Goal: Task Accomplishment & Management: Manage account settings

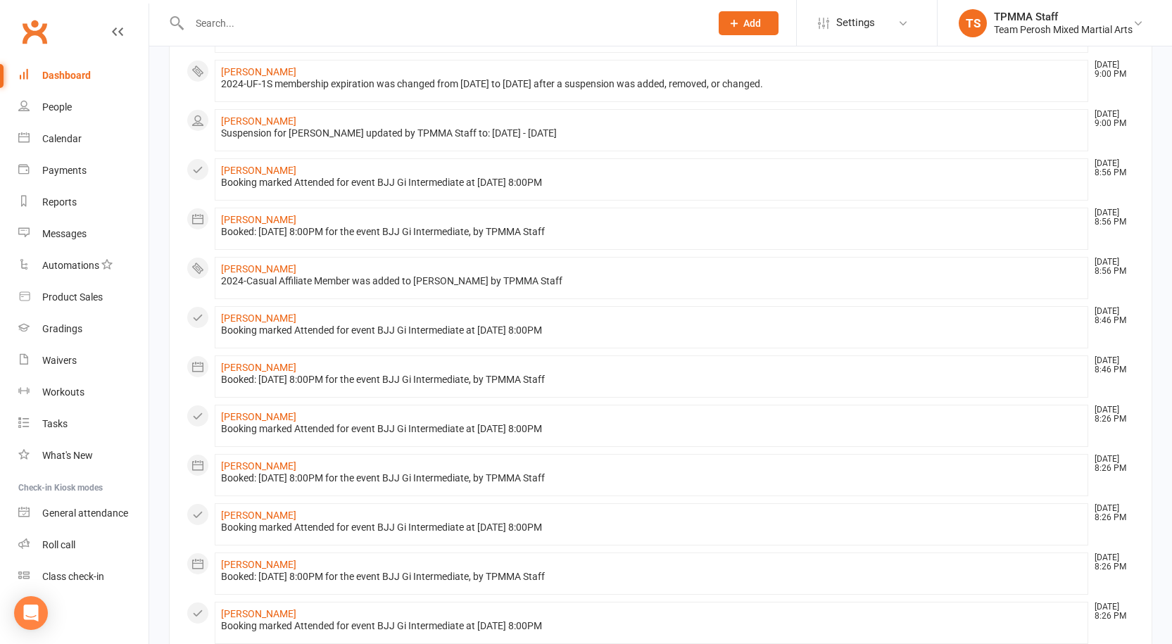
scroll to position [493, 0]
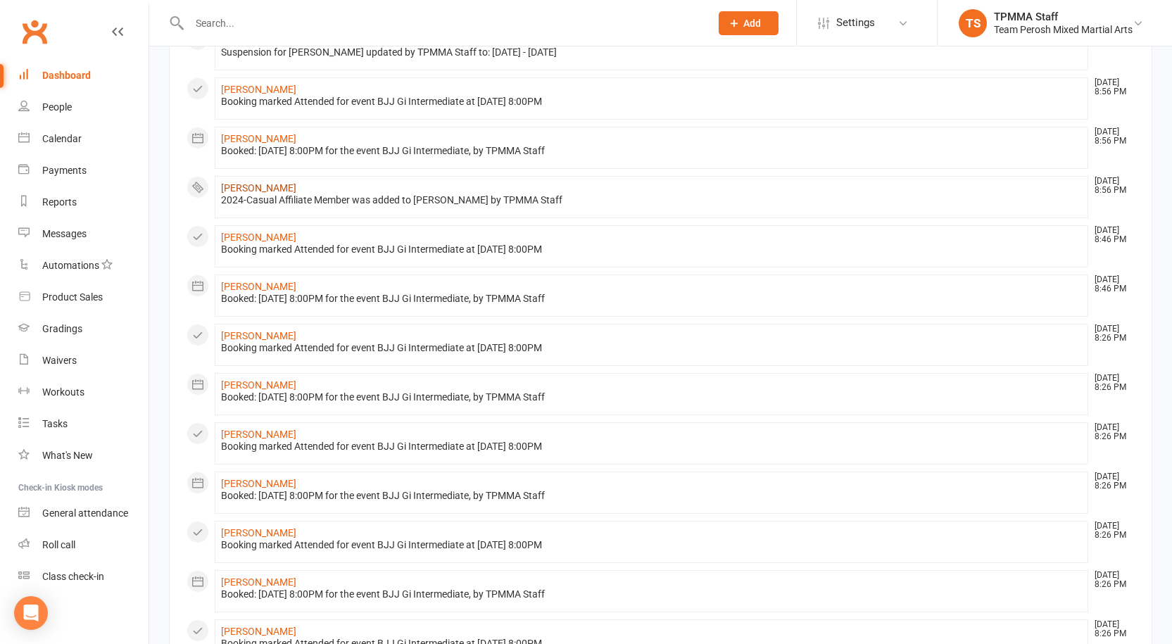
click at [249, 184] on link "[PERSON_NAME]" at bounding box center [258, 187] width 75 height 11
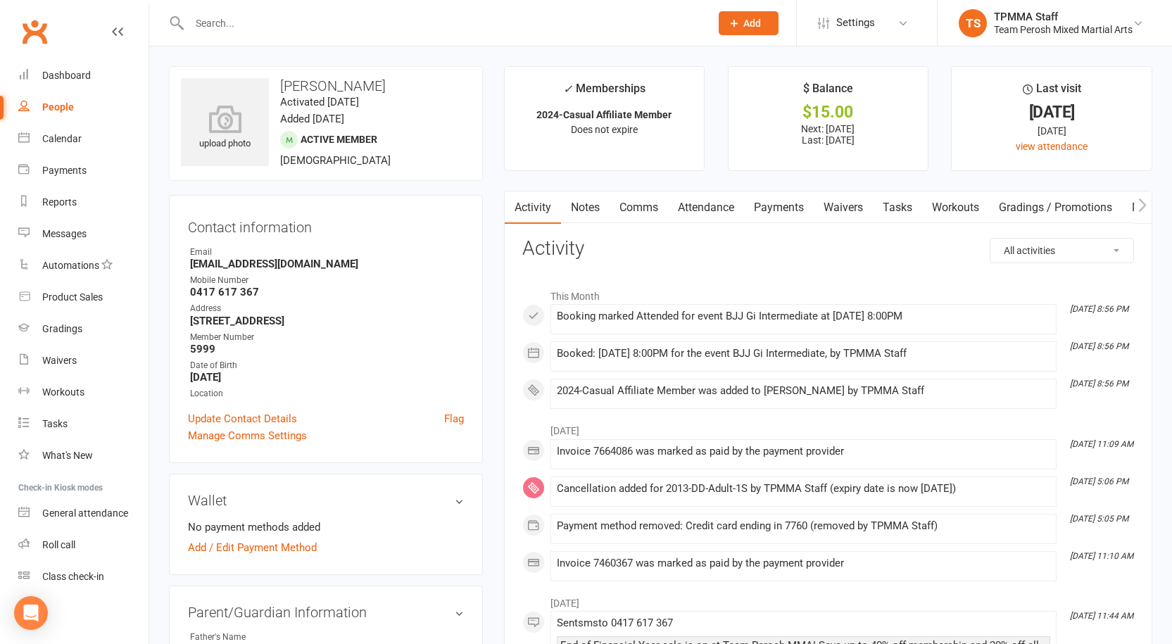
click at [299, 20] on input "text" at bounding box center [442, 23] width 515 height 20
click at [65, 331] on div "Gradings" at bounding box center [62, 328] width 40 height 11
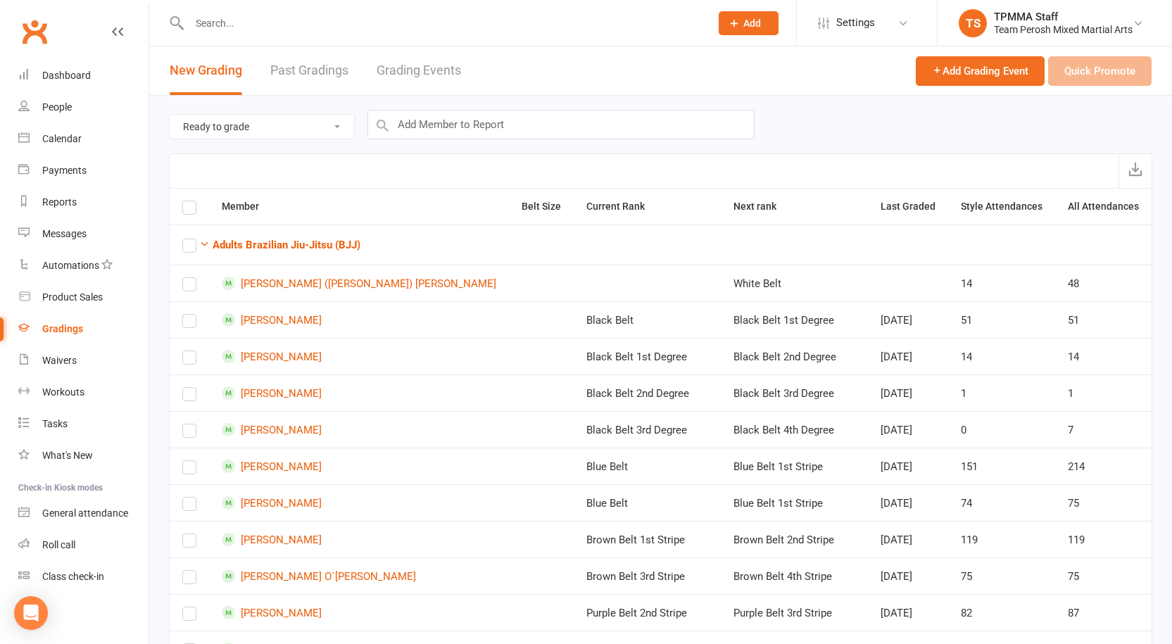
click at [407, 68] on link "Grading Events" at bounding box center [419, 70] width 84 height 49
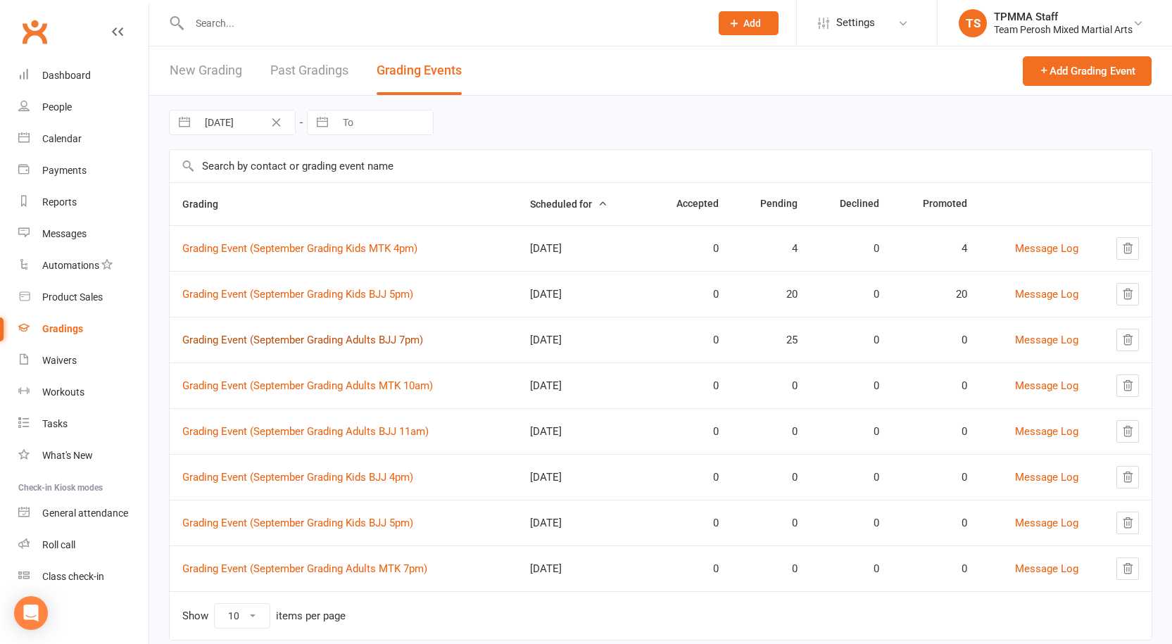
click at [308, 339] on link "Grading Event (September Grading Adults BJJ 7pm)" at bounding box center [302, 340] width 241 height 13
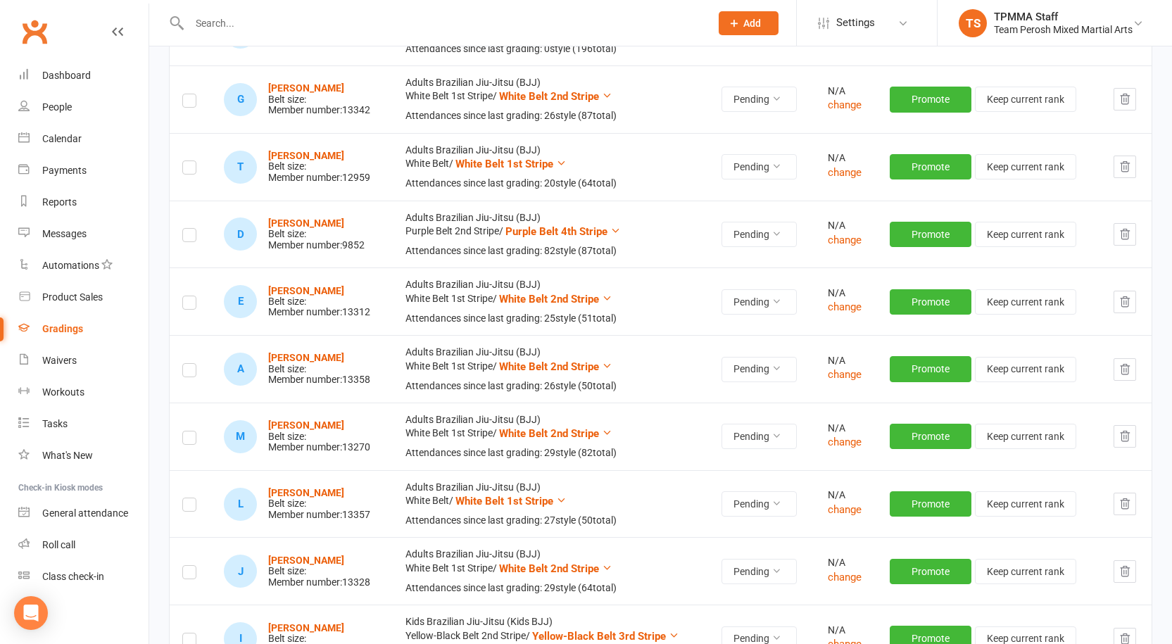
scroll to position [141, 0]
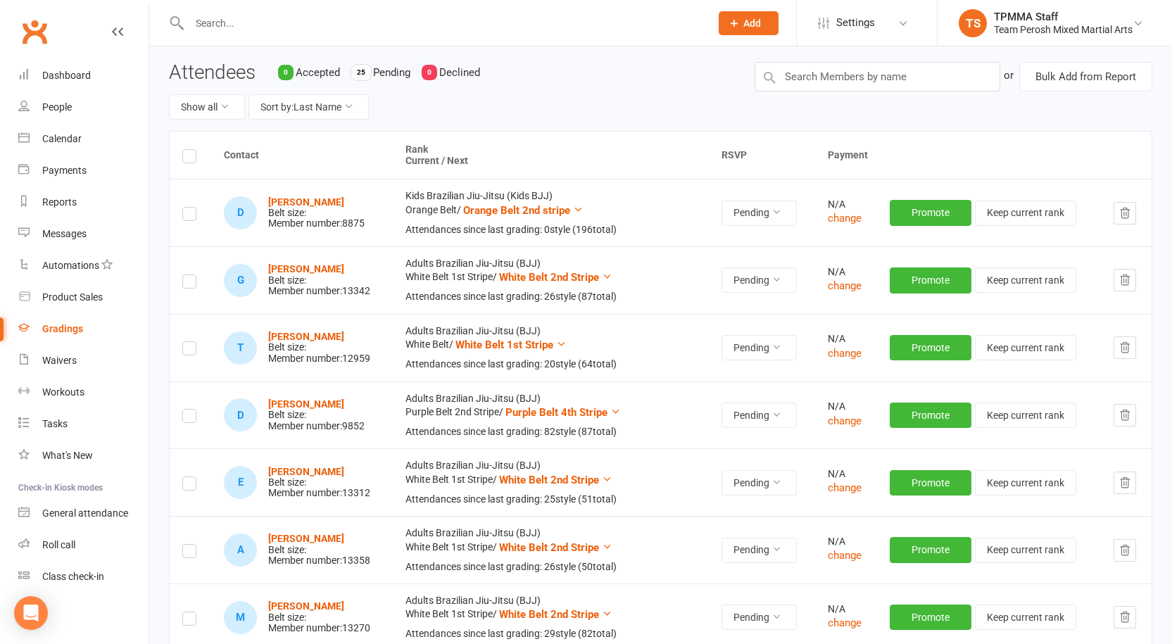
click at [276, 30] on input "text" at bounding box center [442, 23] width 515 height 20
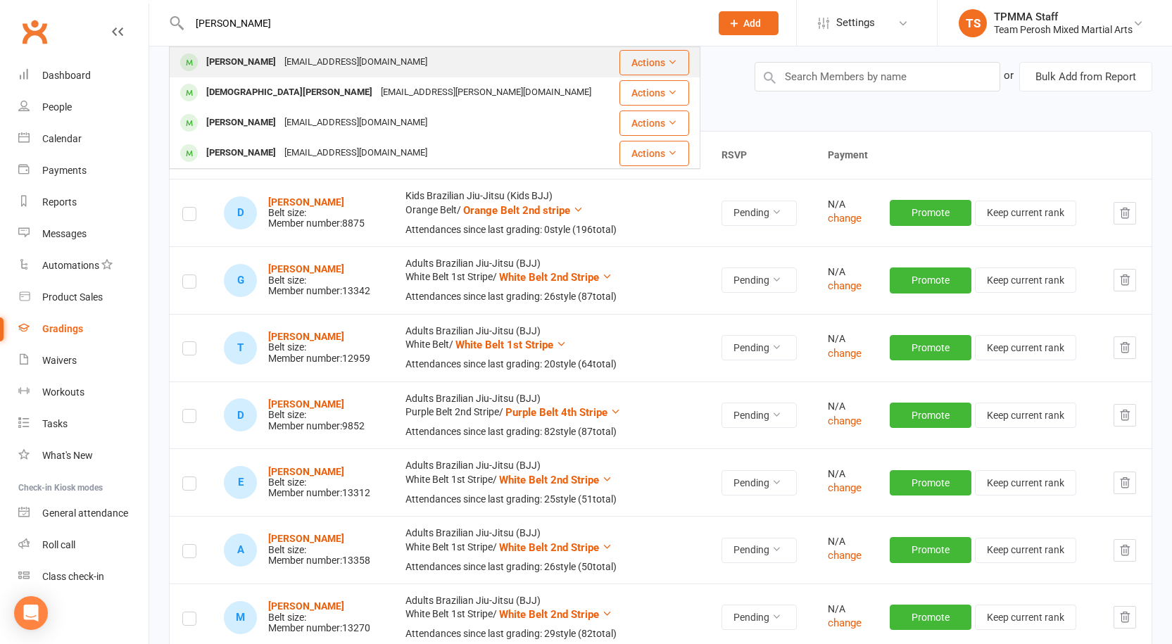
type input "BURT"
click at [315, 58] on div "tomburt1996@gmail.com" at bounding box center [355, 62] width 151 height 20
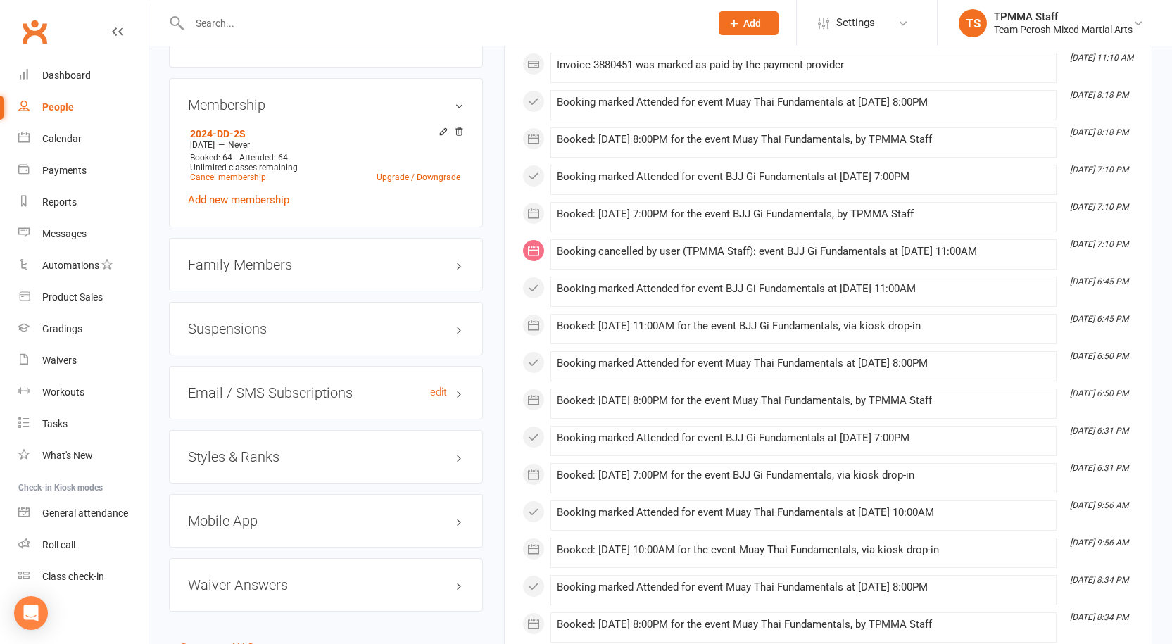
scroll to position [1126, 0]
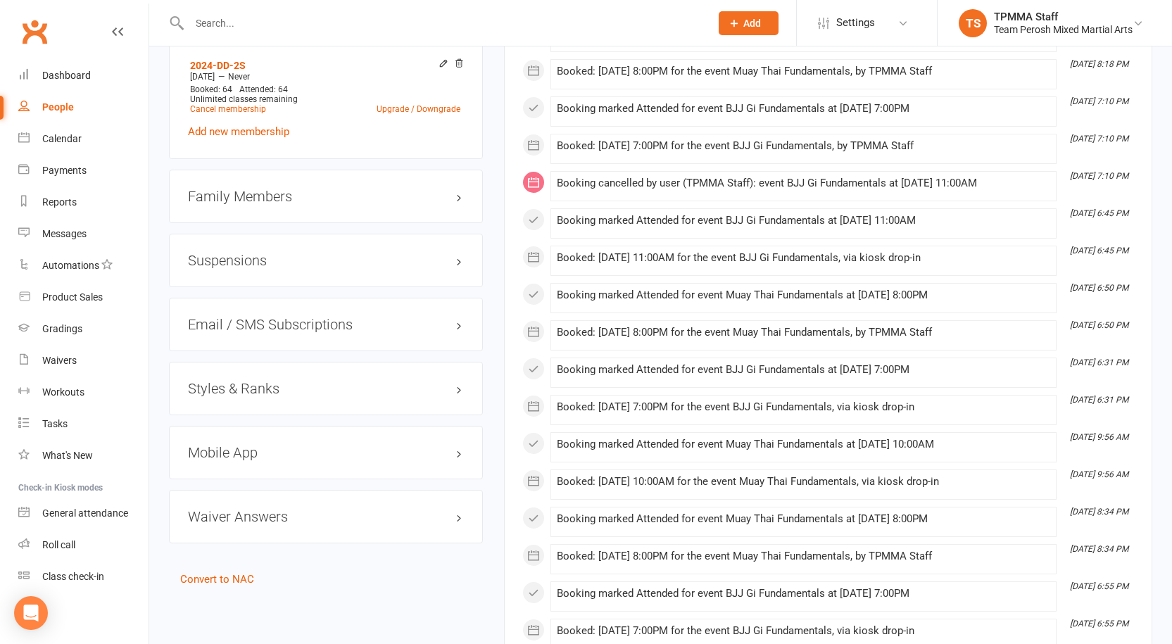
click at [236, 381] on h3 "Styles & Ranks" at bounding box center [326, 388] width 276 height 15
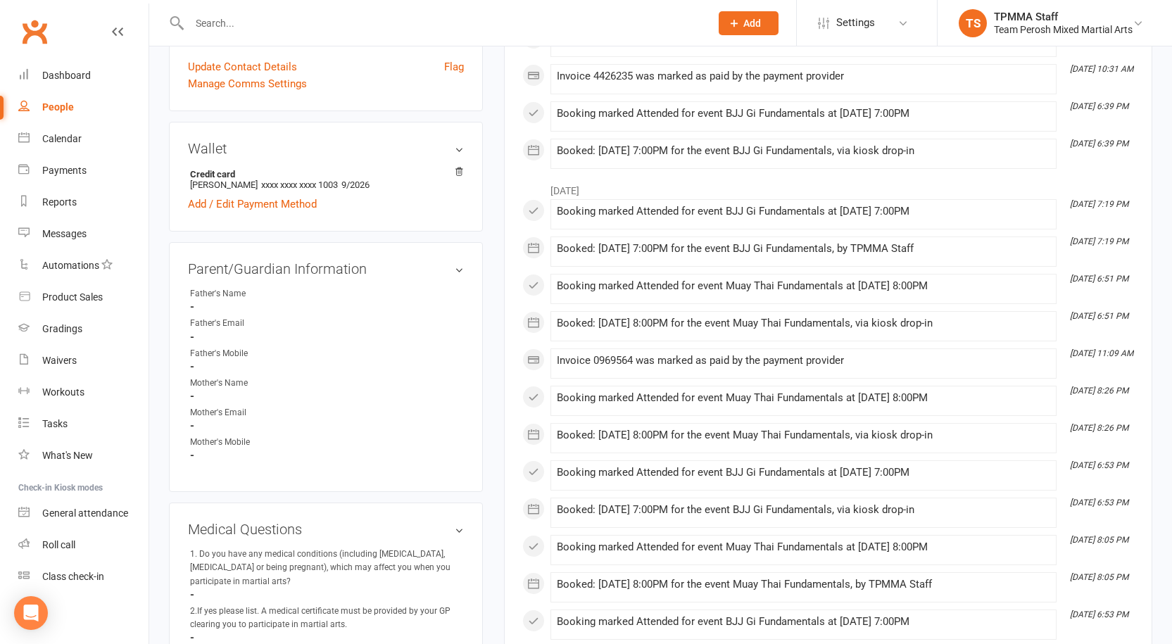
scroll to position [0, 0]
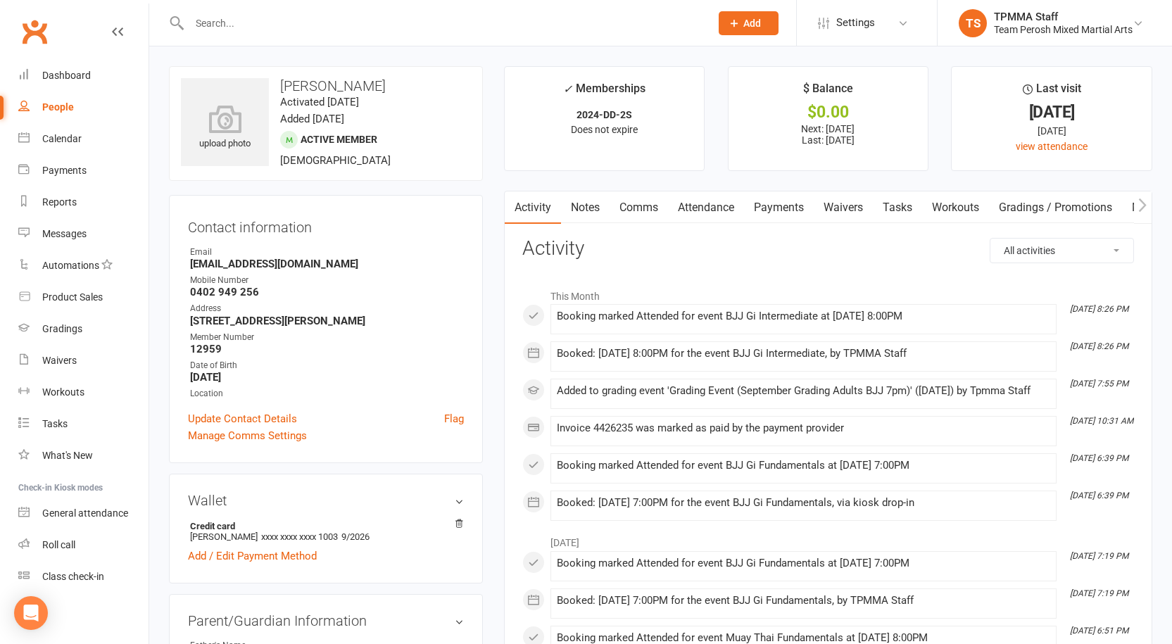
click at [63, 116] on link "People" at bounding box center [83, 107] width 130 height 32
select select "active_trial"
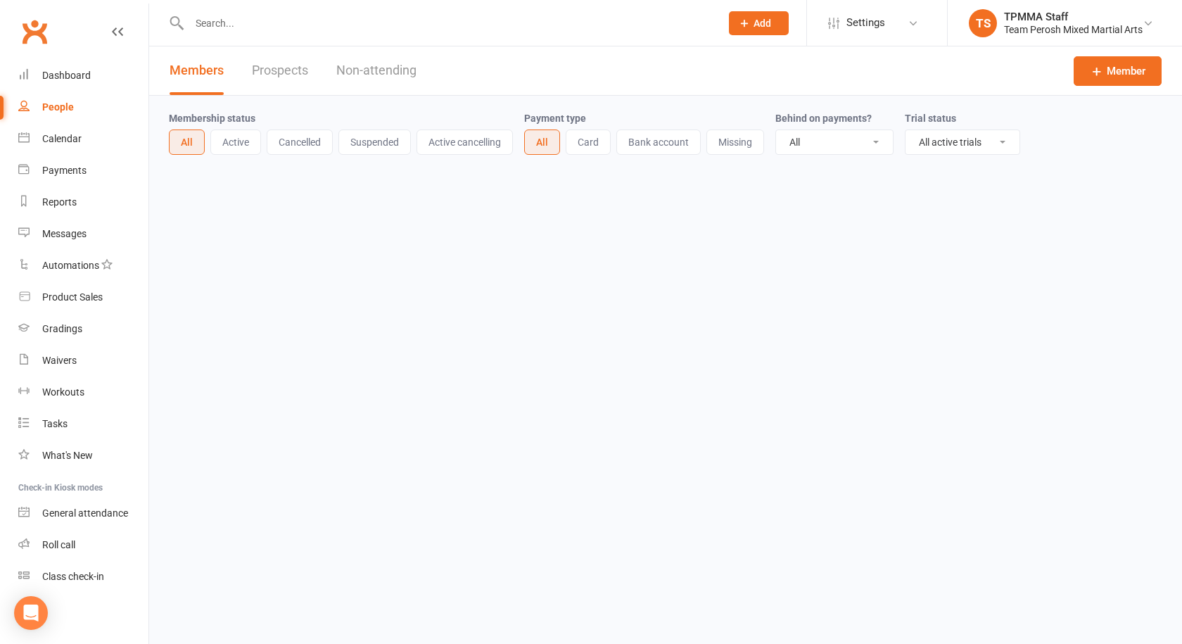
select select "100"
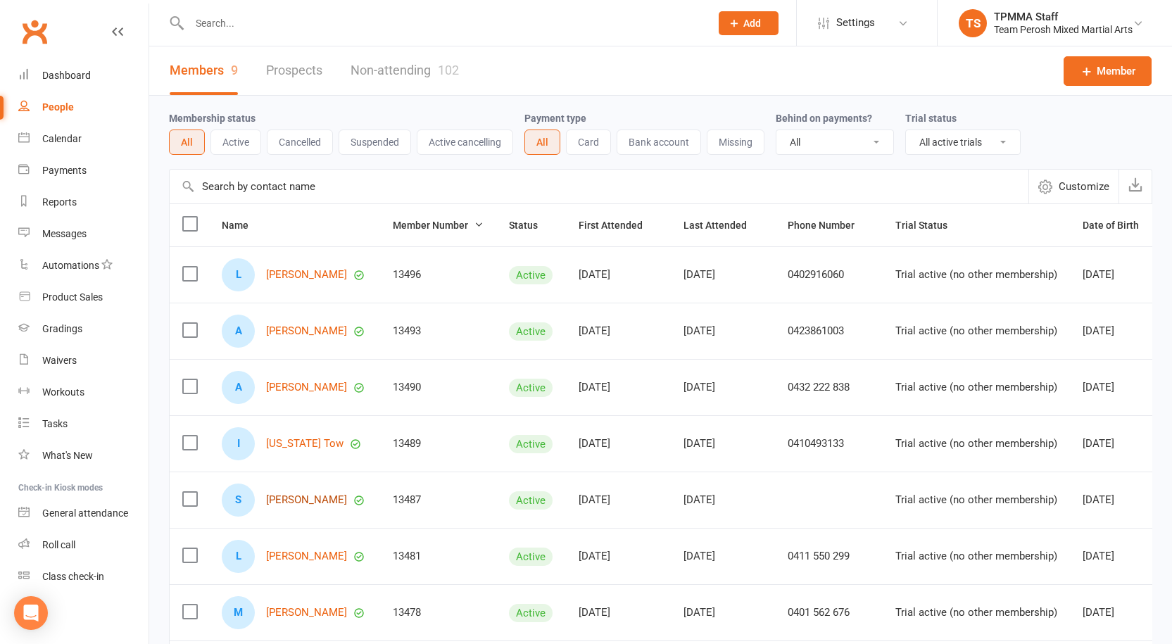
click at [313, 495] on link "Santosh Iyengar" at bounding box center [306, 500] width 81 height 12
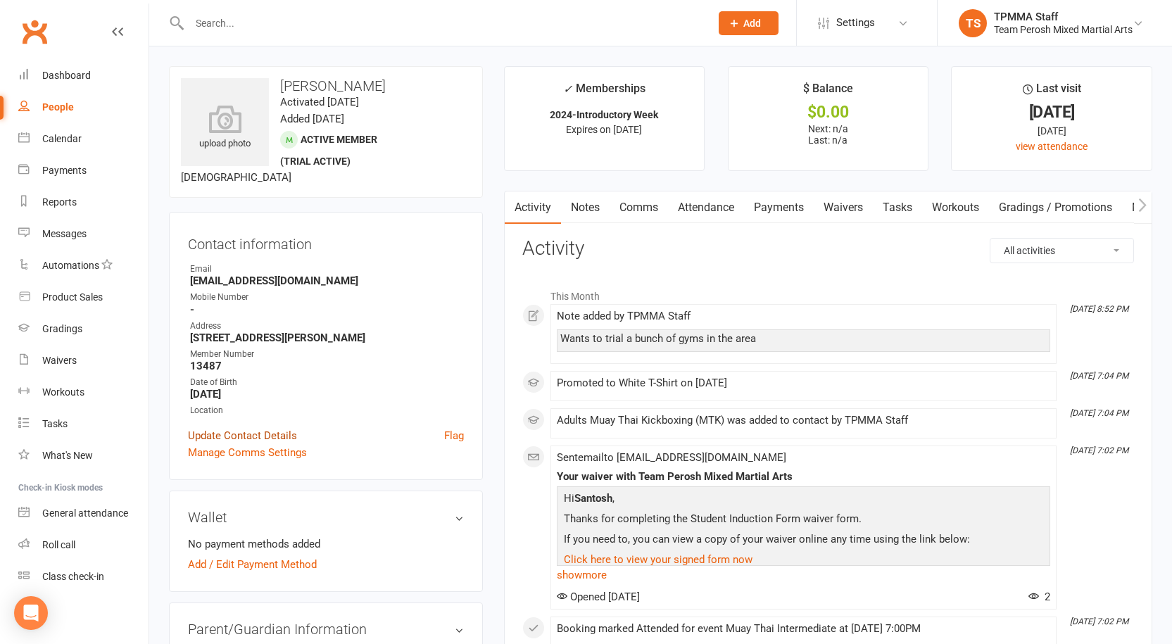
click at [260, 435] on link "Update Contact Details" at bounding box center [242, 435] width 109 height 17
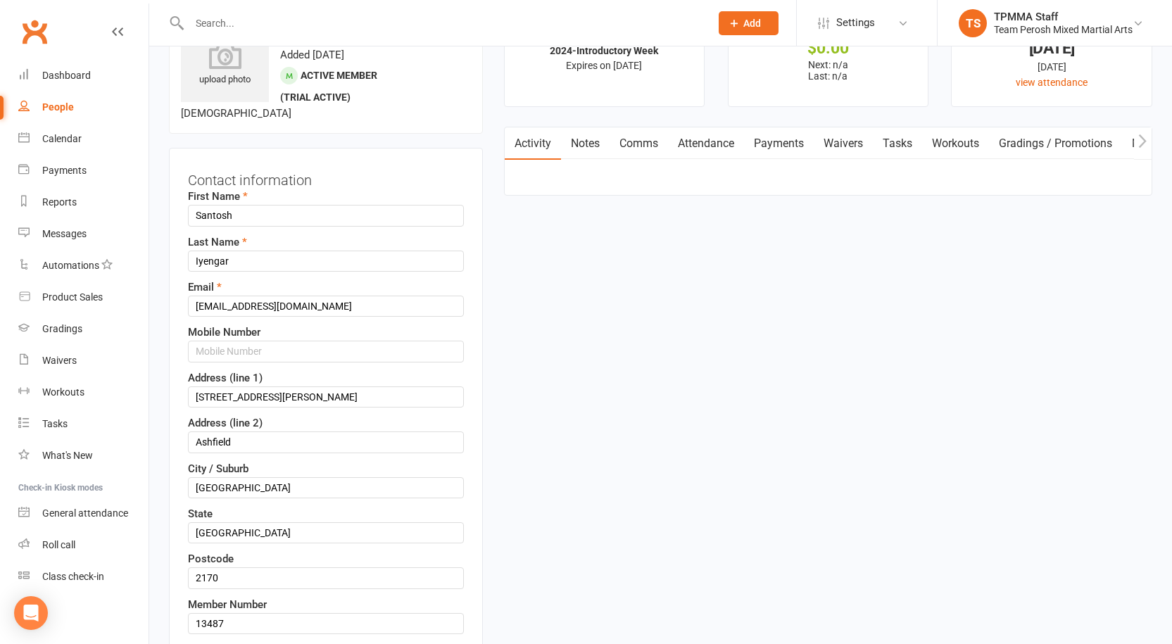
scroll to position [66, 0]
drag, startPoint x: 240, startPoint y: 348, endPoint x: 232, endPoint y: 345, distance: 8.5
click at [240, 348] on input "text" at bounding box center [326, 349] width 276 height 21
paste input "0402 761 799"
type input "0402 761 799"
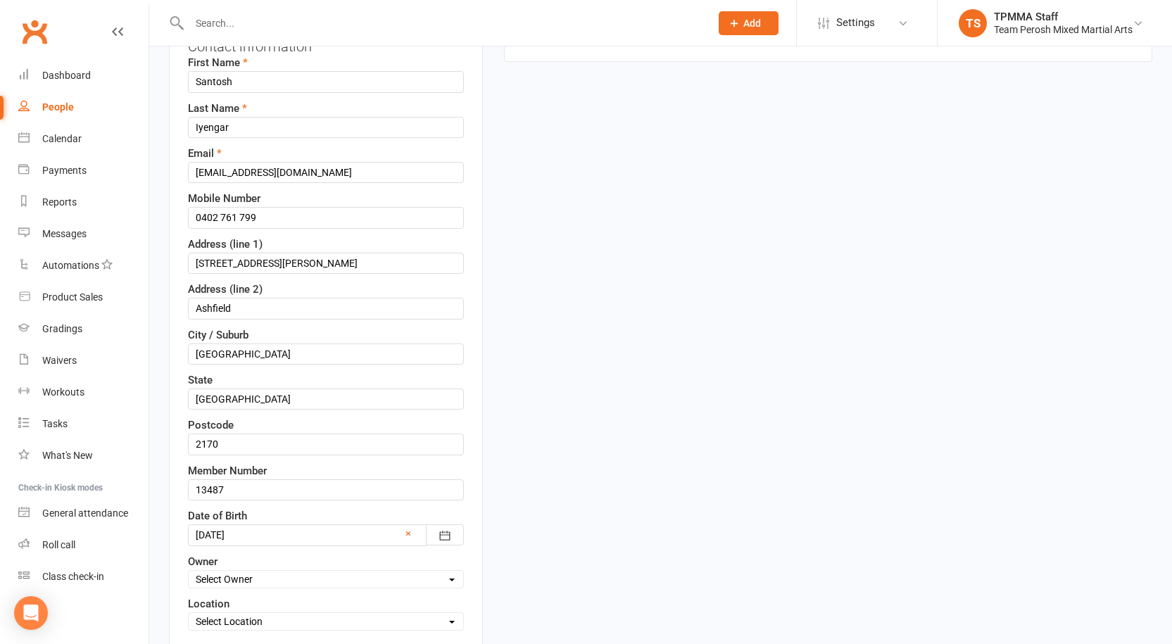
scroll to position [277, 0]
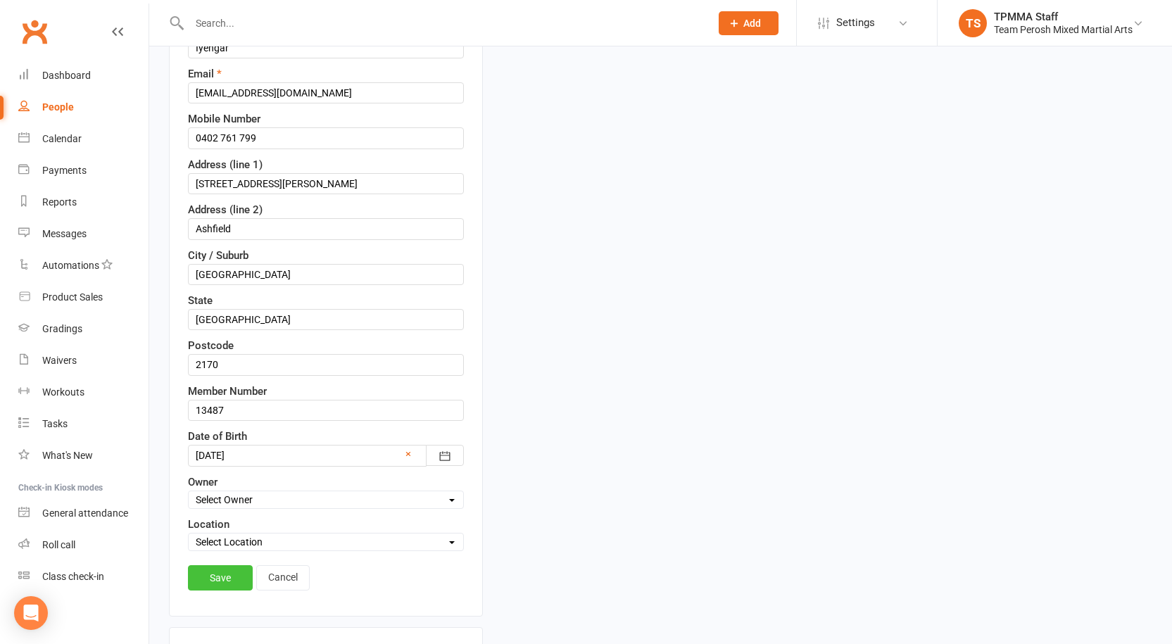
click at [222, 571] on link "Save" at bounding box center [220, 577] width 65 height 25
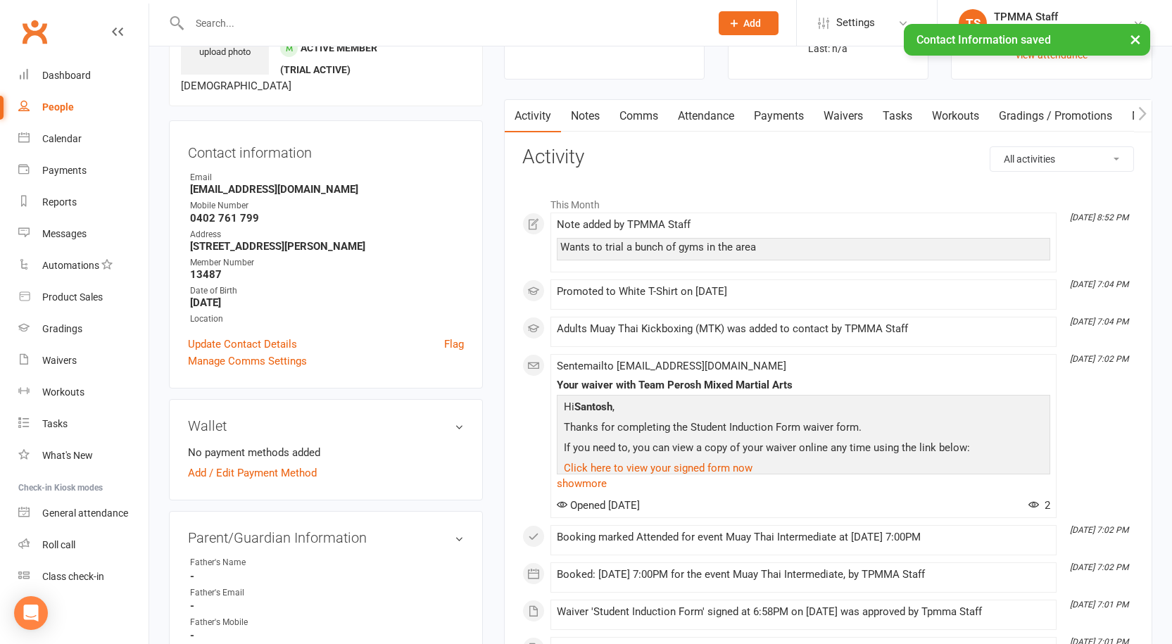
scroll to position [0, 0]
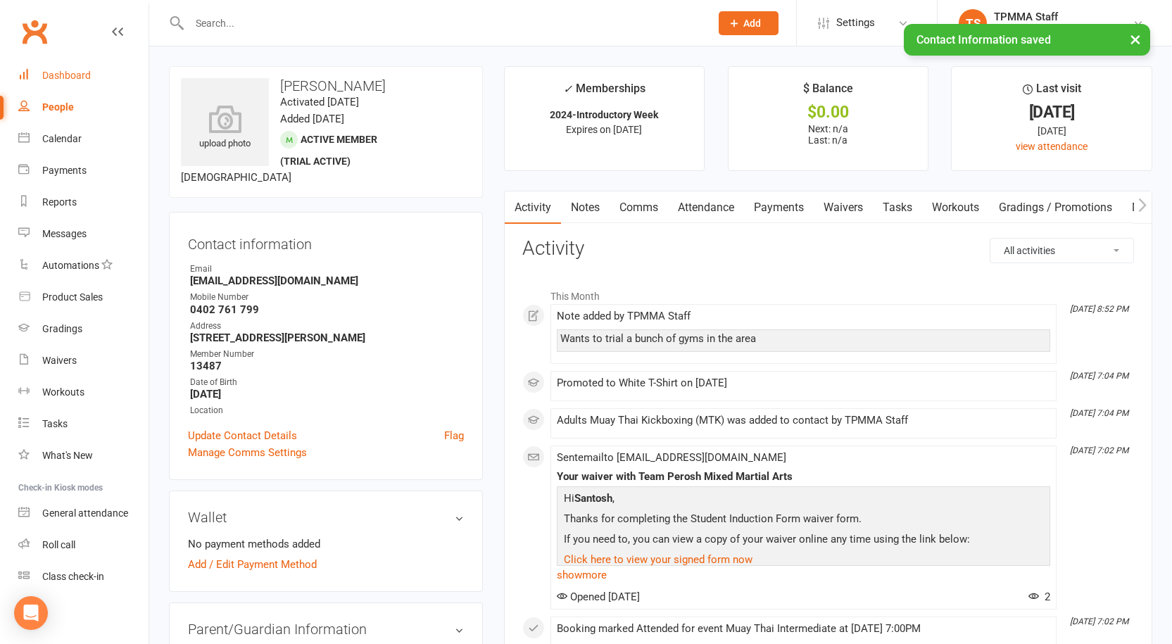
click at [87, 75] on div "Dashboard" at bounding box center [66, 75] width 49 height 11
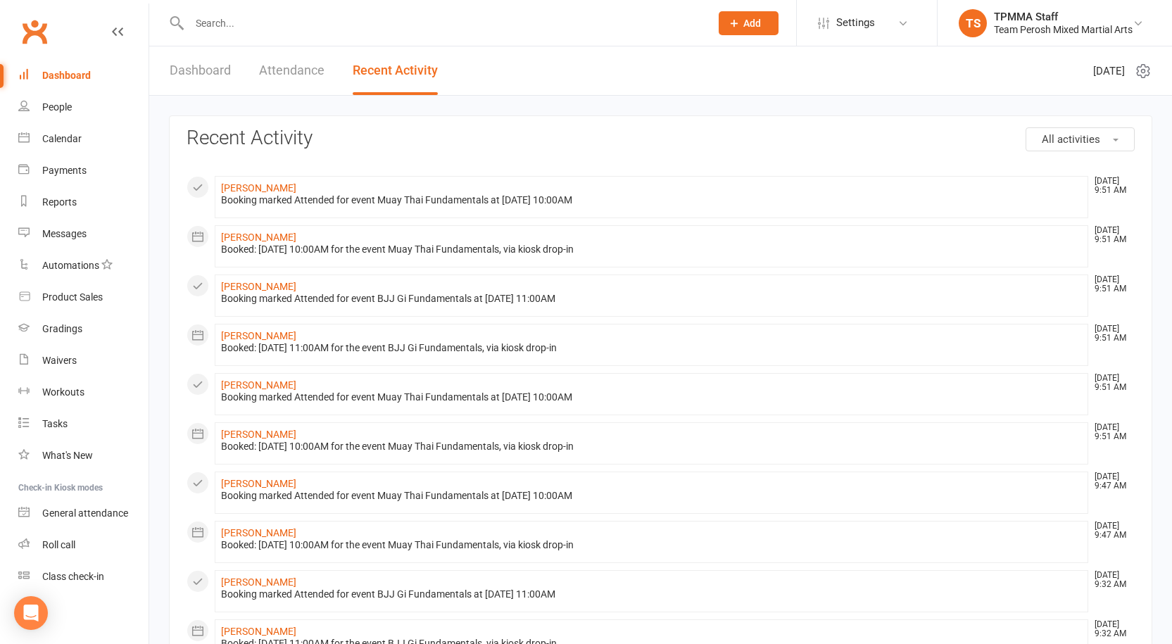
click at [265, 18] on input "text" at bounding box center [442, 23] width 515 height 20
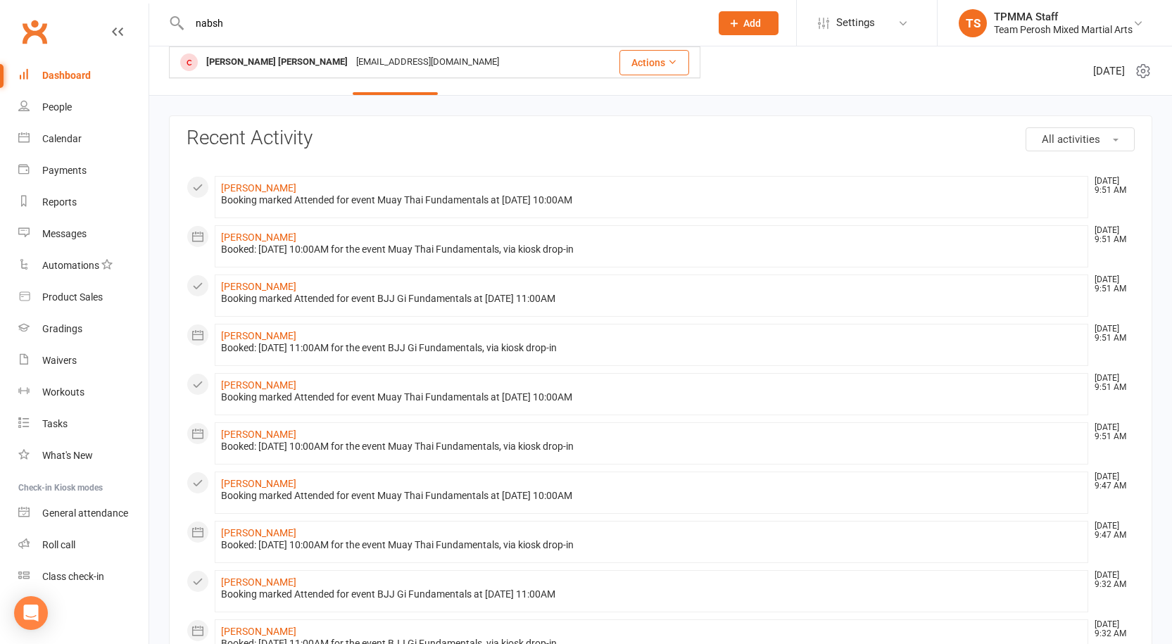
drag, startPoint x: 206, startPoint y: 20, endPoint x: 106, endPoint y: 14, distance: 100.1
click at [106, 4] on header "nabsh Nash Boswell tanboswell@gmail.com Actions Prospect Member Non-attending c…" at bounding box center [586, 4] width 1172 height 0
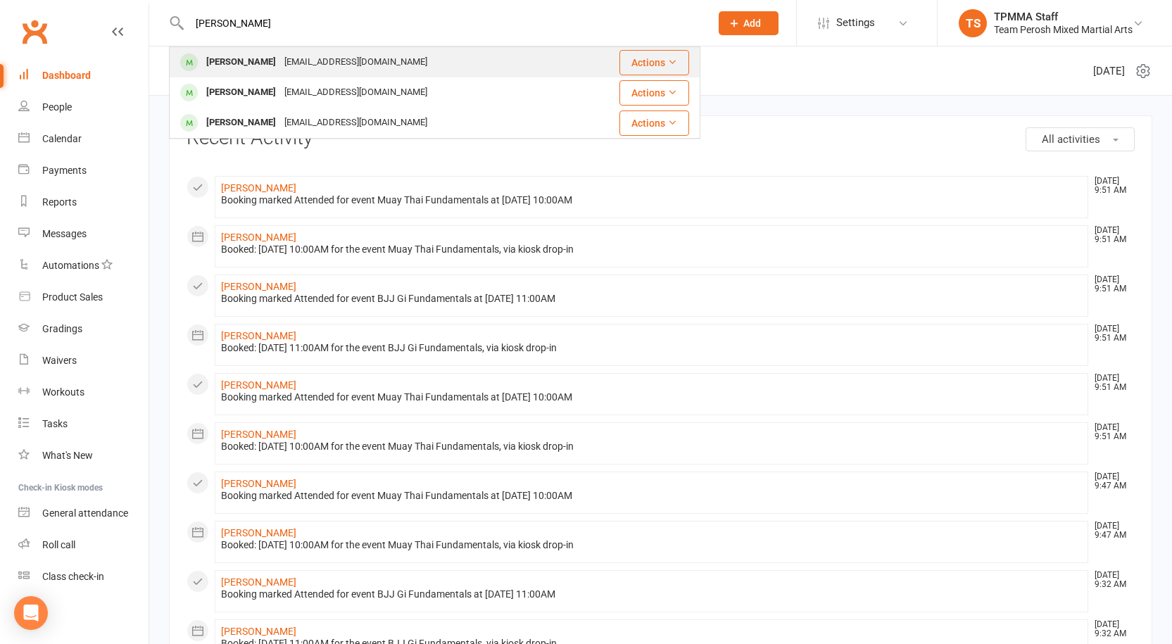
type input "vansh"
click at [253, 68] on div "Vansh Vansh" at bounding box center [241, 62] width 78 height 20
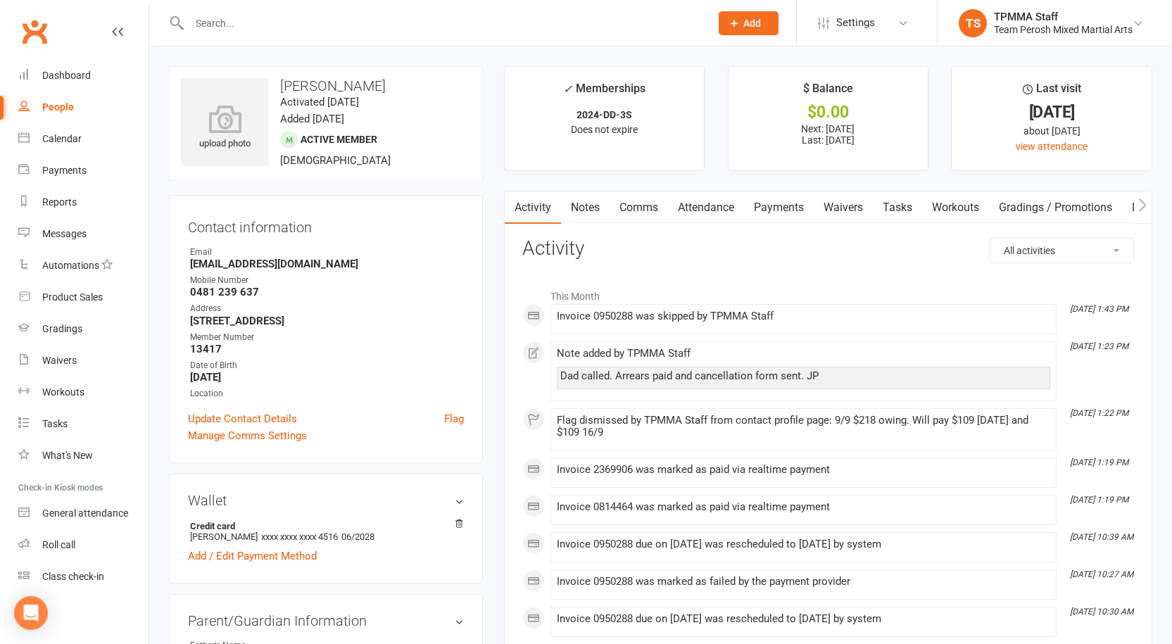
click at [794, 206] on link "Payments" at bounding box center [779, 207] width 70 height 32
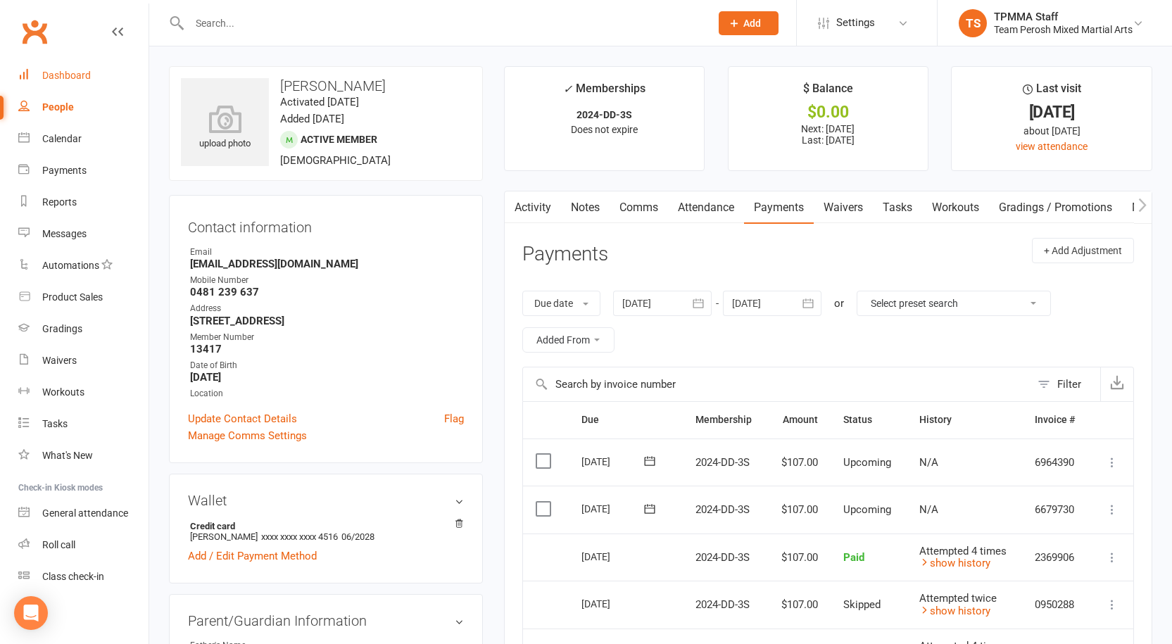
click at [65, 78] on div "Dashboard" at bounding box center [66, 75] width 49 height 11
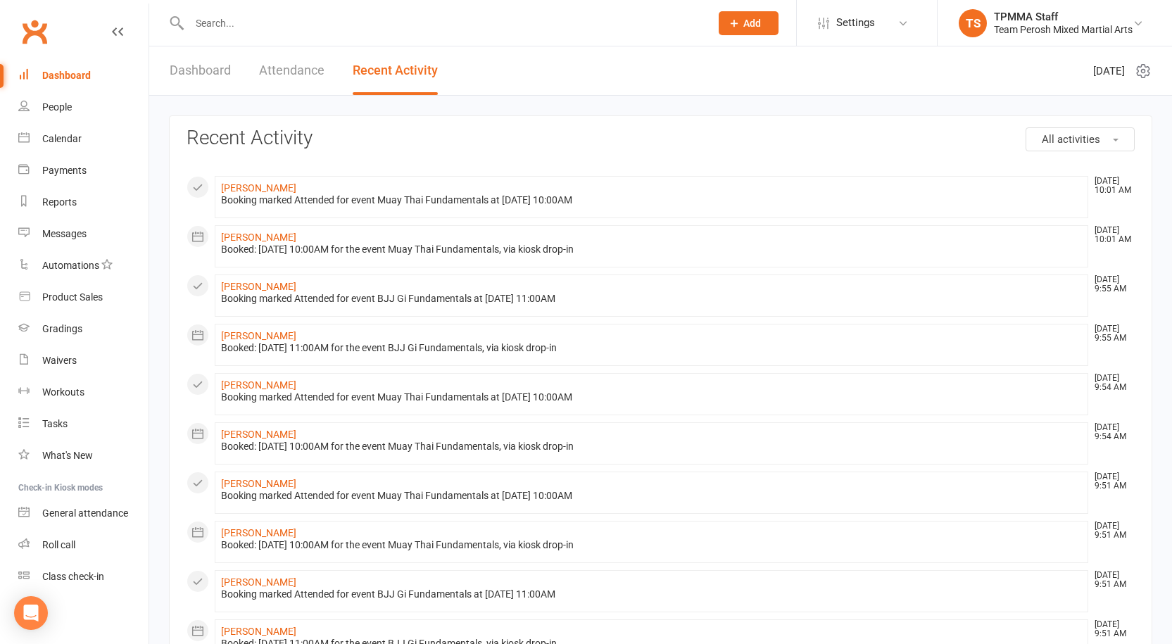
click at [222, 18] on input "text" at bounding box center [442, 23] width 515 height 20
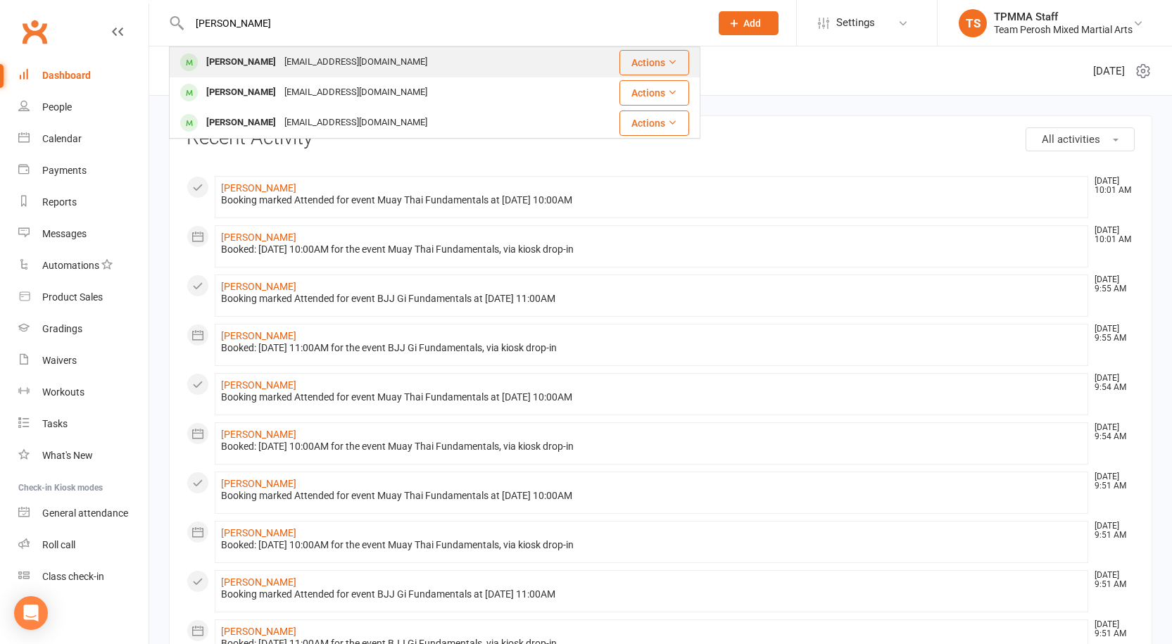
type input "vansh"
click at [340, 62] on div "Rockpatwa@gmail.com" at bounding box center [355, 62] width 151 height 20
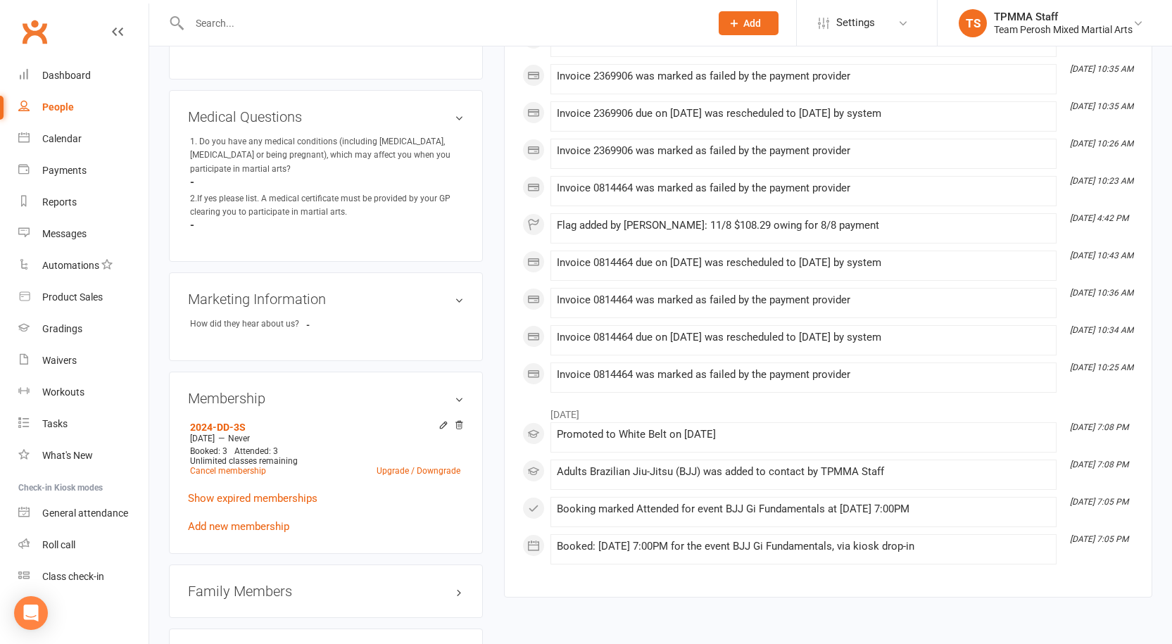
scroll to position [774, 0]
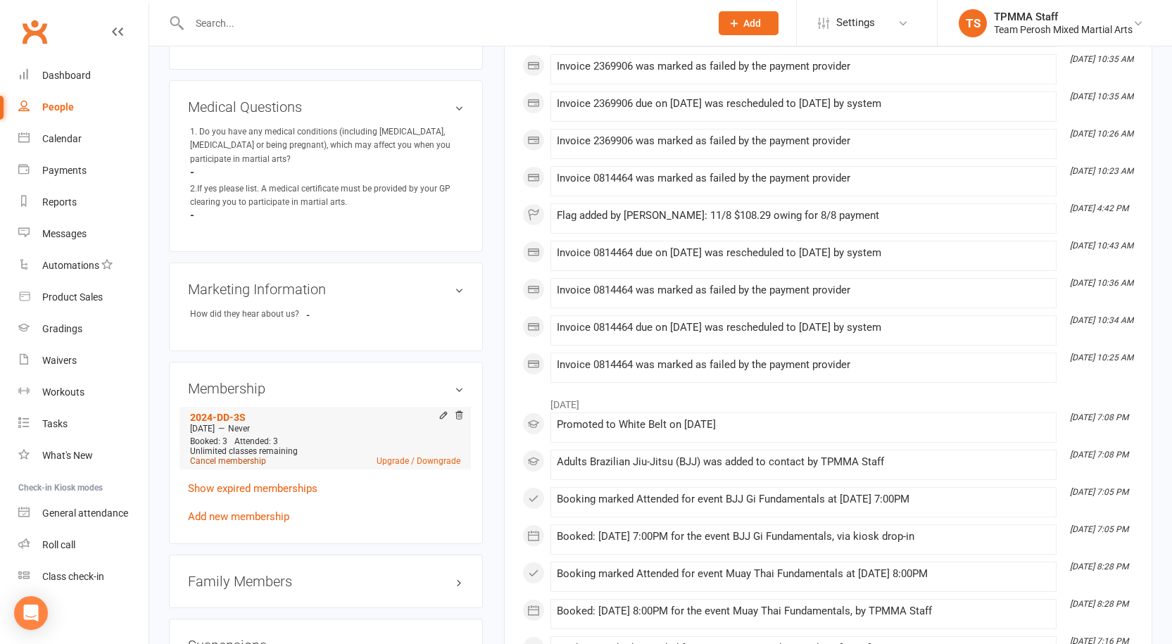
click at [235, 464] on link "Cancel membership" at bounding box center [228, 461] width 76 height 10
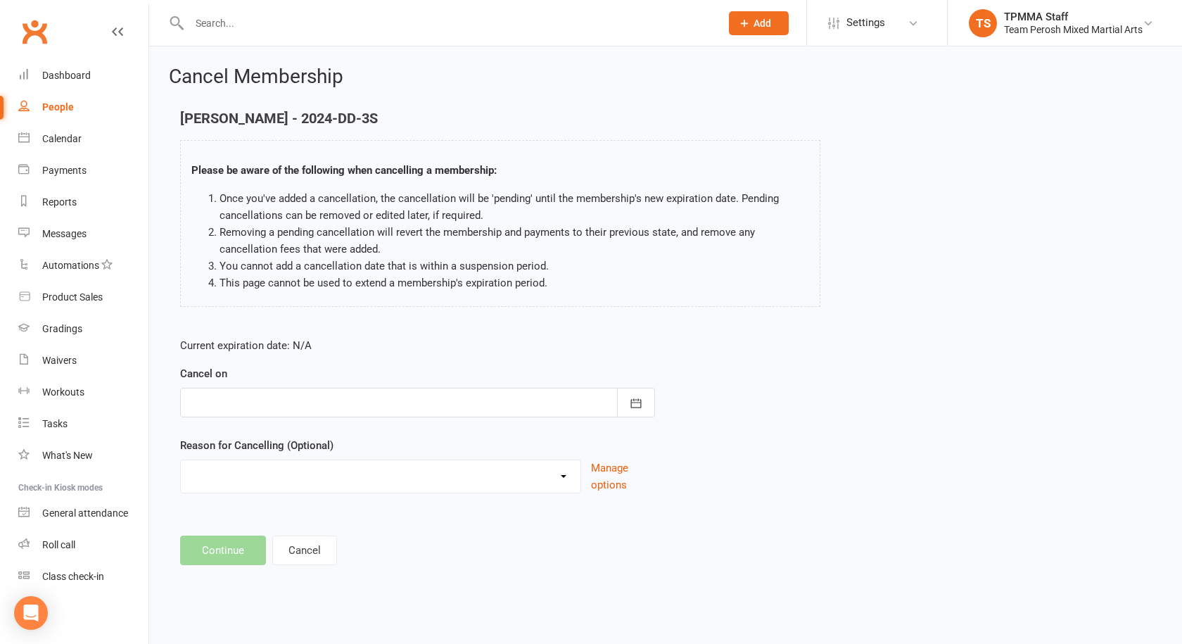
click at [286, 406] on div at bounding box center [417, 403] width 475 height 30
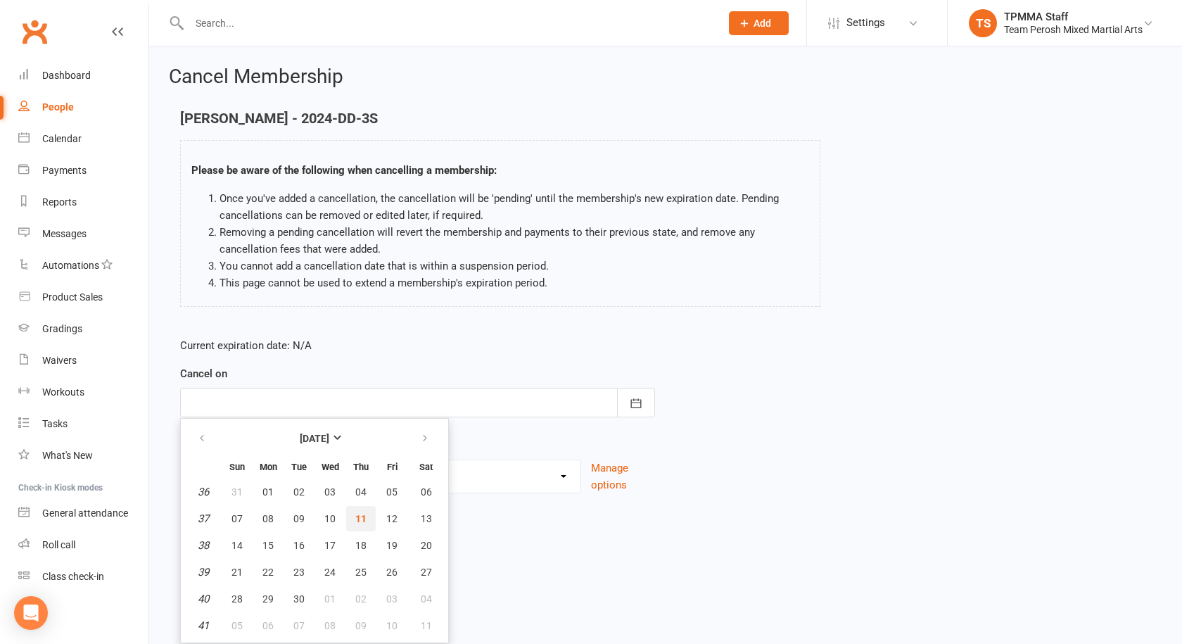
click at [363, 518] on span "11" at bounding box center [360, 518] width 11 height 11
type input "[DATE]"
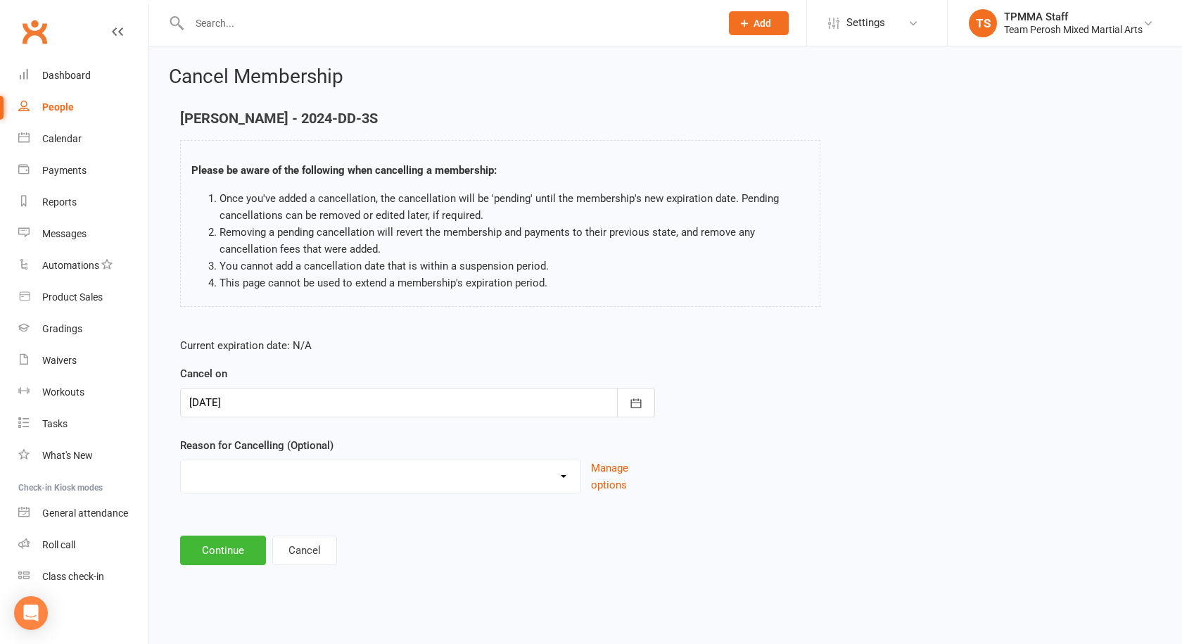
click at [564, 481] on select "Became a member Excessive failed payments Financial Inactive Inactive Casual In…" at bounding box center [381, 474] width 400 height 28
select select "8"
click at [181, 460] on select "Became a member Excessive failed payments Financial Inactive Inactive Casual In…" at bounding box center [381, 474] width 400 height 28
click at [241, 556] on button "Continue" at bounding box center [223, 551] width 86 height 30
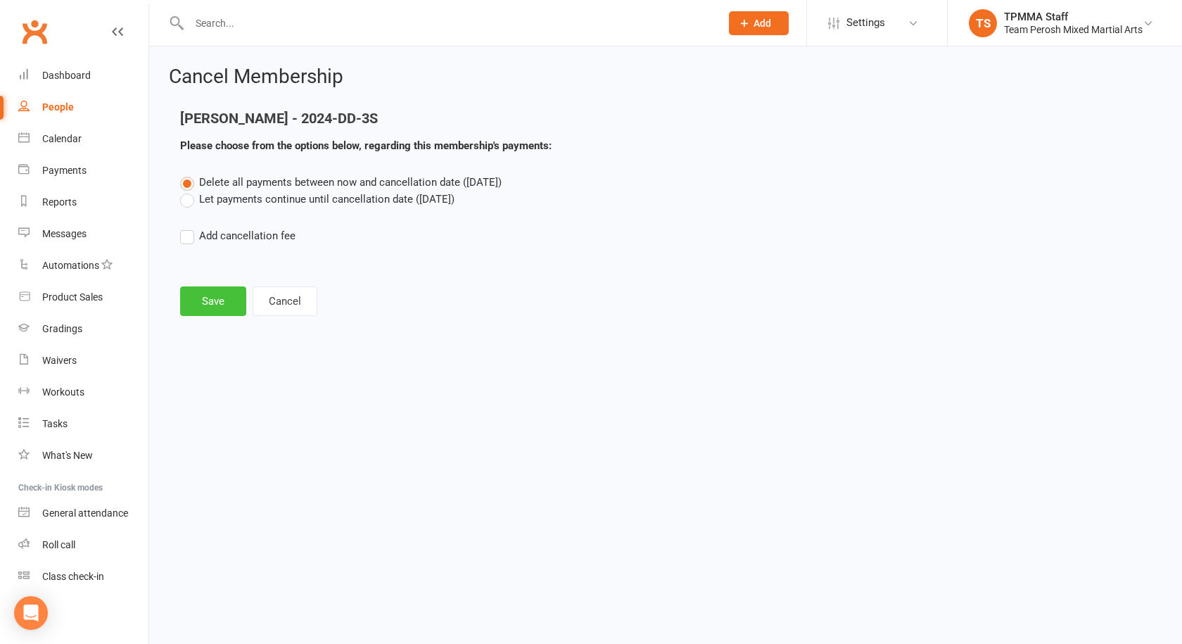
click at [214, 293] on button "Save" at bounding box center [213, 301] width 66 height 30
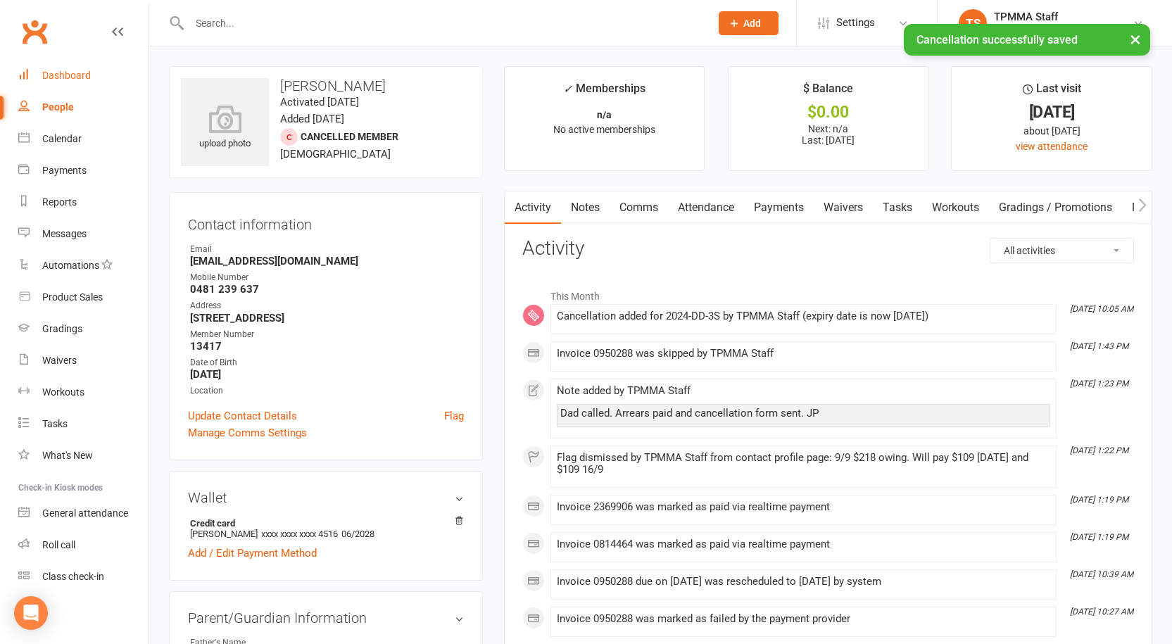
click at [73, 65] on link "Dashboard" at bounding box center [83, 76] width 130 height 32
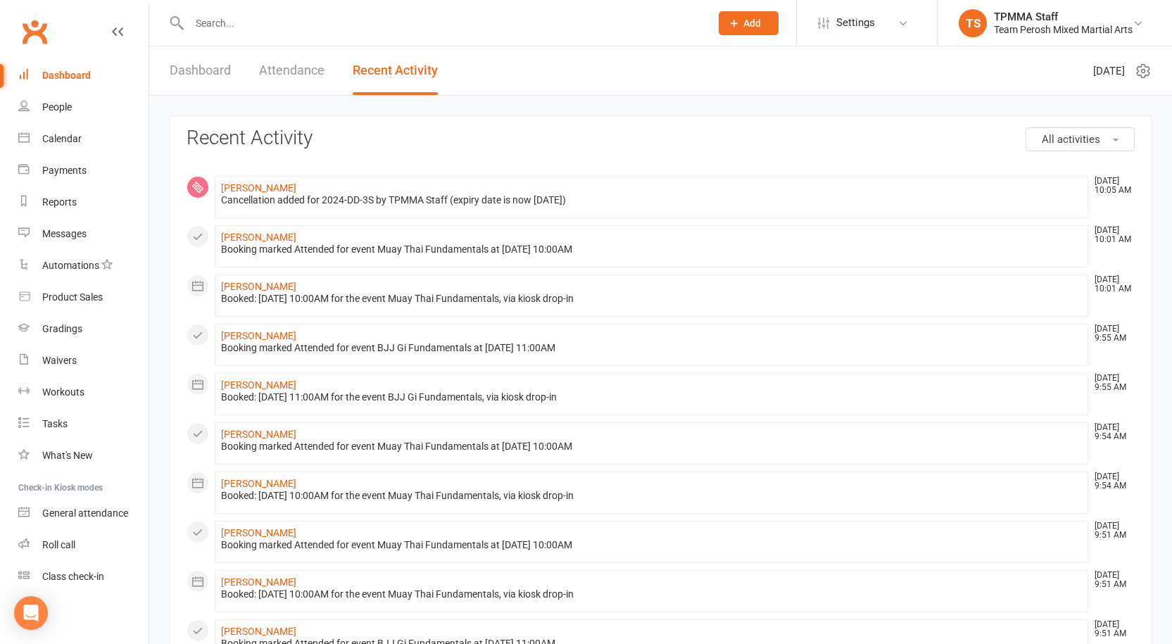
click at [203, 75] on link "Dashboard" at bounding box center [200, 70] width 61 height 49
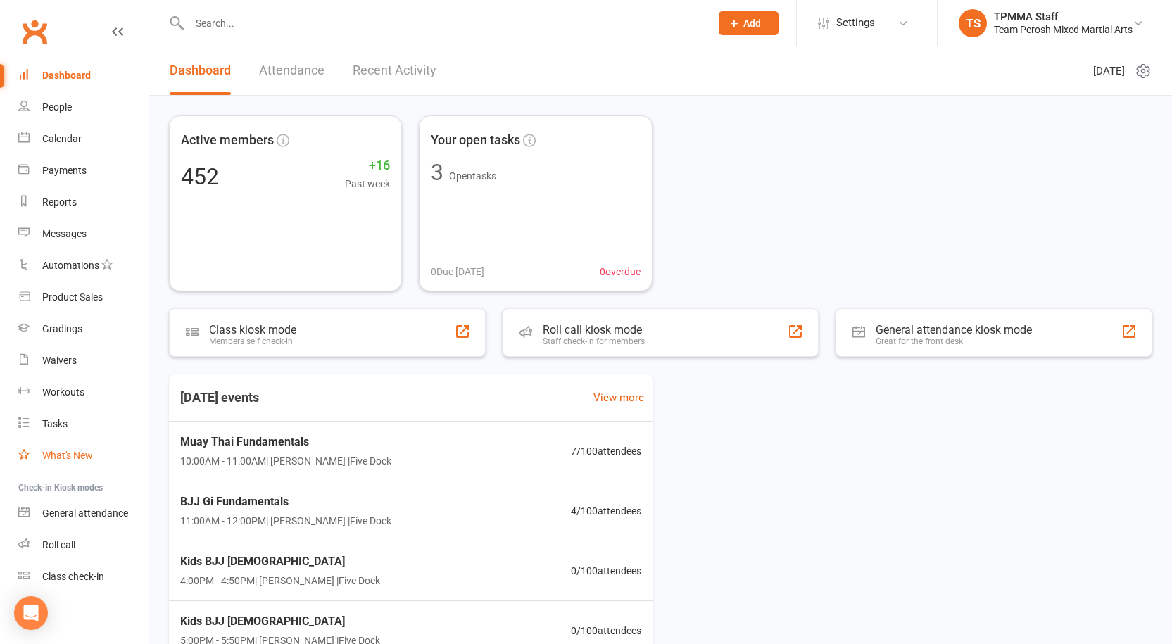
click at [87, 455] on div "What's New" at bounding box center [67, 455] width 51 height 11
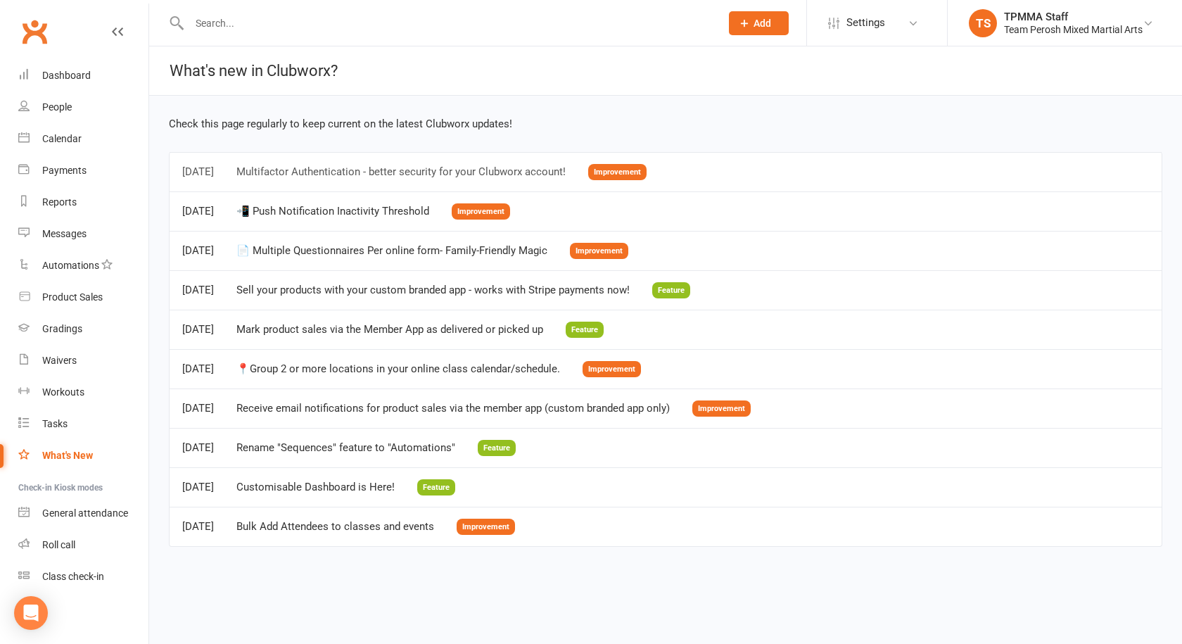
click at [360, 170] on div "Multifactor Authentication - better security for your Clubworx account!" at bounding box center [400, 172] width 329 height 12
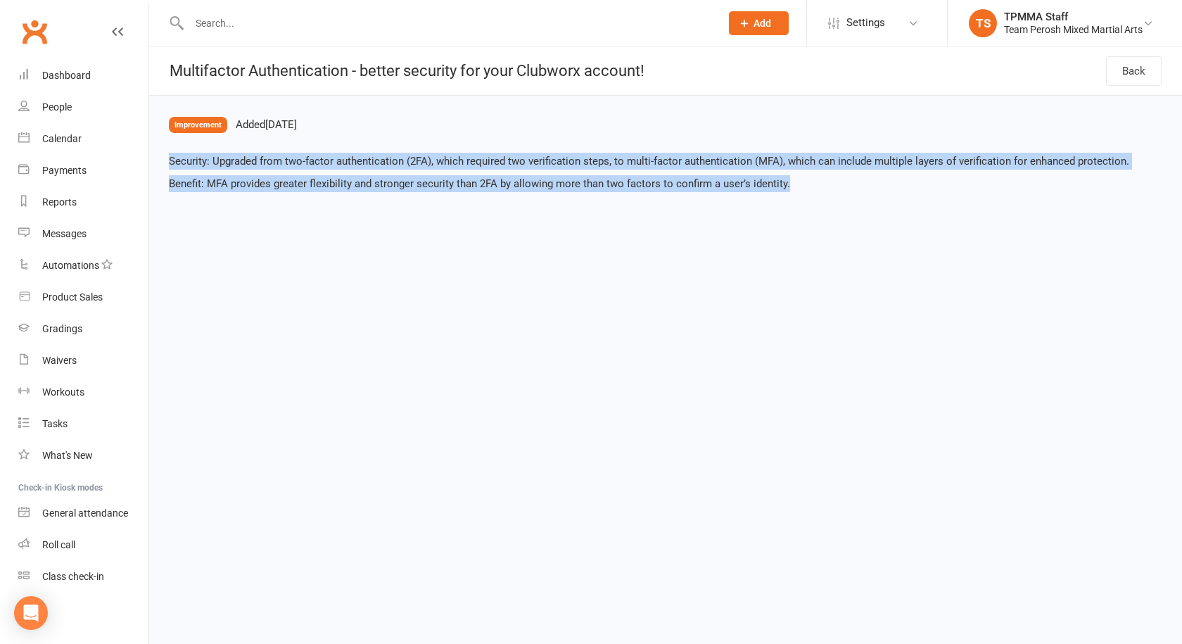
drag, startPoint x: 182, startPoint y: 162, endPoint x: 796, endPoint y: 180, distance: 614.7
click at [796, 180] on div "Security: Upgraded from two-factor authentication (2FA), which required two ver…" at bounding box center [666, 172] width 994 height 39
copy div "Security: Upgraded from two-factor authentication (2FA), which required two ver…"
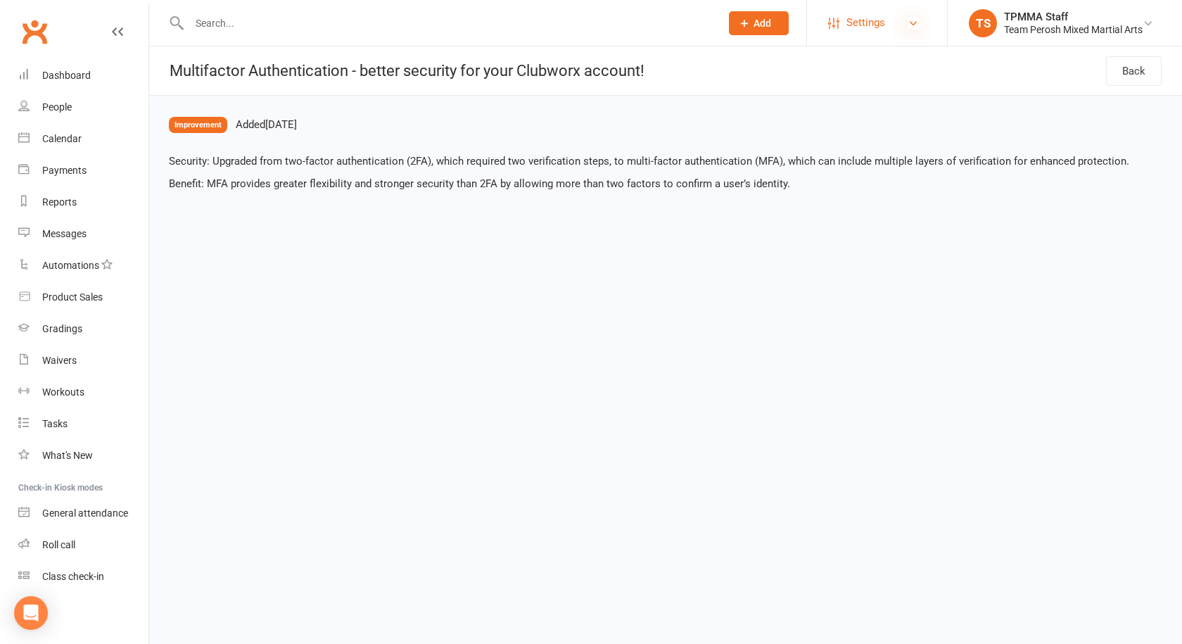
click at [913, 24] on icon at bounding box center [913, 23] width 11 height 11
click at [359, 200] on html "Prospect Member Non-attending contact Grading event Task Membership plan Bulk m…" at bounding box center [591, 108] width 1182 height 217
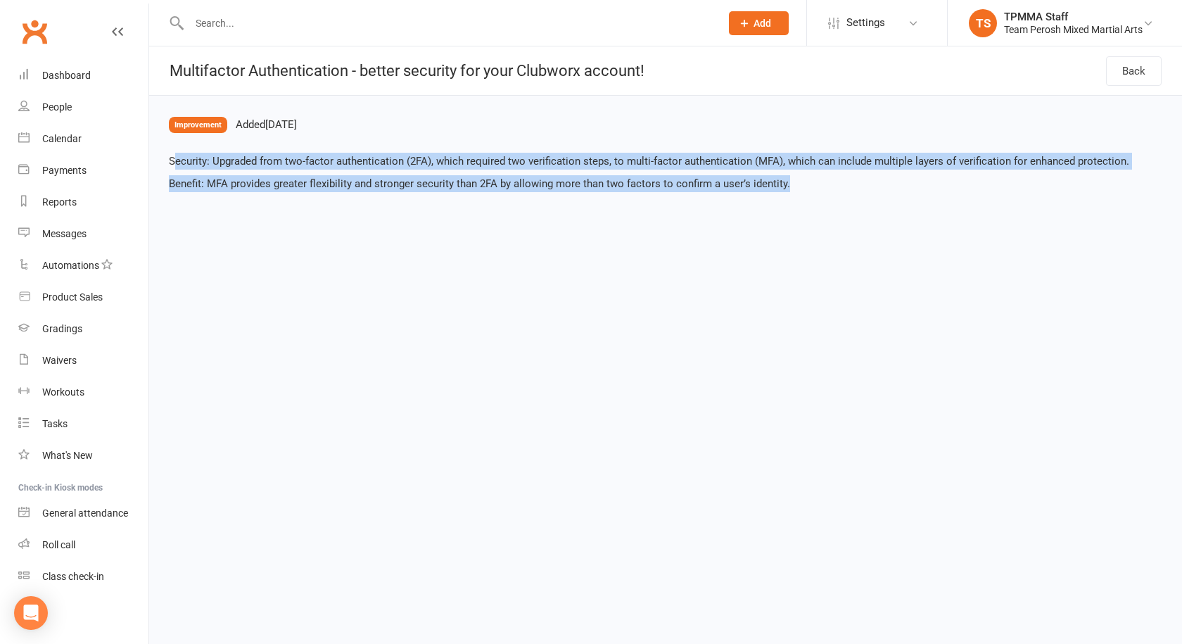
drag, startPoint x: 172, startPoint y: 165, endPoint x: 795, endPoint y: 207, distance: 624.3
click at [795, 207] on html "Prospect Member Non-attending contact Grading event Task Membership plan Bulk m…" at bounding box center [591, 108] width 1182 height 217
click at [577, 217] on html "Prospect Member Non-attending contact Grading event Task Membership plan Bulk m…" at bounding box center [591, 108] width 1182 height 217
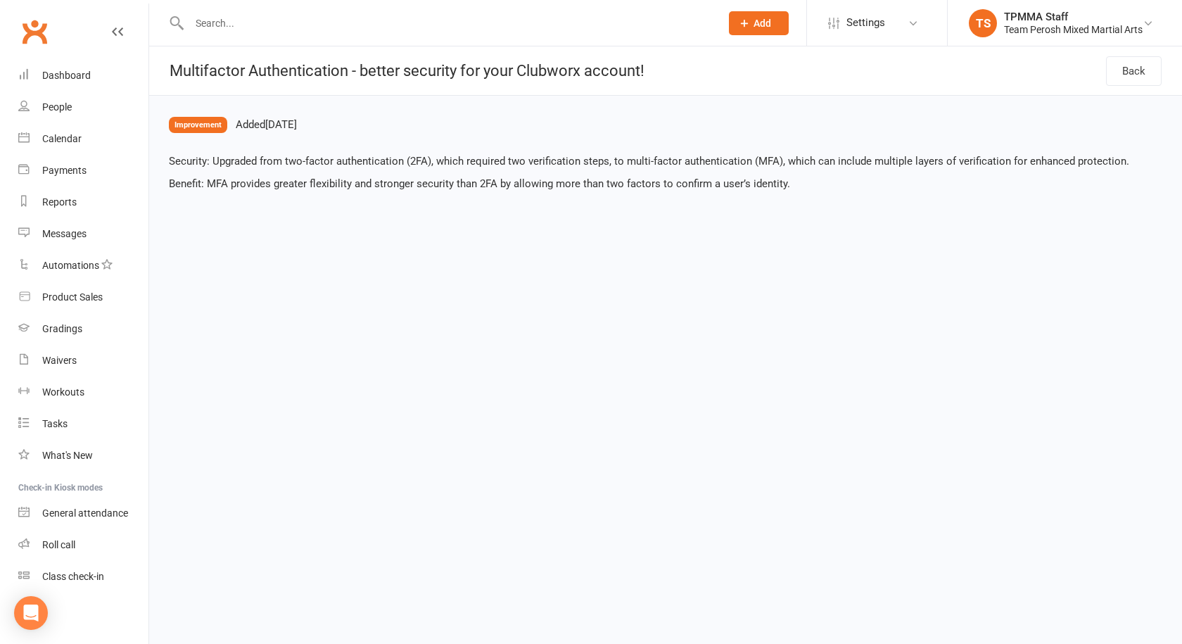
drag, startPoint x: 164, startPoint y: 153, endPoint x: 165, endPoint y: 160, distance: 7.1
click at [164, 153] on div "Improvement Added Aug 27, 2025 Security: Upgraded from two-factor authenticatio…" at bounding box center [665, 146] width 1033 height 101
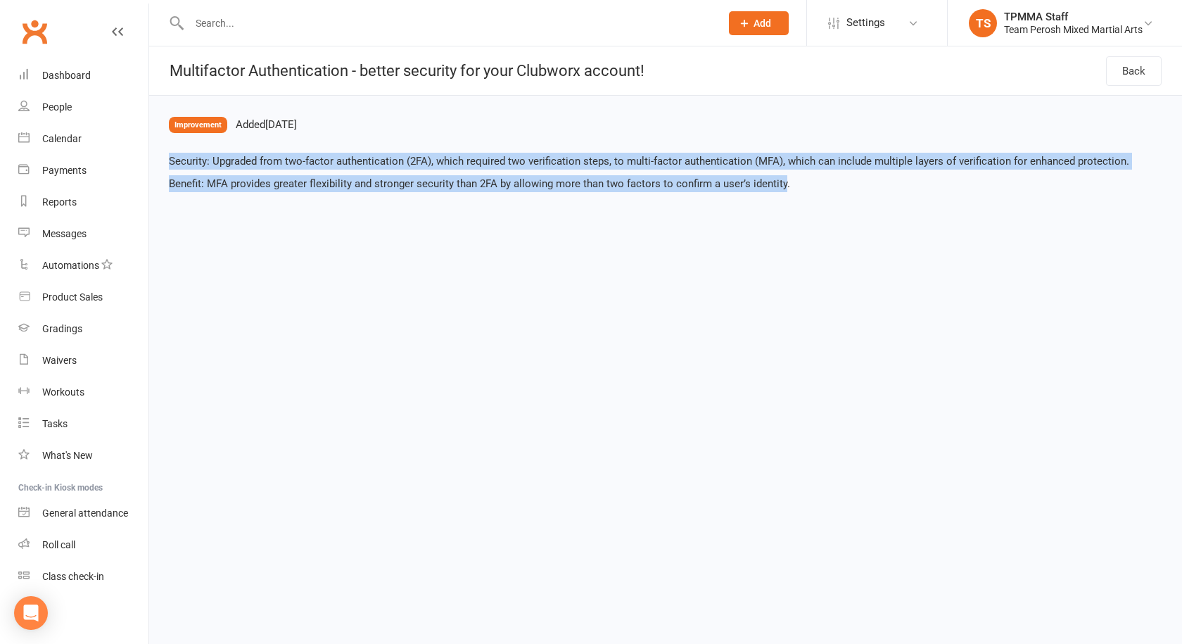
drag, startPoint x: 165, startPoint y: 160, endPoint x: 783, endPoint y: 208, distance: 620.5
click at [783, 208] on html "Prospect Member Non-attending contact Grading event Task Membership plan Bulk m…" at bounding box center [591, 108] width 1182 height 217
copy div "Security: Upgraded from two-factor authentication (2FA), which required two ver…"
click at [298, 217] on html "Prospect Member Non-attending contact Grading event Task Membership plan Bulk m…" at bounding box center [591, 108] width 1182 height 217
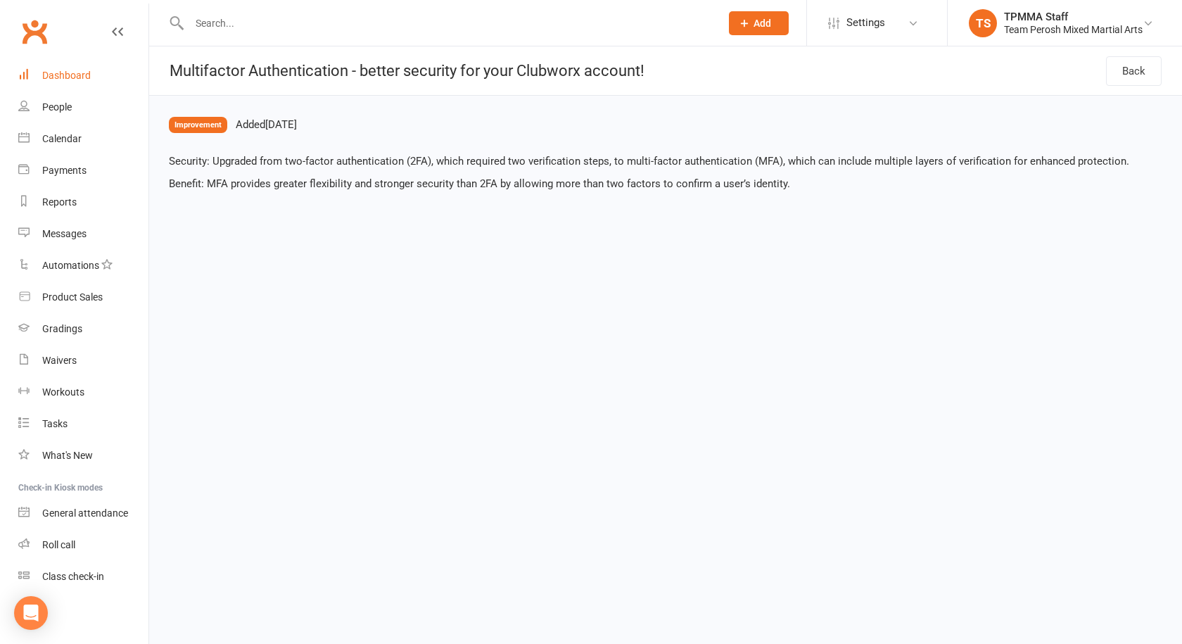
click at [40, 79] on link "Dashboard" at bounding box center [83, 76] width 130 height 32
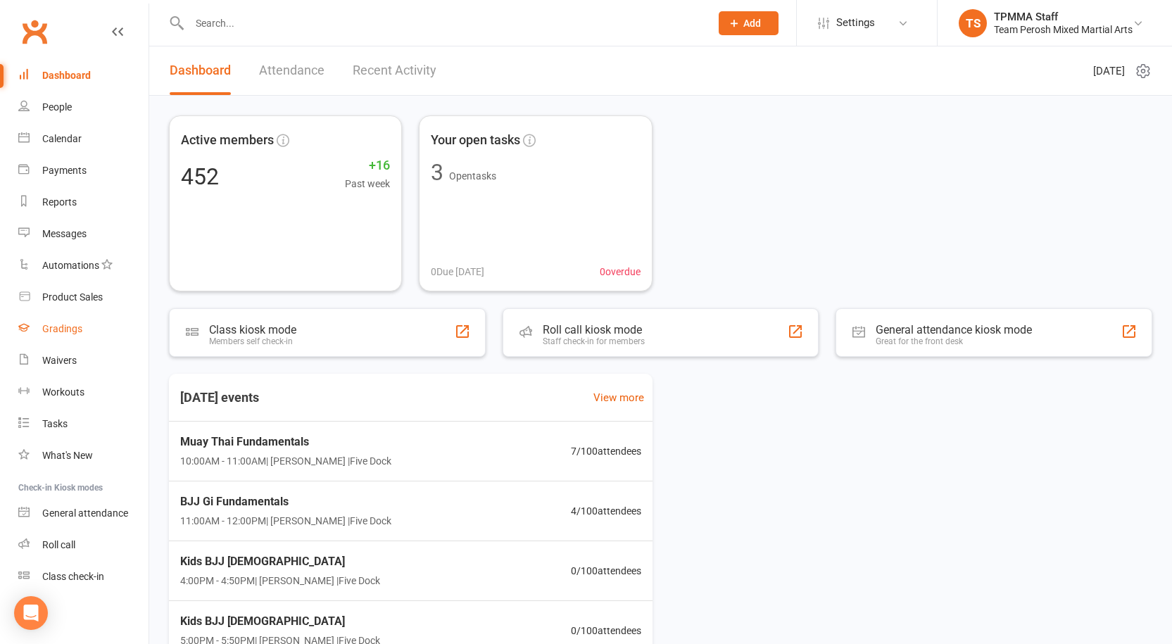
click at [72, 333] on div "Gradings" at bounding box center [62, 328] width 40 height 11
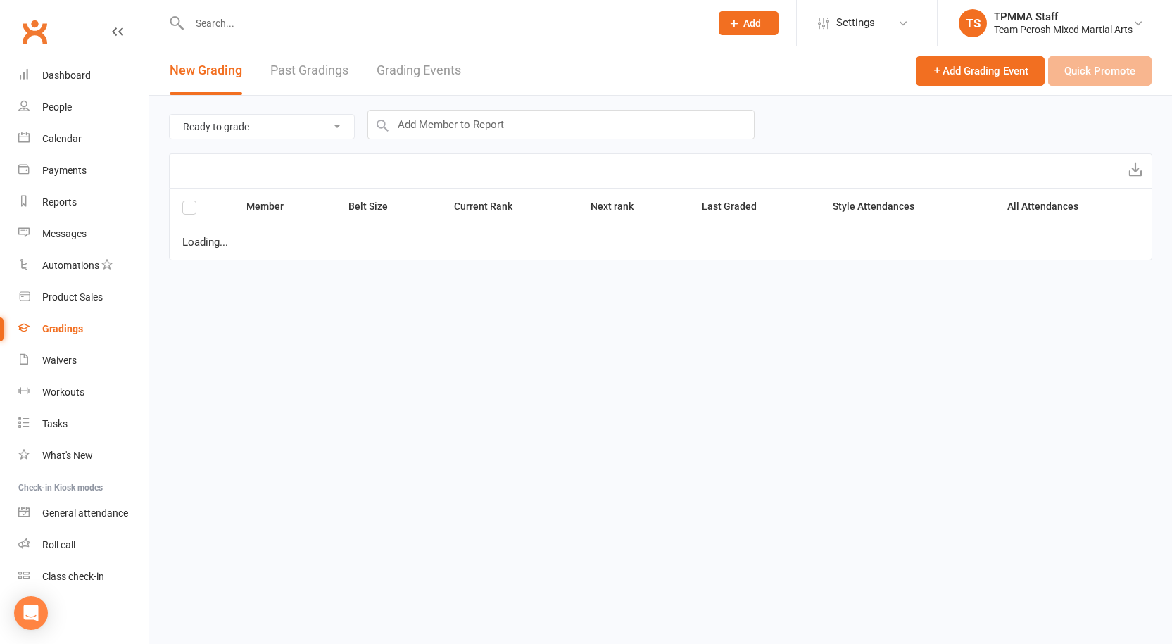
click at [416, 70] on link "Grading Events" at bounding box center [419, 70] width 84 height 49
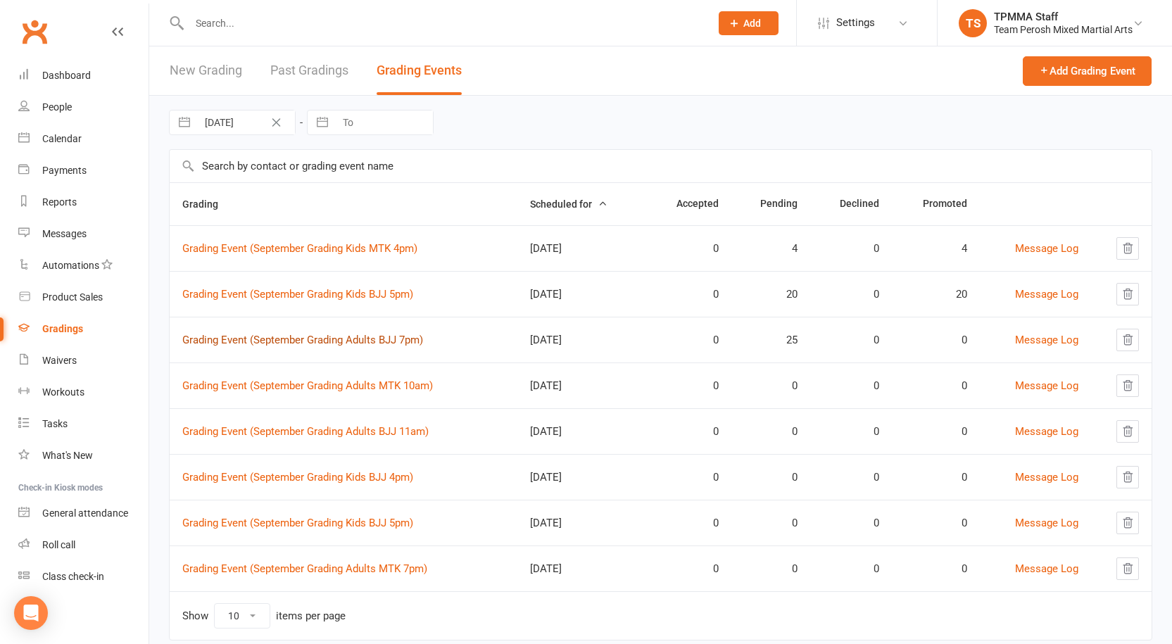
click at [308, 339] on link "Grading Event (September Grading Adults BJJ 7pm)" at bounding box center [302, 340] width 241 height 13
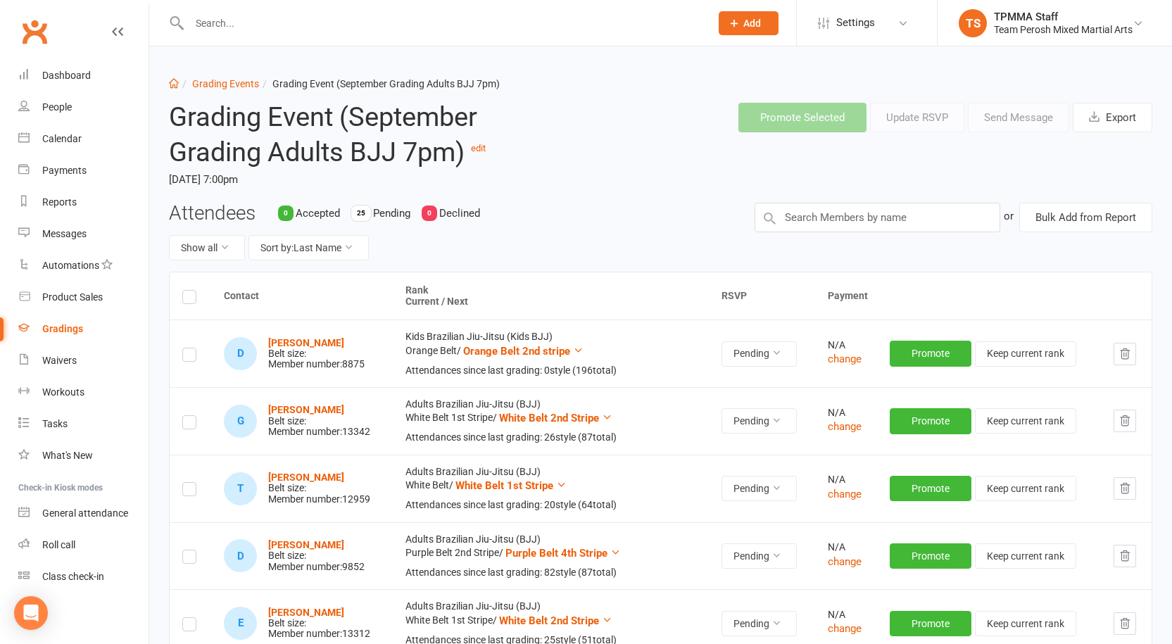
click at [184, 299] on label at bounding box center [189, 299] width 14 height 0
click at [184, 291] on input "checkbox" at bounding box center [189, 291] width 14 height 0
click at [749, 117] on button "Promote Selected" at bounding box center [802, 118] width 128 height 30
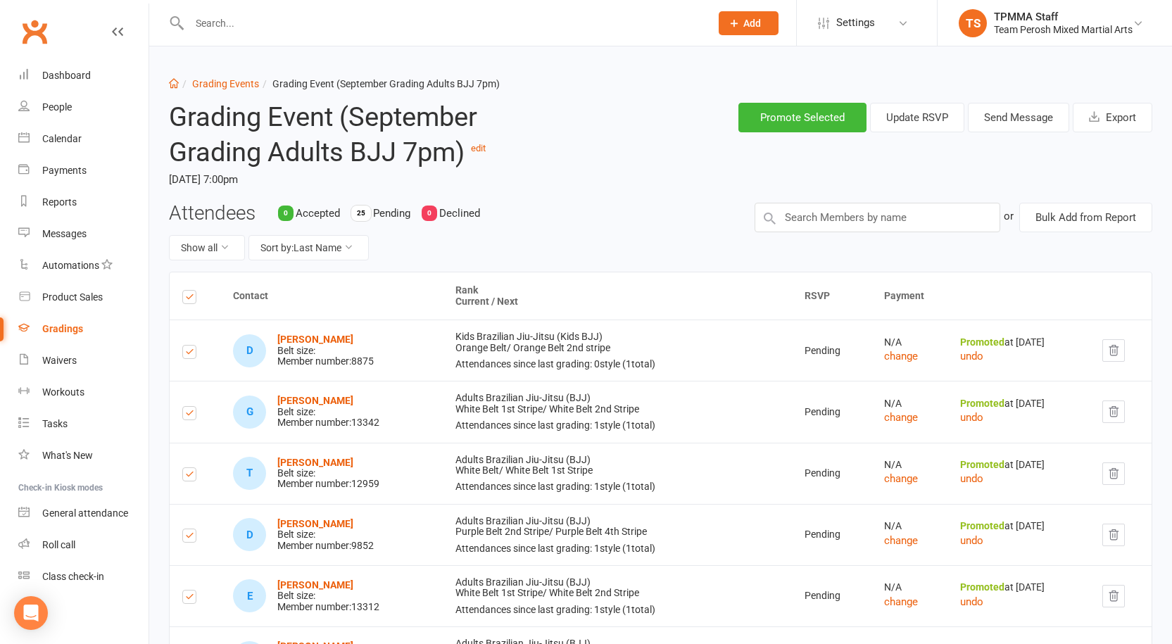
click at [624, 216] on div "Attendees 0 Accepted 25 Pending 0 Declined Show all Sort by: Last Name" at bounding box center [451, 238] width 586 height 70
click at [56, 330] on div "Gradings" at bounding box center [62, 328] width 41 height 11
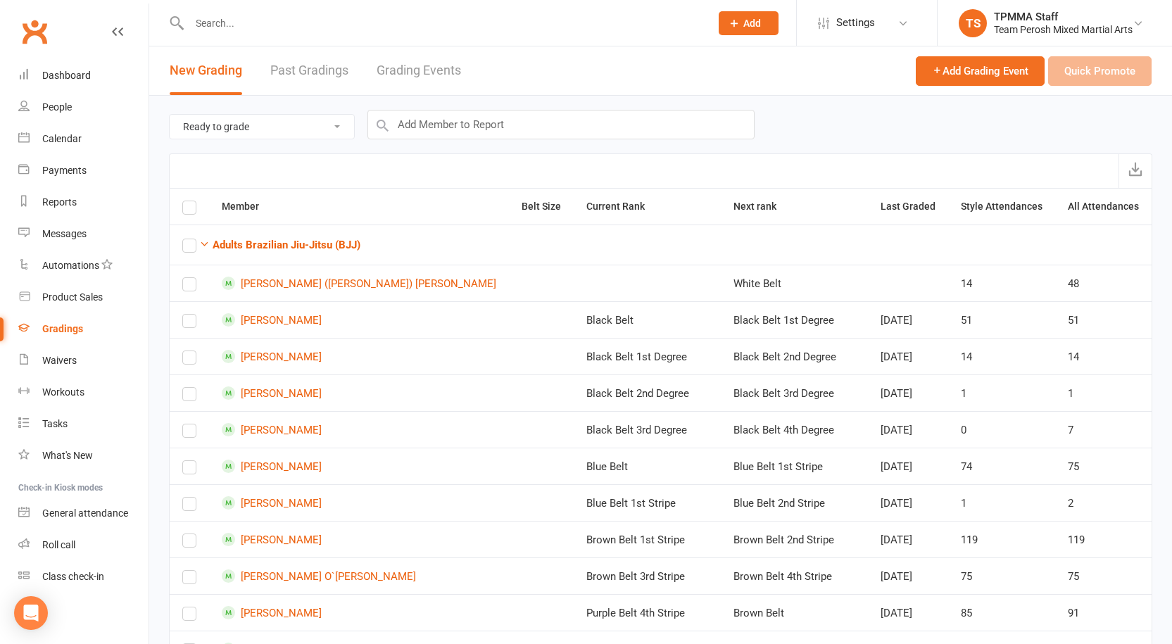
click at [390, 69] on link "Grading Events" at bounding box center [419, 70] width 84 height 49
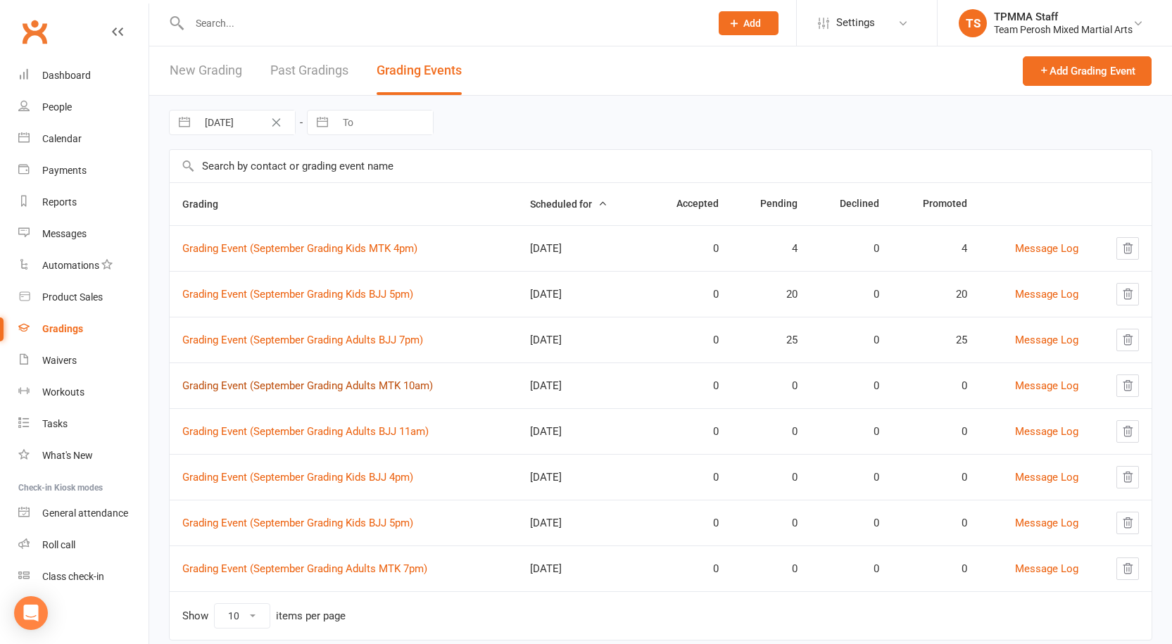
click at [328, 386] on link "Grading Event (September Grading Adults MTK 10am)" at bounding box center [307, 385] width 251 height 13
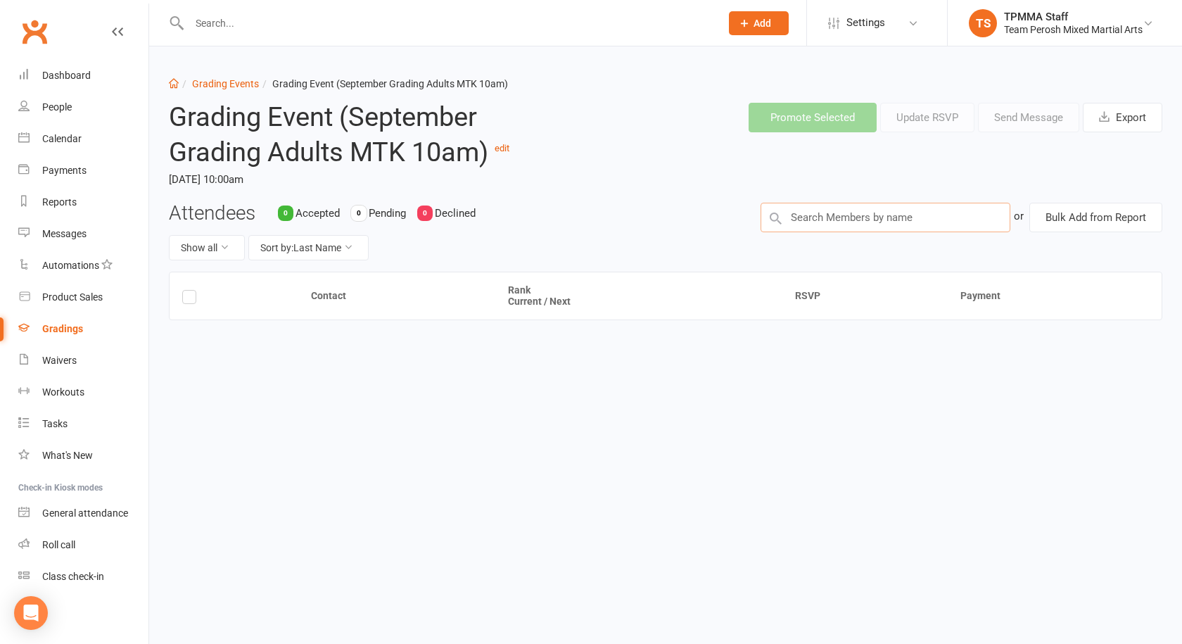
click at [873, 215] on input "text" at bounding box center [886, 218] width 250 height 30
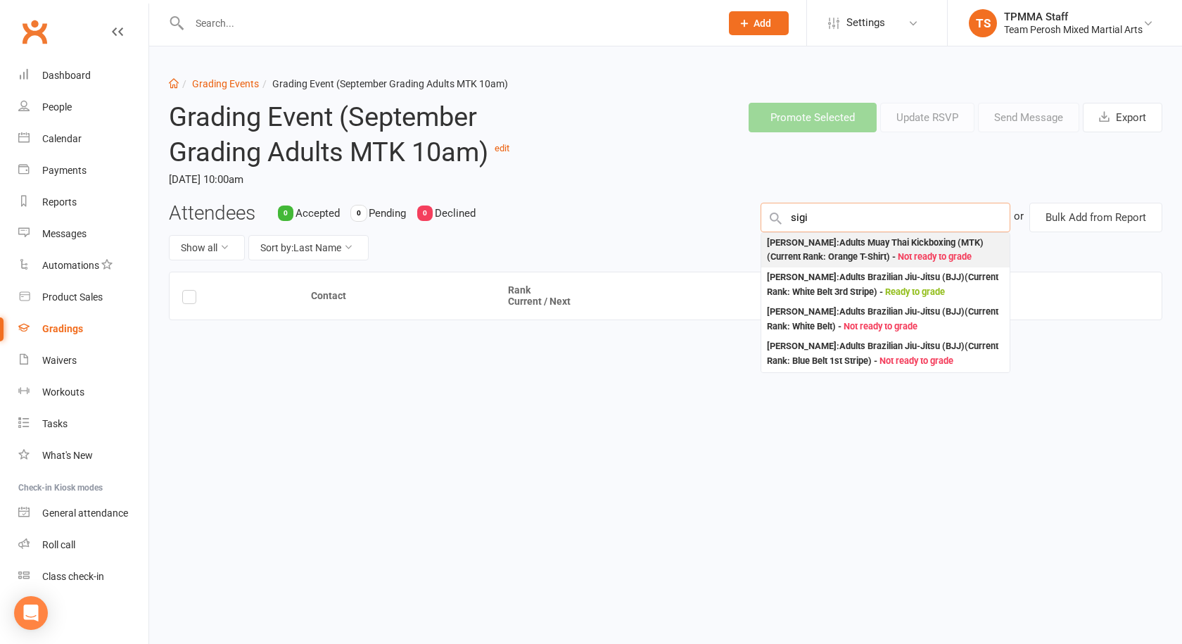
type input "sigi"
click at [852, 249] on div "Sigi Huber : Adults Muay Thai Kickboxing (MTK) (Current Rank: Orange T-Shirt ) …" at bounding box center [885, 250] width 237 height 29
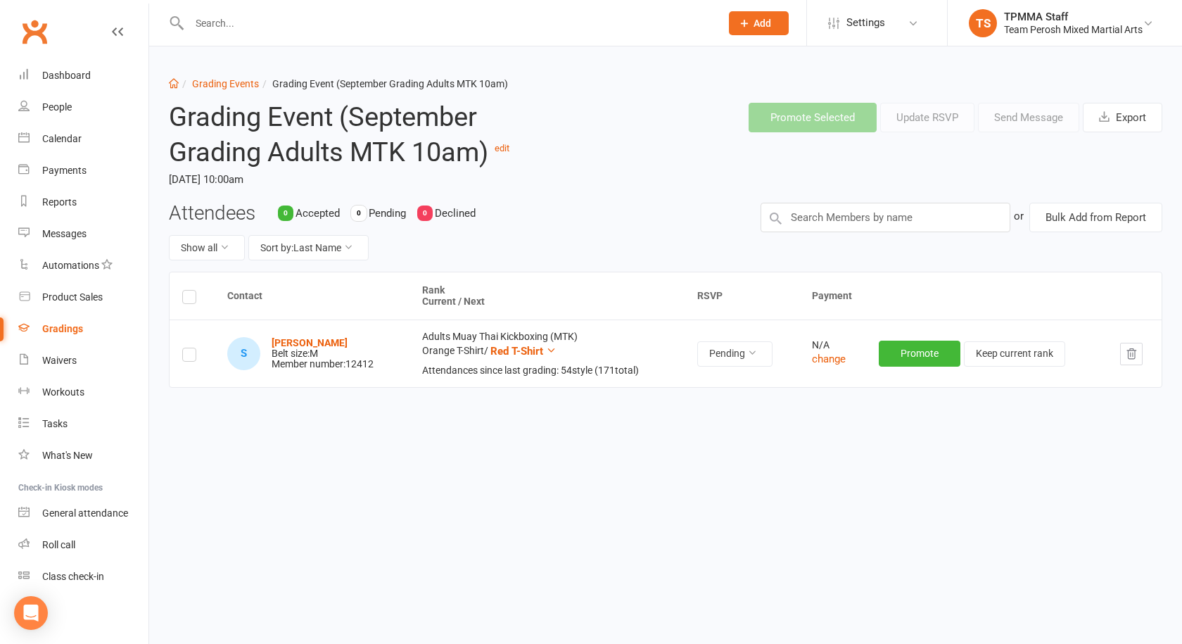
click at [189, 357] on label at bounding box center [189, 357] width 14 height 0
click at [189, 348] on input "checkbox" at bounding box center [189, 348] width 14 height 0
click at [821, 120] on button "Promote Selected" at bounding box center [813, 118] width 128 height 30
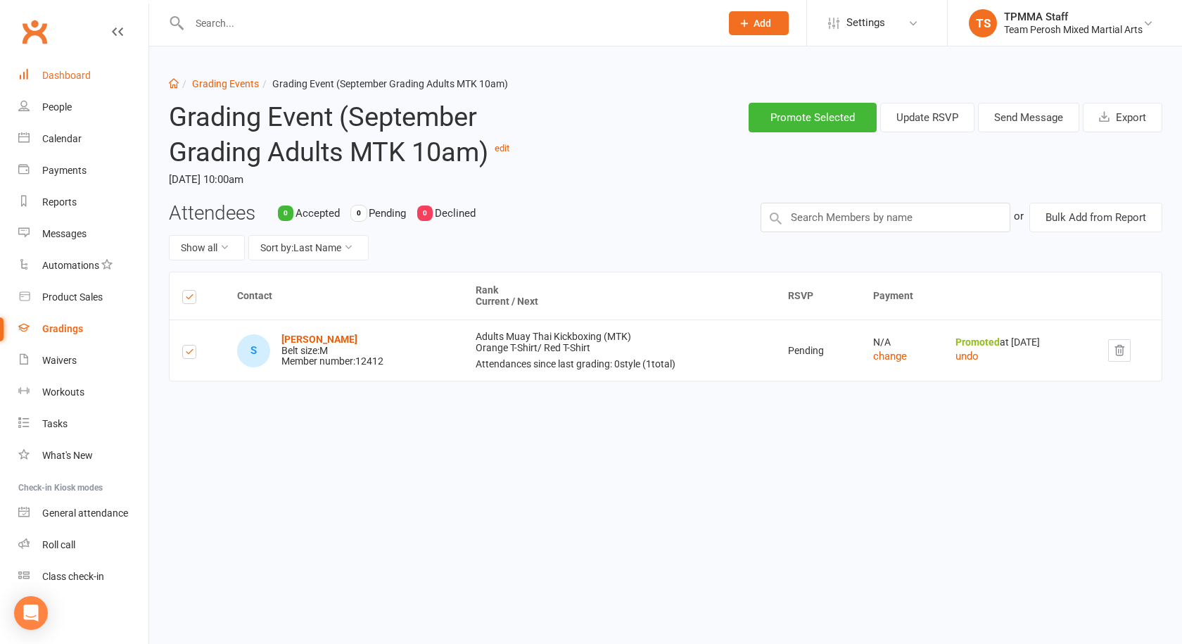
click at [90, 77] on link "Dashboard" at bounding box center [83, 76] width 130 height 32
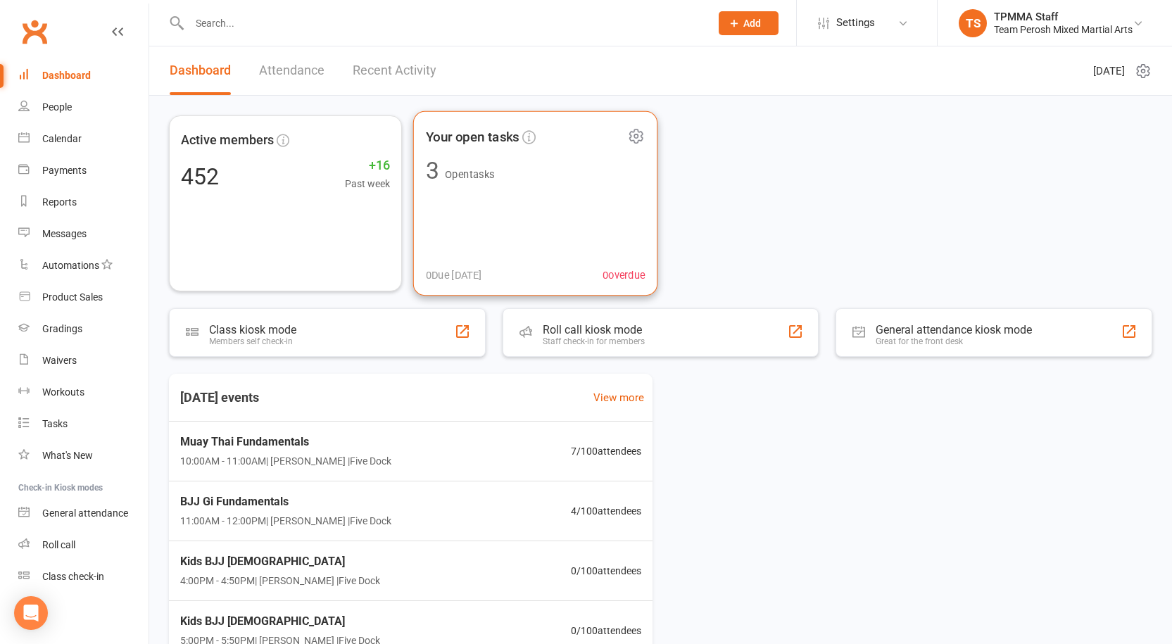
click at [466, 147] on span "Your open tasks" at bounding box center [473, 136] width 94 height 21
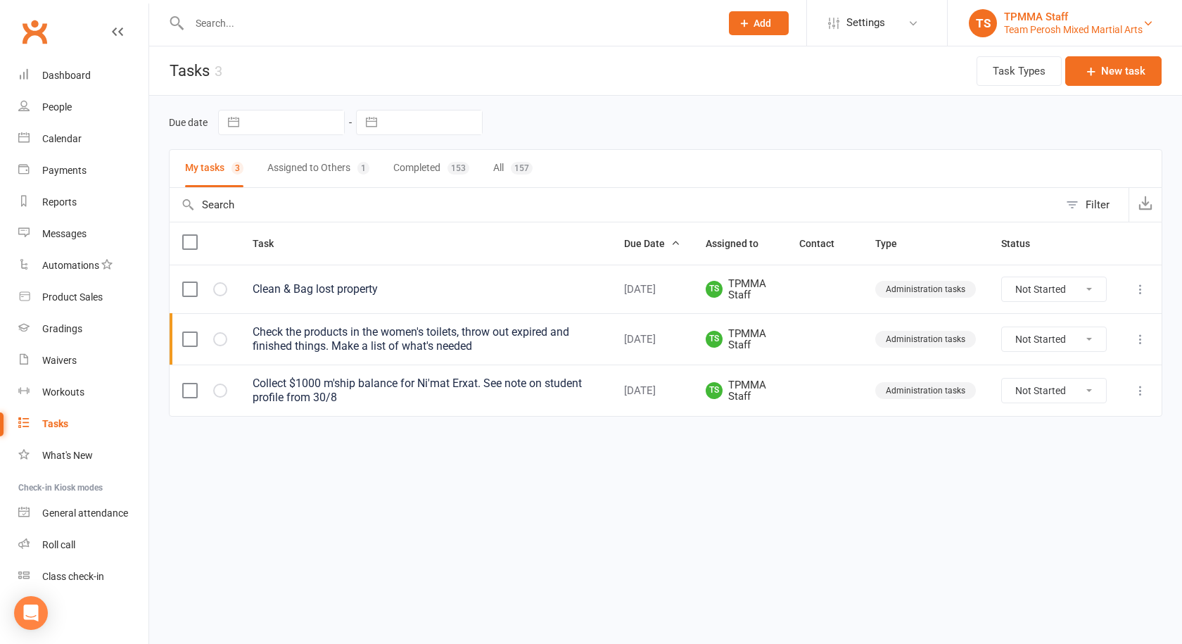
click at [1139, 26] on div "Team Perosh Mixed Martial Arts" at bounding box center [1073, 29] width 139 height 13
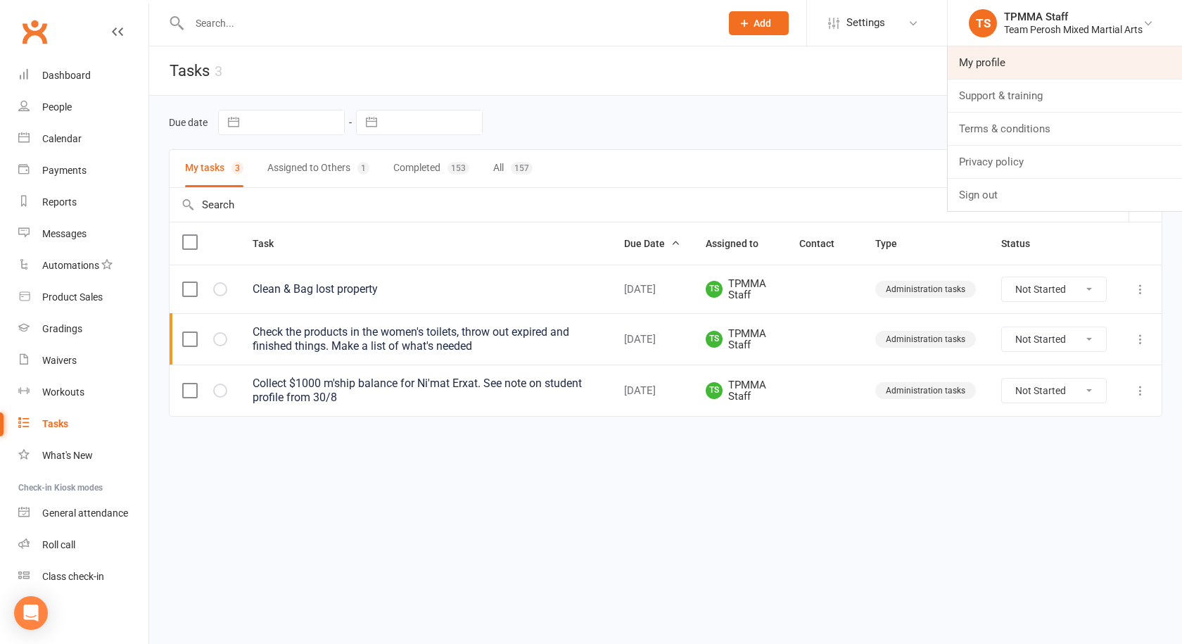
click at [1003, 64] on link "My profile" at bounding box center [1065, 62] width 234 height 32
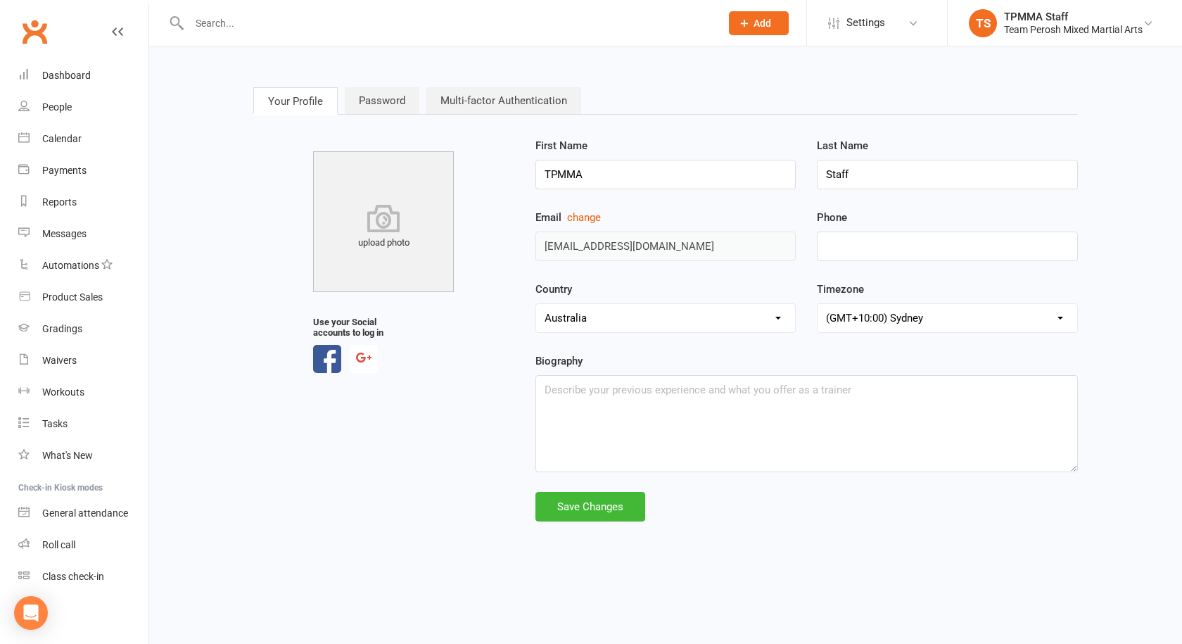
click at [527, 99] on link "Multi-factor Authentication" at bounding box center [503, 100] width 155 height 27
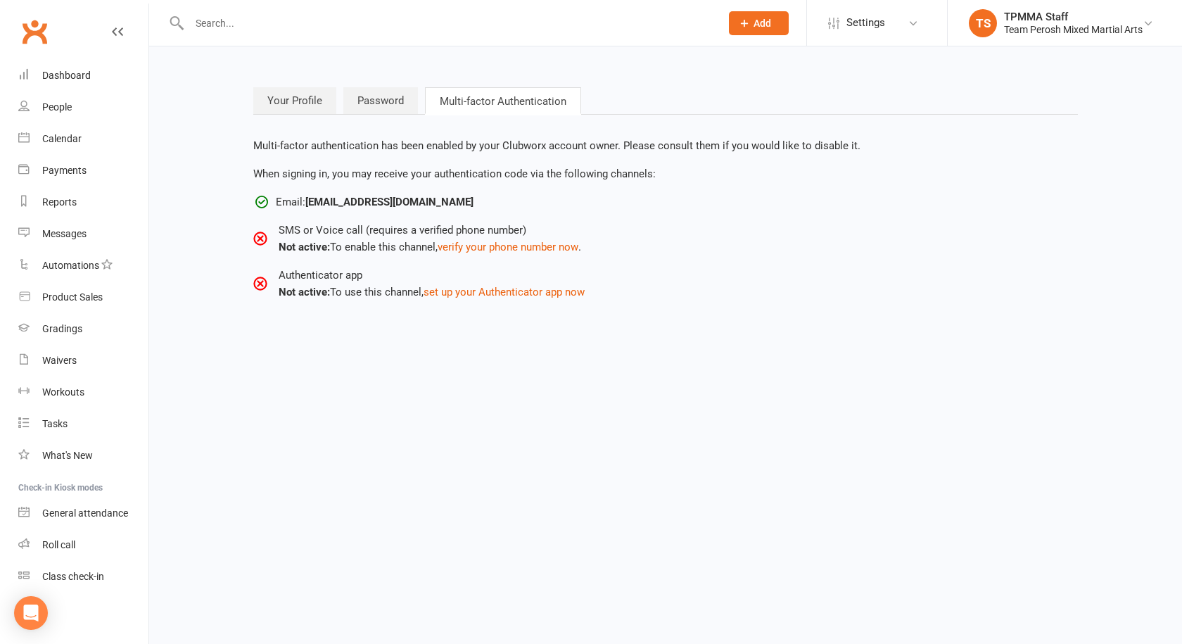
click at [259, 285] on icon at bounding box center [260, 283] width 5 height 5
click at [312, 99] on link "Your Profile" at bounding box center [294, 100] width 83 height 27
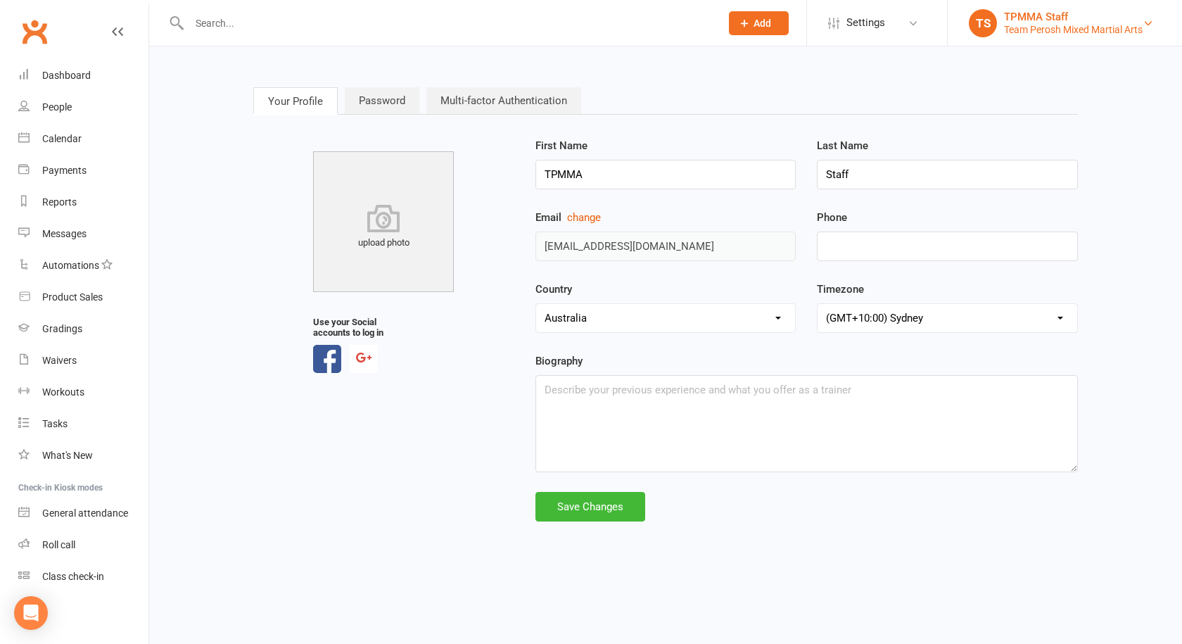
click at [1142, 27] on div "Team Perosh Mixed Martial Arts" at bounding box center [1073, 29] width 139 height 13
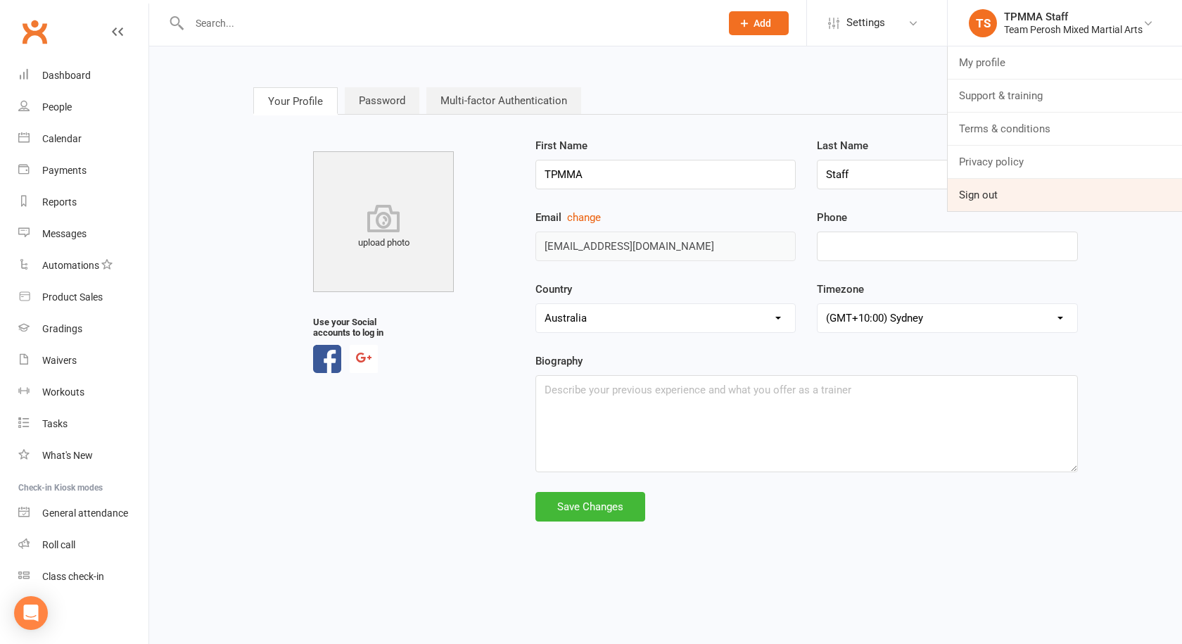
click at [994, 196] on link "Sign out" at bounding box center [1065, 195] width 234 height 32
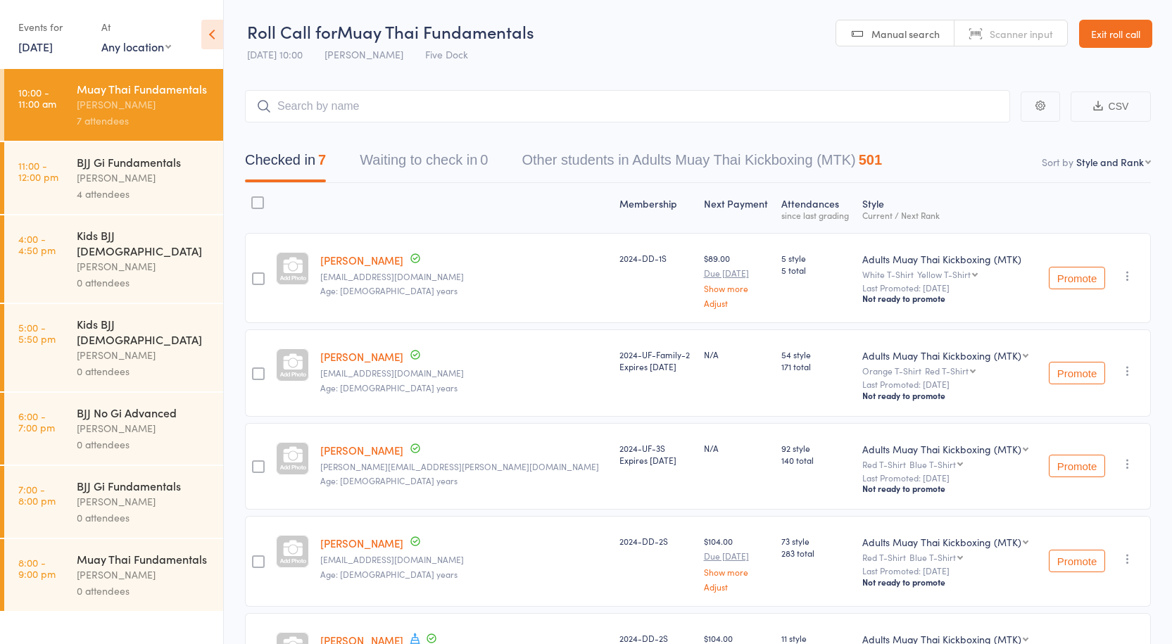
click at [115, 175] on div "[PERSON_NAME]" at bounding box center [144, 178] width 134 height 16
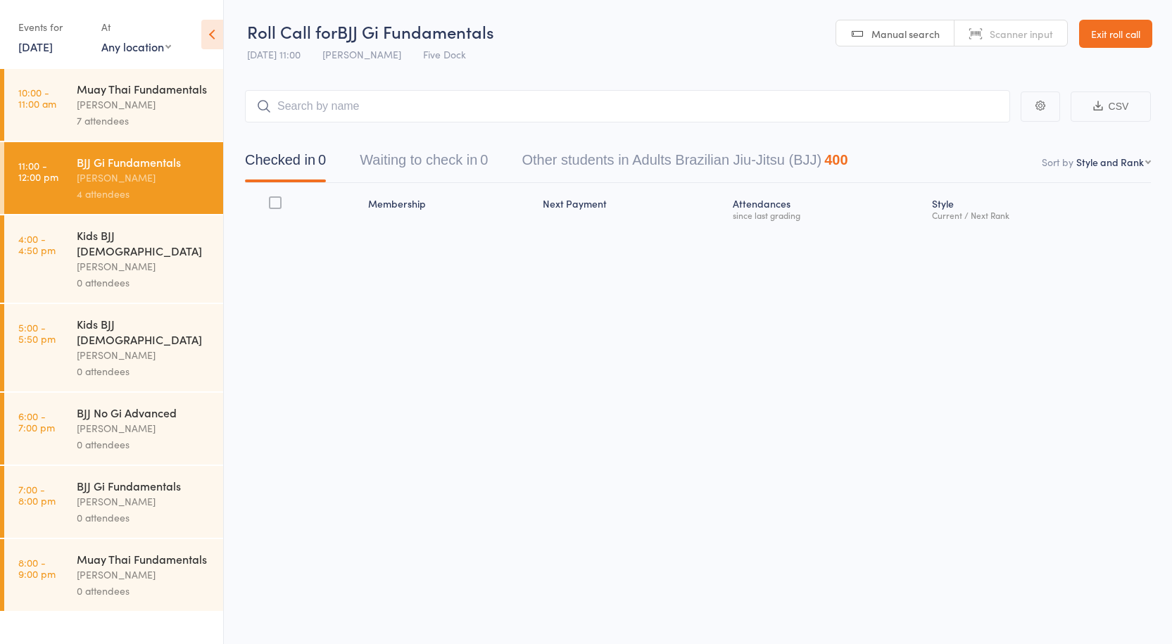
click at [134, 94] on div "Muay Thai Fundamentals" at bounding box center [144, 88] width 134 height 15
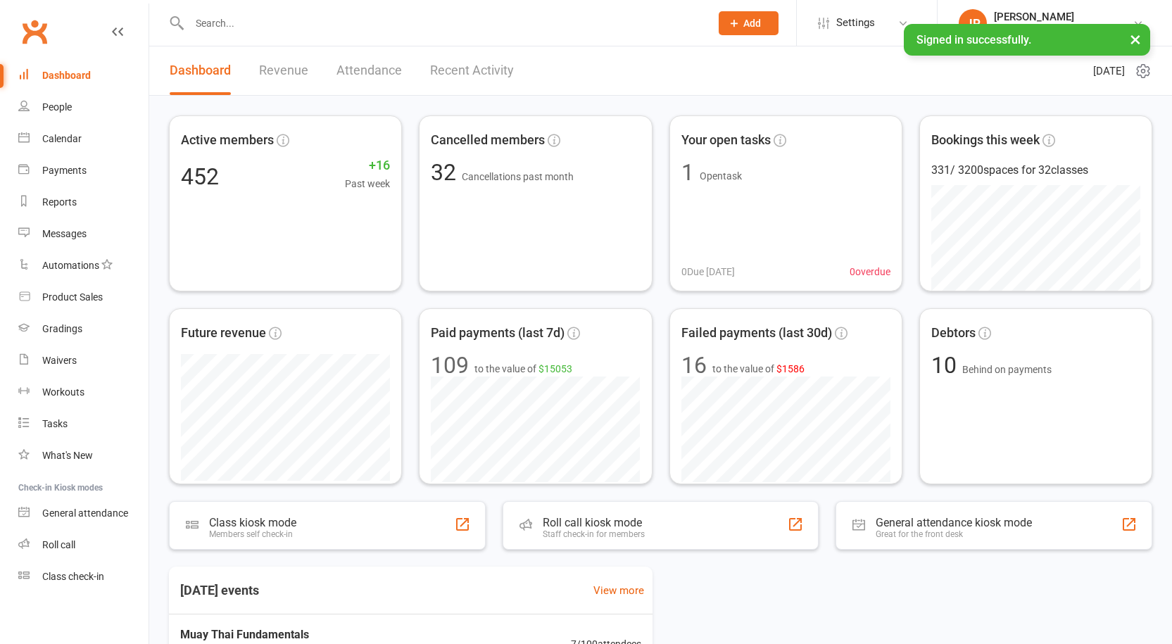
click at [701, 83] on header "Dashboard Revenue Attendance Recent Activity Thursday 11th, September 2025" at bounding box center [660, 70] width 1023 height 49
click at [1137, 44] on button "×" at bounding box center [1135, 39] width 25 height 30
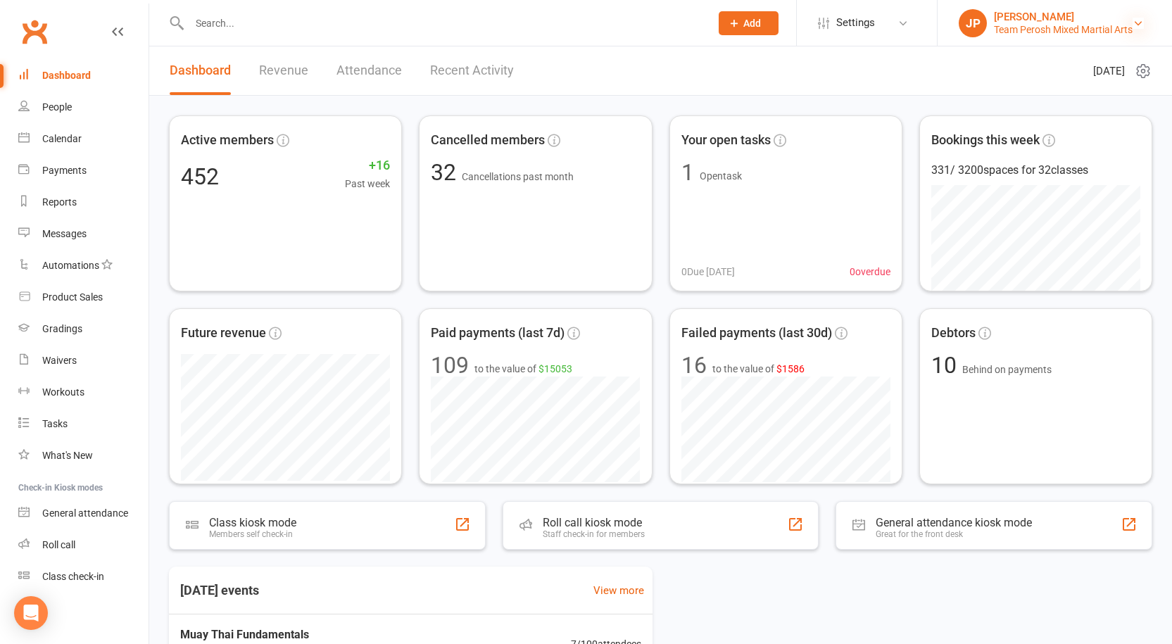
click at [1142, 23] on icon at bounding box center [1137, 23] width 11 height 11
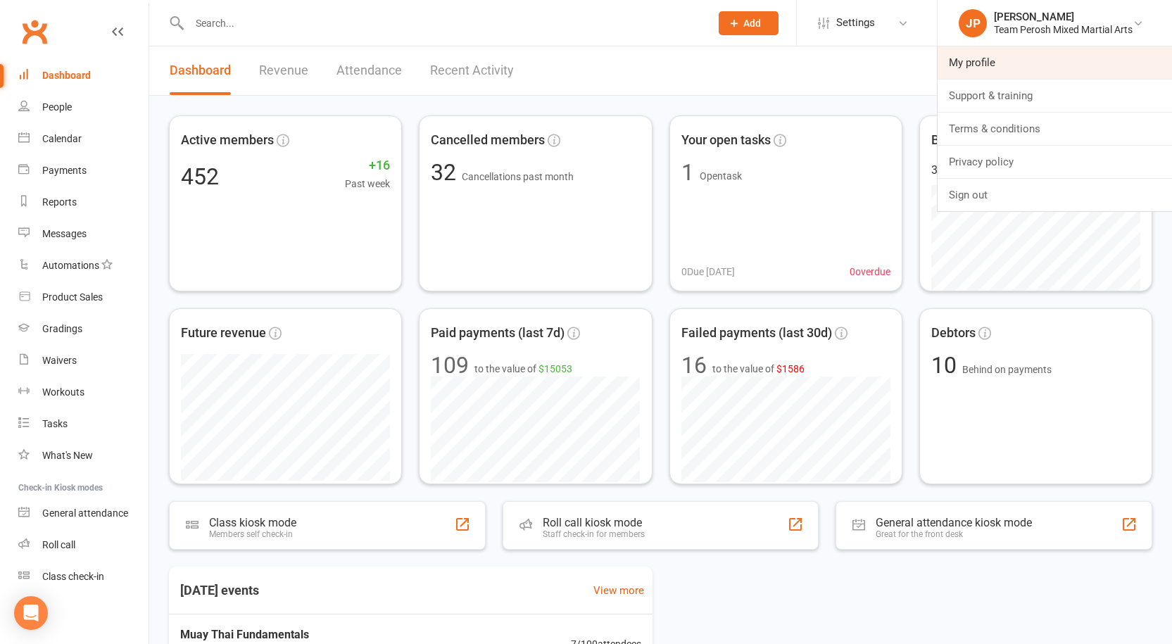
click at [963, 69] on link "My profile" at bounding box center [1054, 62] width 234 height 32
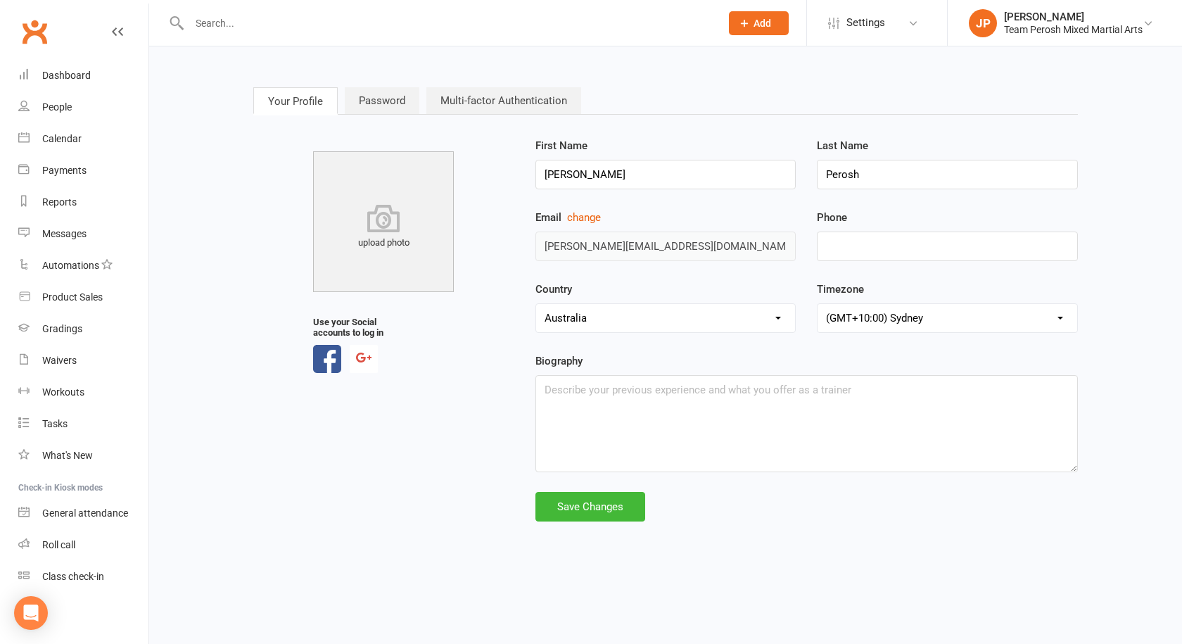
click at [498, 101] on link "Multi-factor Authentication" at bounding box center [503, 100] width 155 height 27
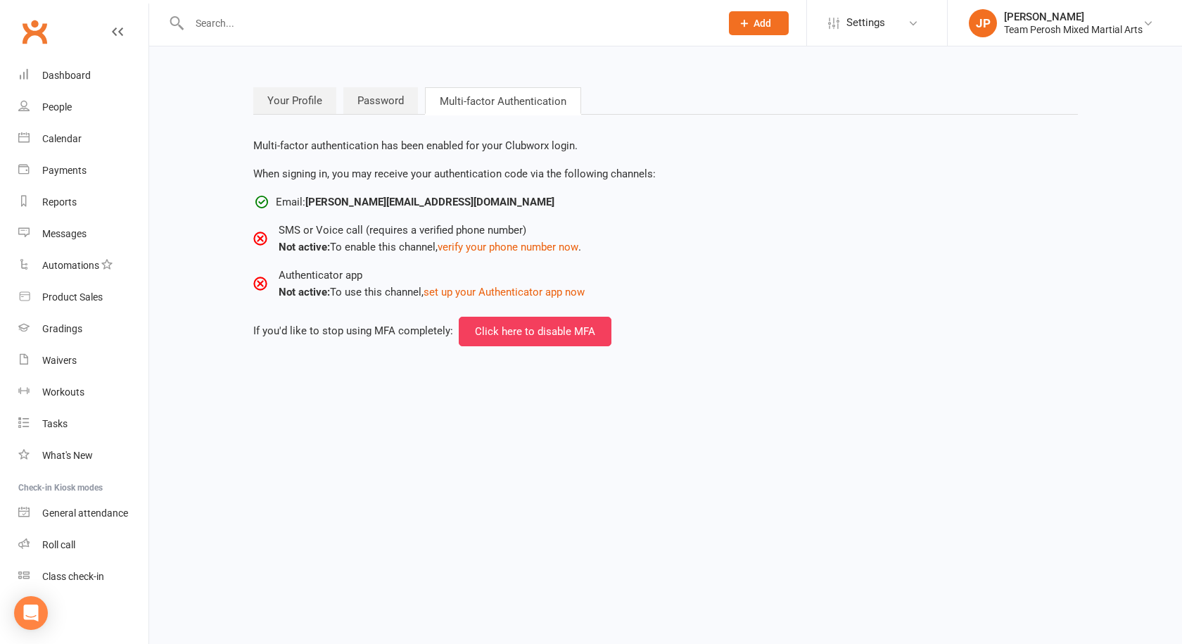
click at [263, 201] on icon at bounding box center [261, 202] width 17 height 17
click at [338, 256] on div "When signing in, you may receive your authentication code via the following cha…" at bounding box center [665, 257] width 825 height 185
click at [494, 335] on button "Click here to disable MFA" at bounding box center [535, 332] width 153 height 30
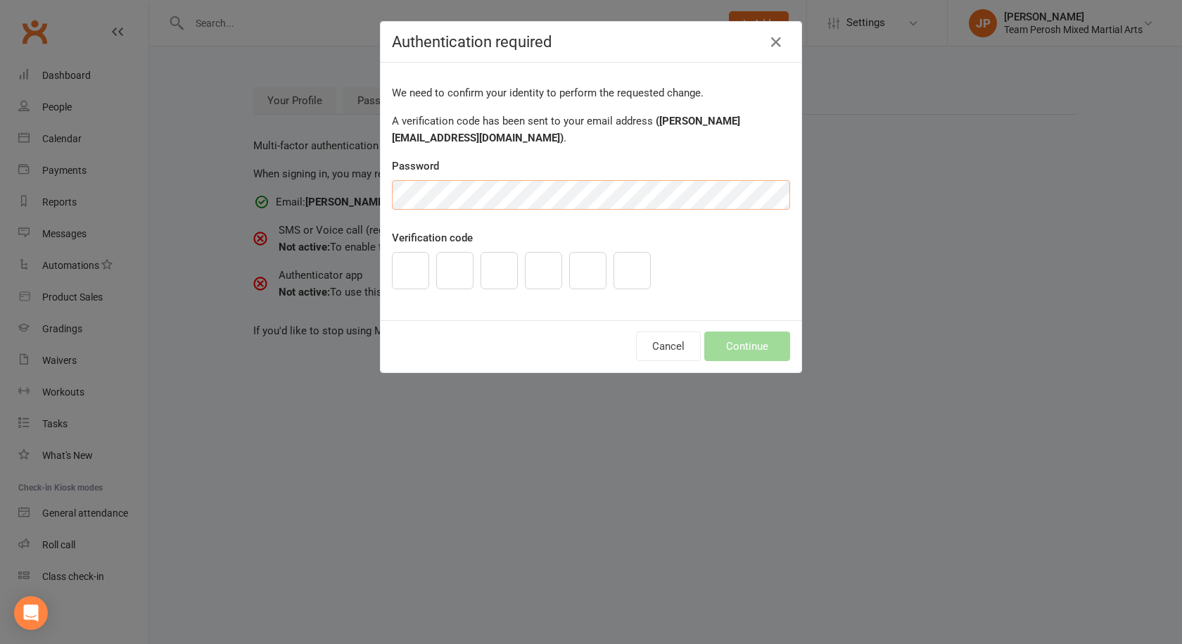
click at [341, 176] on div "Authentication required We need to confirm your identity to perform the request…" at bounding box center [591, 322] width 1182 height 644
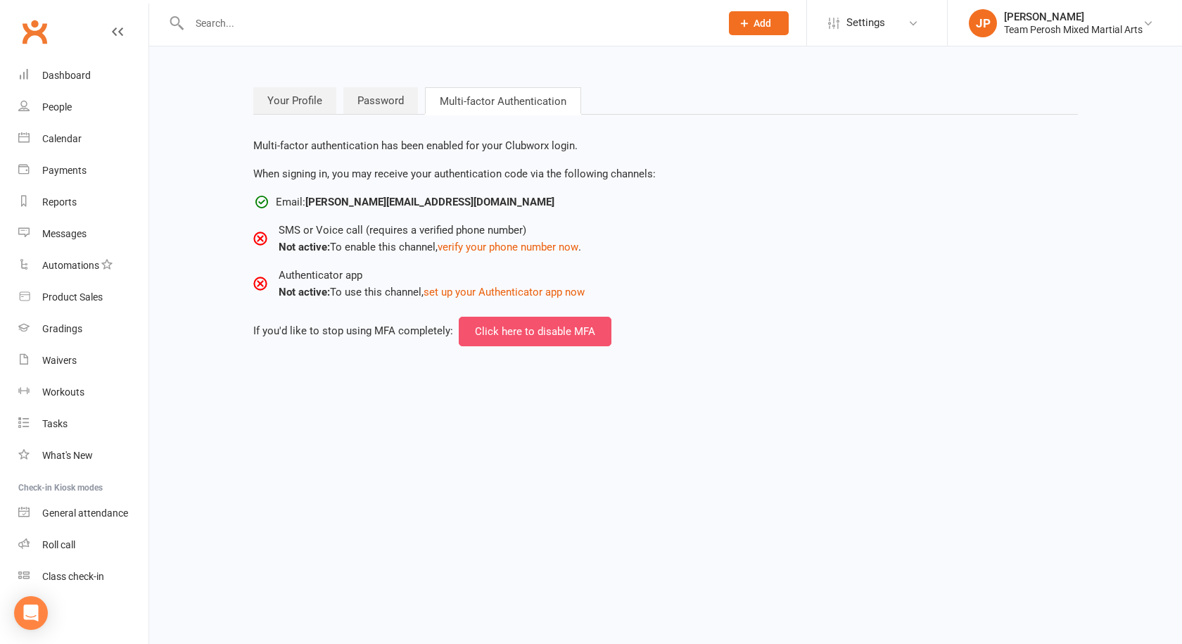
click at [535, 331] on button "Click here to disable MFA" at bounding box center [535, 332] width 153 height 30
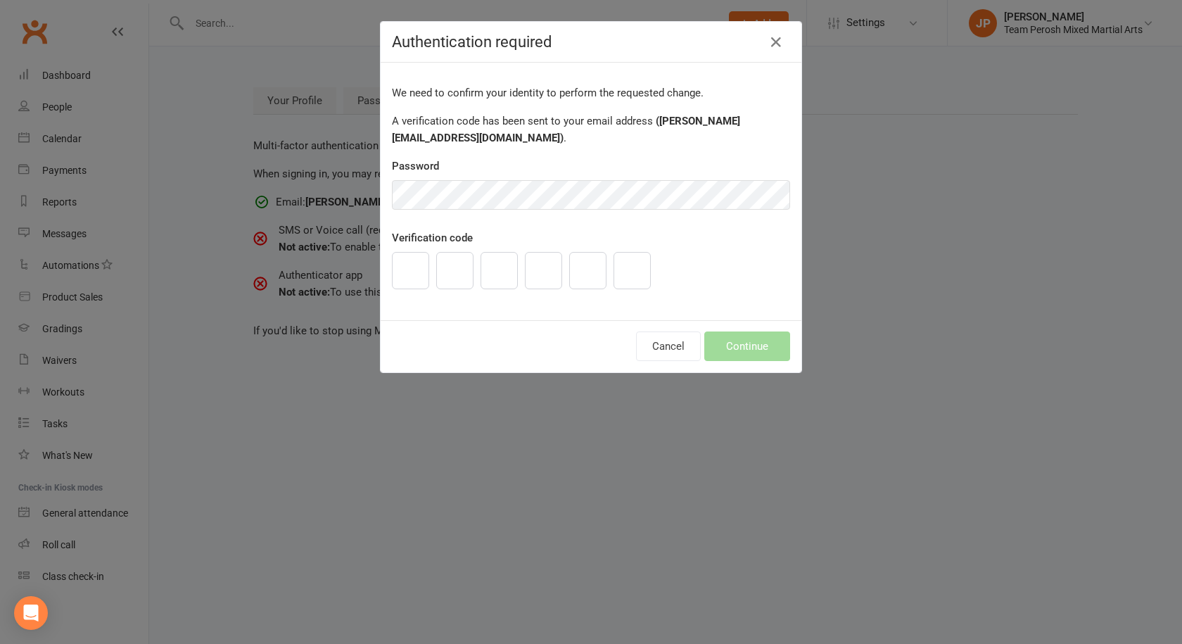
click at [415, 280] on input "text" at bounding box center [410, 270] width 37 height 37
type input "8"
type input "6"
type input "1"
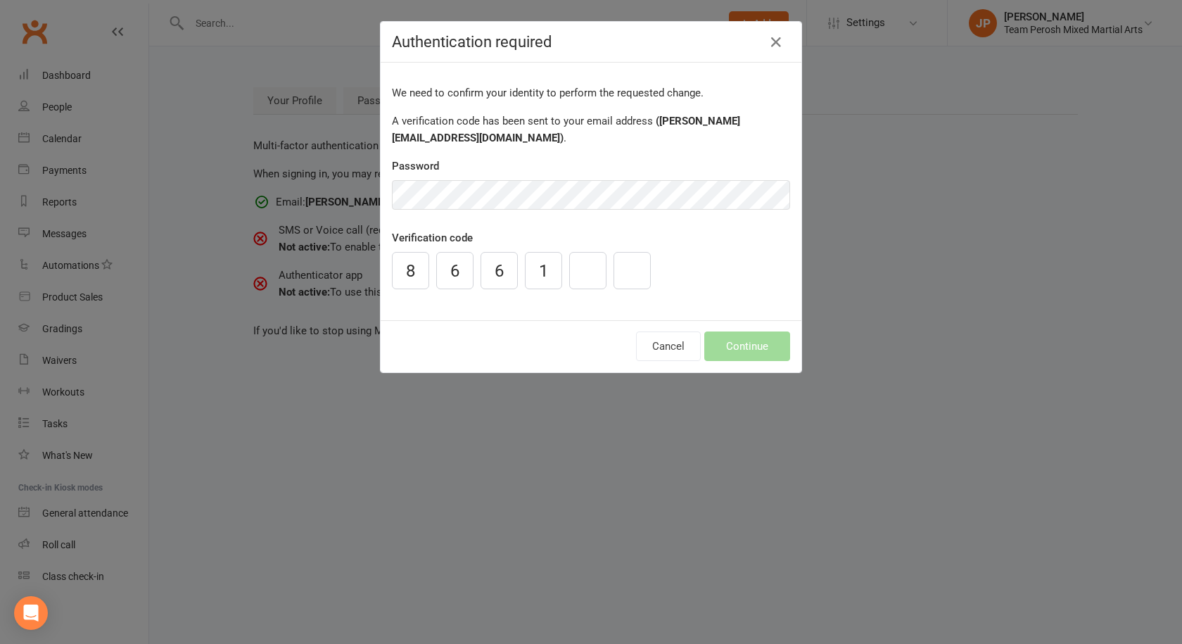
type input "3"
type input "6"
click at [742, 353] on button "Continue" at bounding box center [747, 346] width 86 height 30
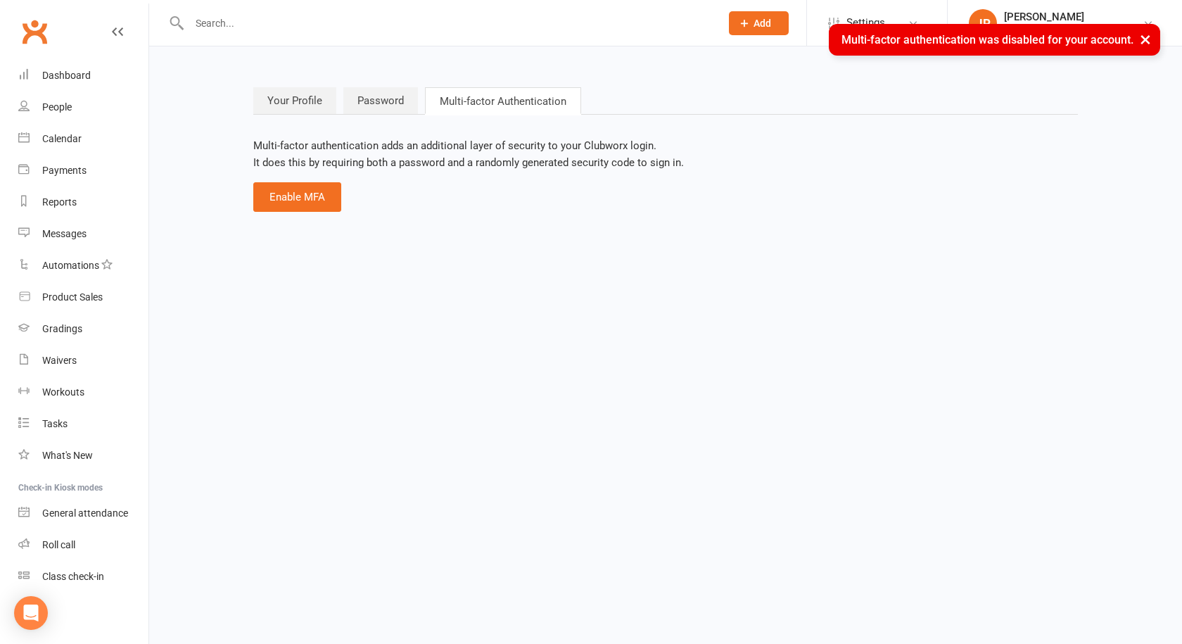
click at [636, 254] on html "Prospect Member Non-attending contact Class / event Appointment Grading event T…" at bounding box center [591, 127] width 1182 height 254
click at [386, 90] on link "Password" at bounding box center [380, 100] width 75 height 27
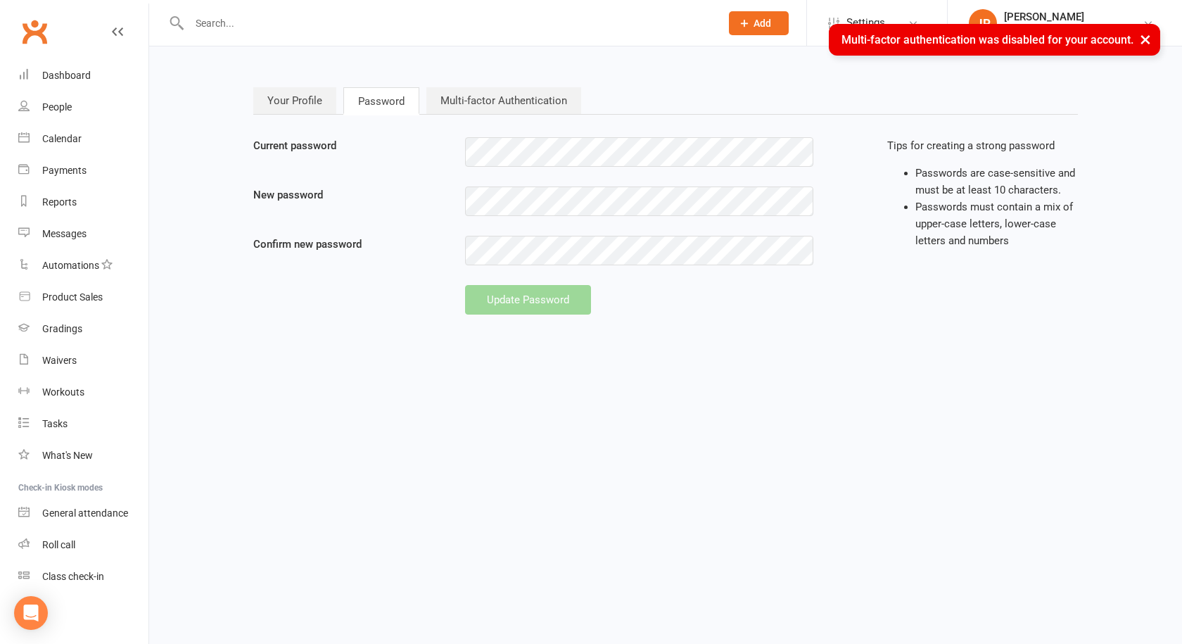
click at [302, 96] on link "Your Profile" at bounding box center [294, 100] width 83 height 27
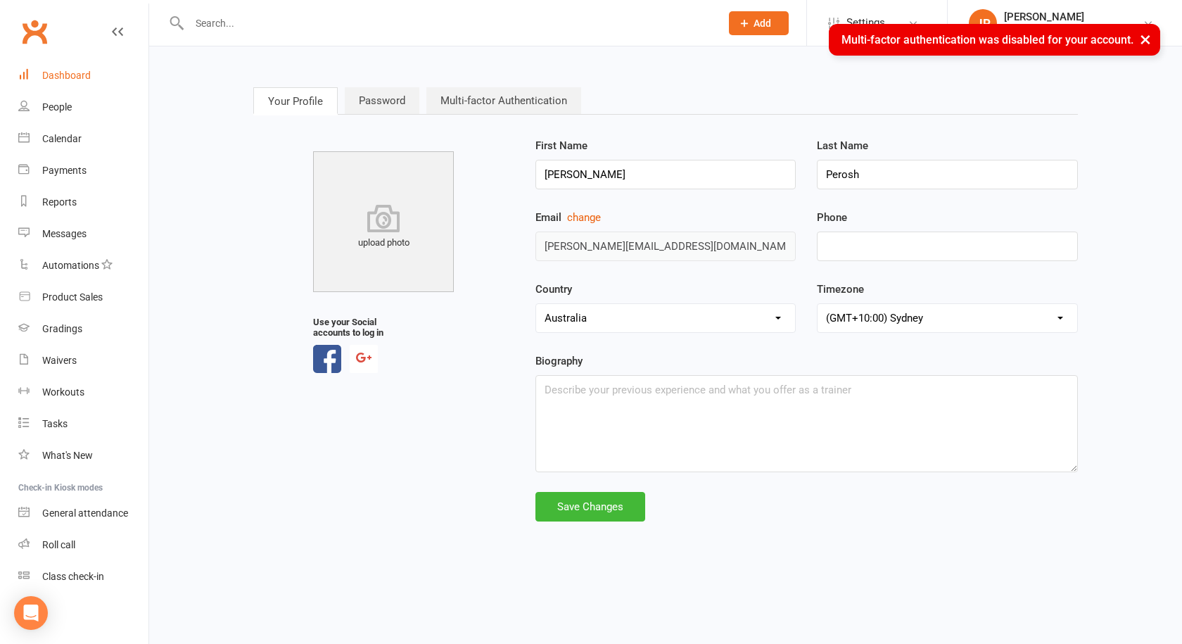
click at [55, 75] on div "Dashboard" at bounding box center [66, 75] width 49 height 11
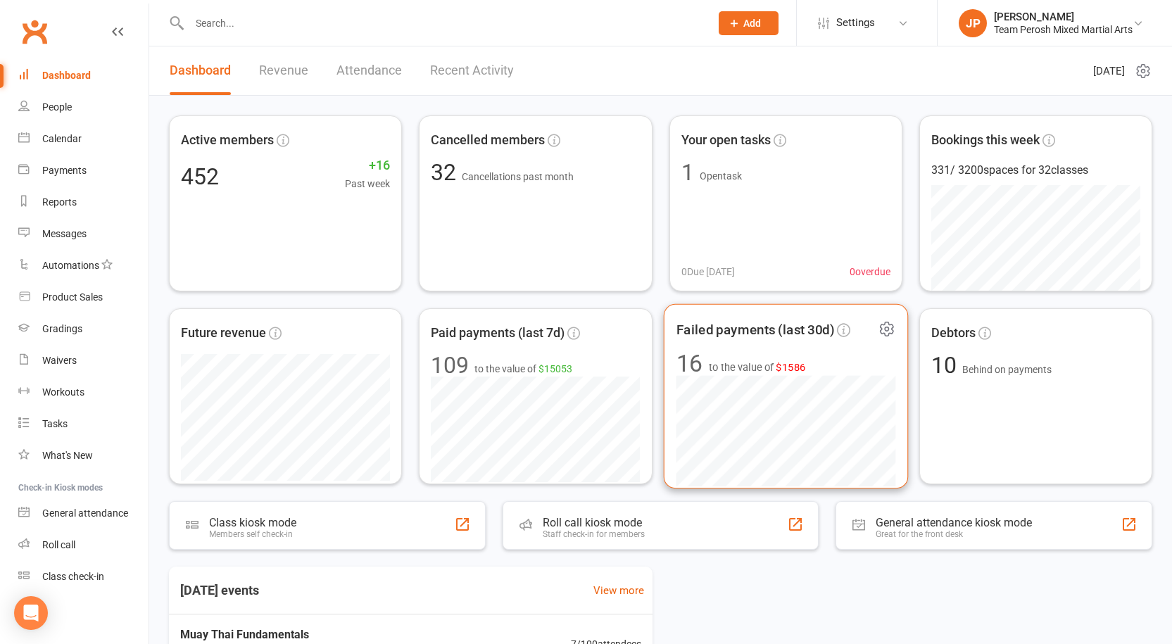
click at [756, 329] on span "Failed payments (last 30d)" at bounding box center [755, 329] width 158 height 21
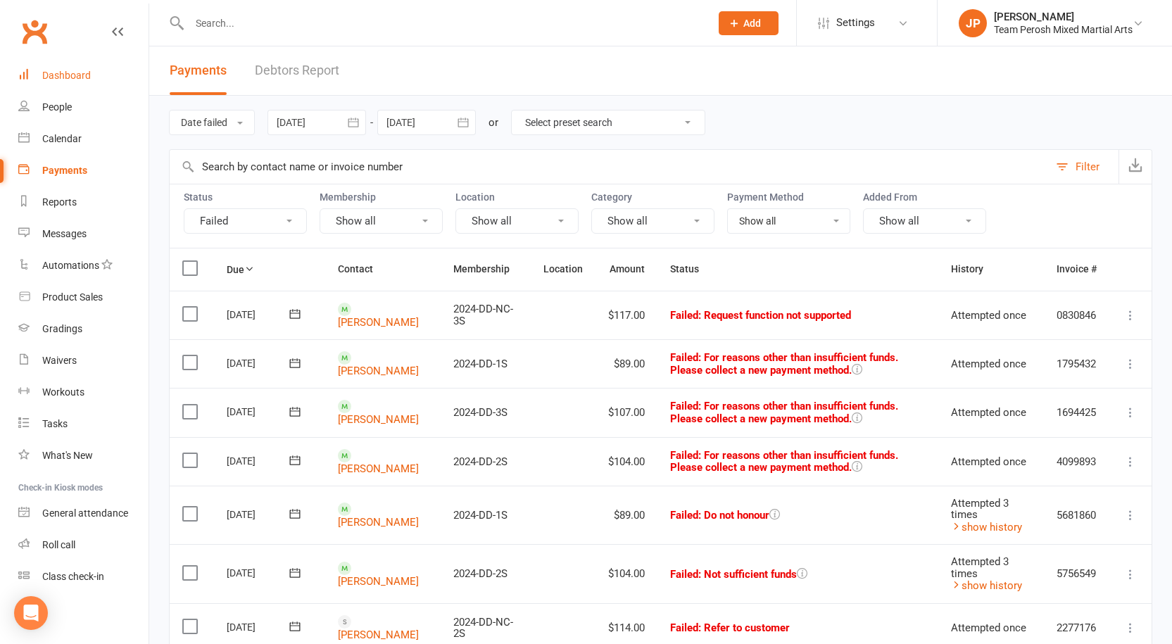
click at [56, 75] on div "Dashboard" at bounding box center [66, 75] width 49 height 11
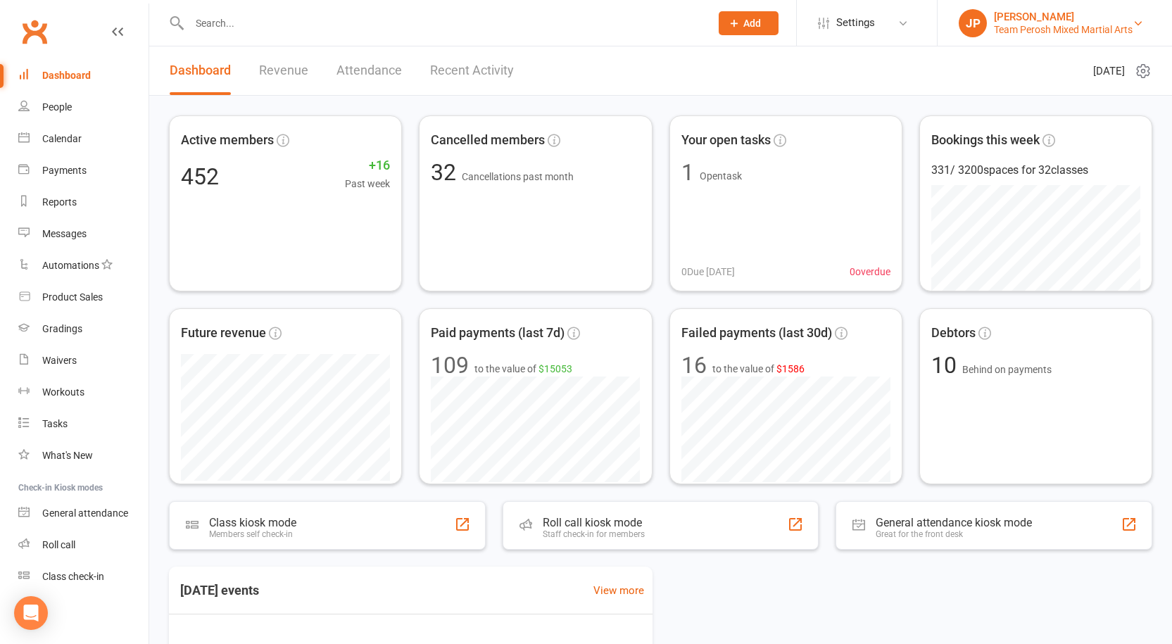
click at [1028, 25] on div "Team Perosh Mixed Martial Arts" at bounding box center [1063, 29] width 139 height 13
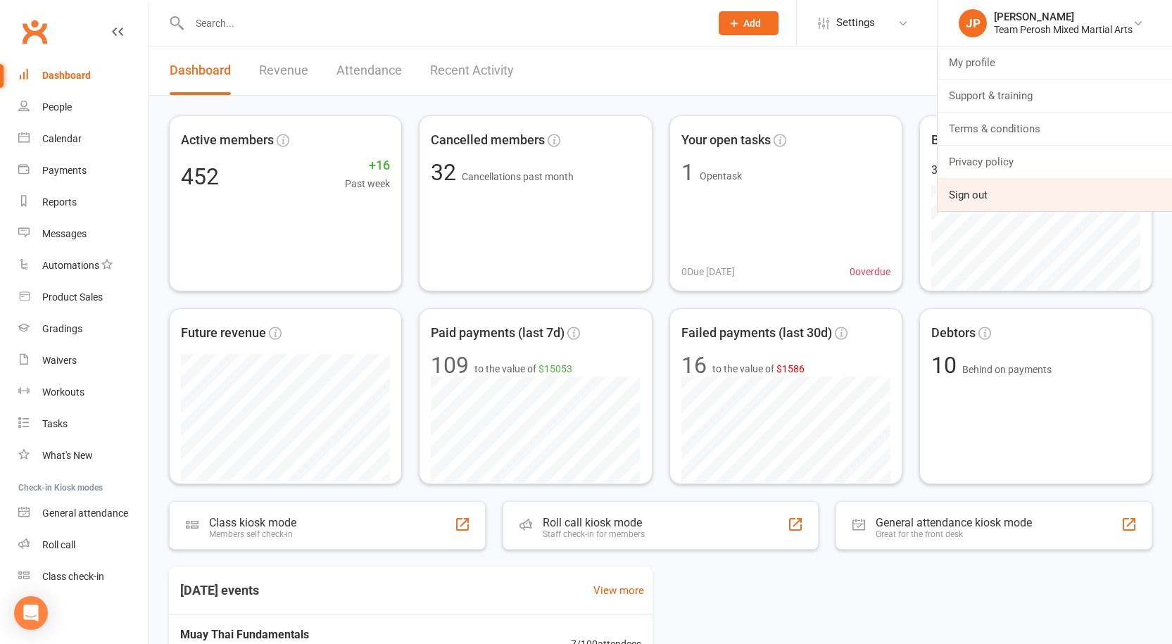
click at [978, 201] on link "Sign out" at bounding box center [1054, 195] width 234 height 32
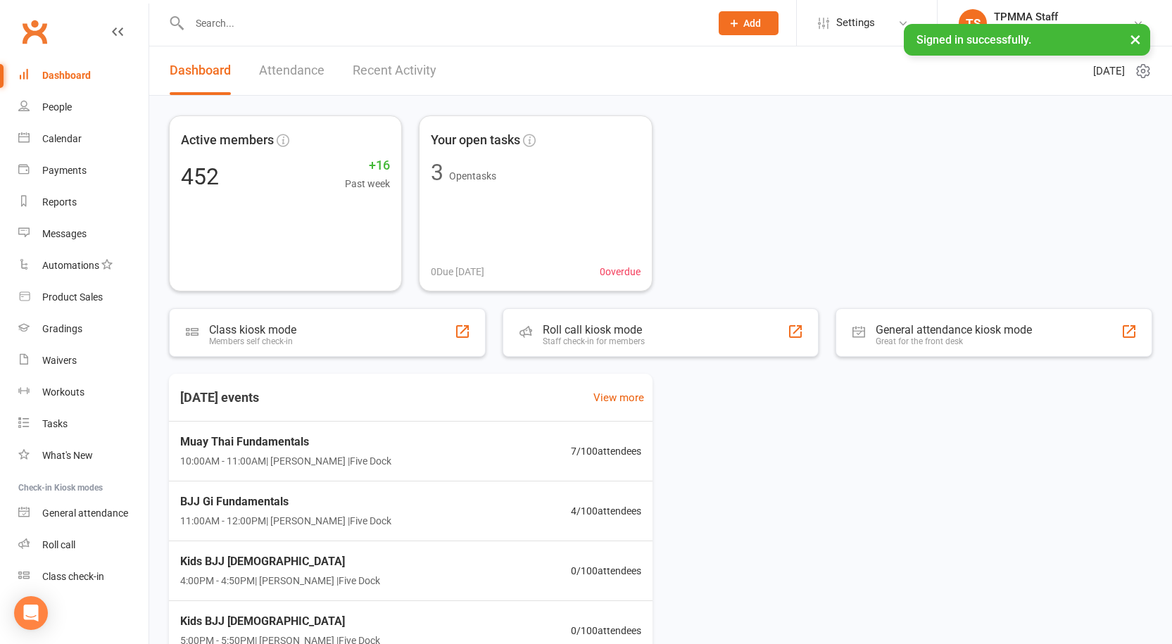
click at [875, 235] on div "Active members 452 +16 Past week Your open tasks 3 Open tasks 0 Due [DATE] 0 ov…" at bounding box center [660, 203] width 983 height 176
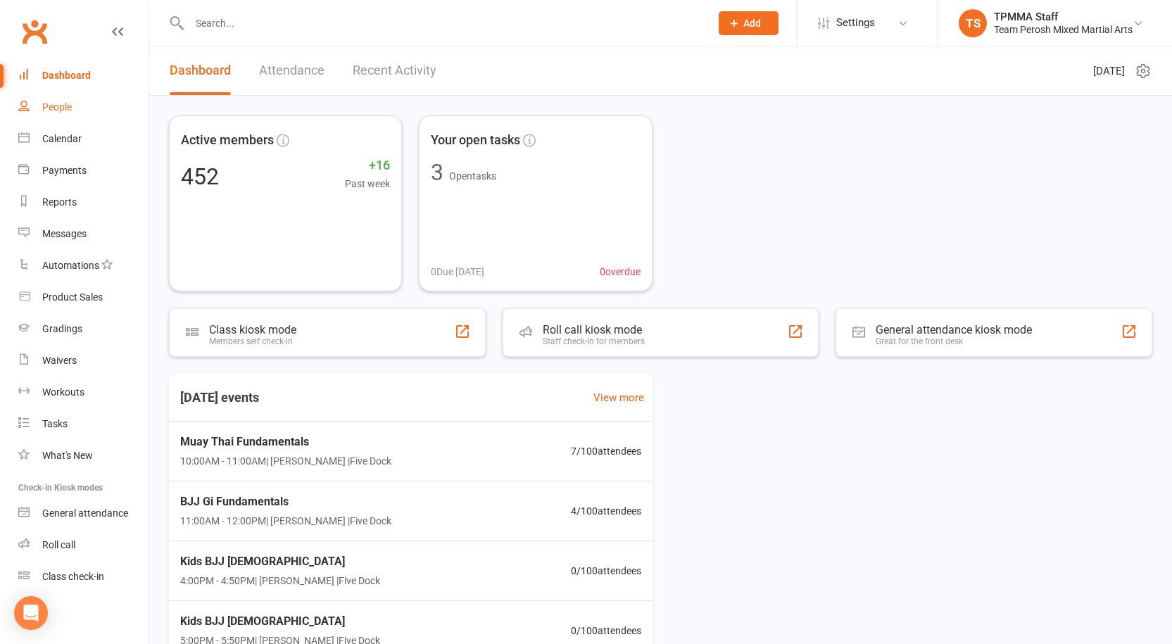
click at [49, 103] on div "People" at bounding box center [57, 106] width 30 height 11
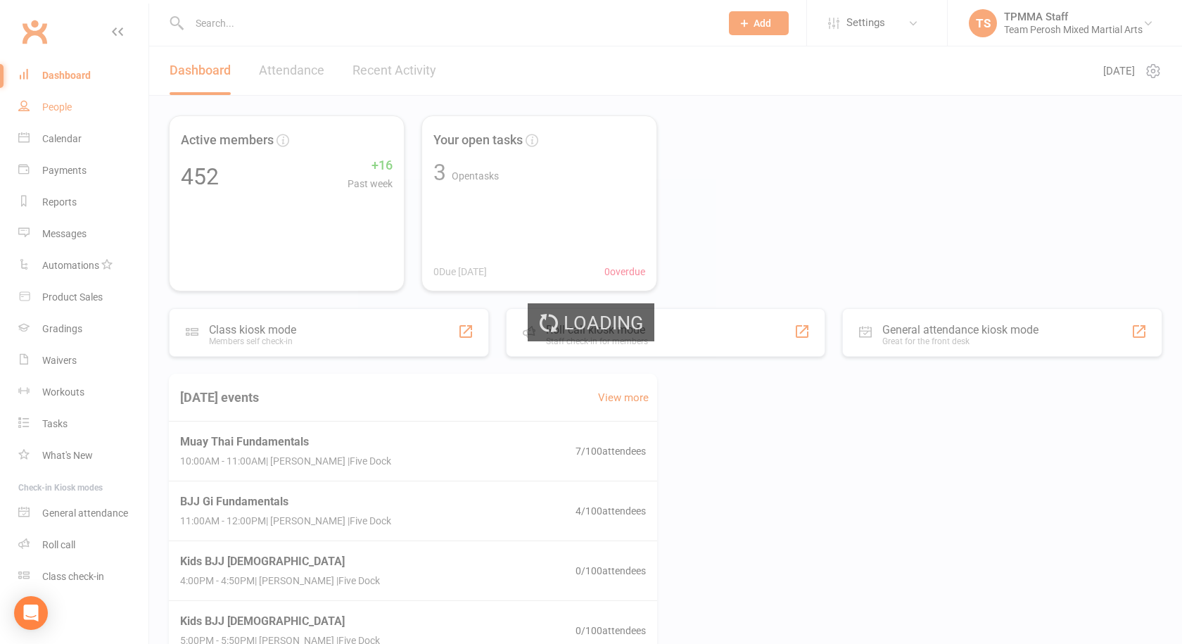
select select "100"
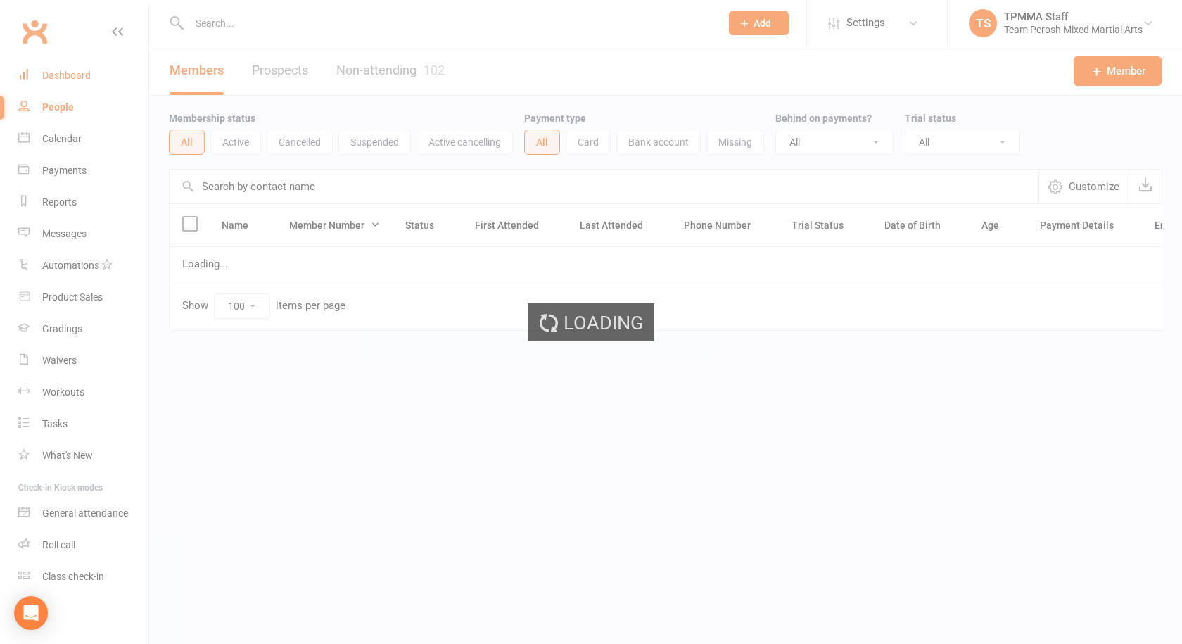
click at [67, 75] on div "Dashboard" at bounding box center [66, 75] width 49 height 11
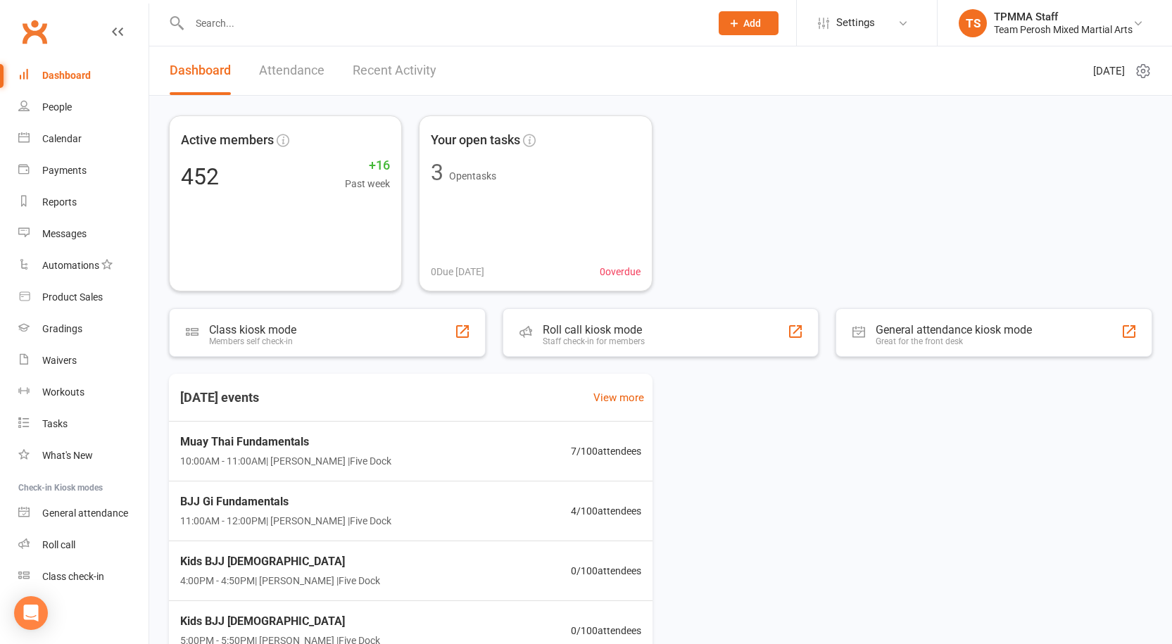
click at [271, 68] on link "Attendance" at bounding box center [291, 70] width 65 height 49
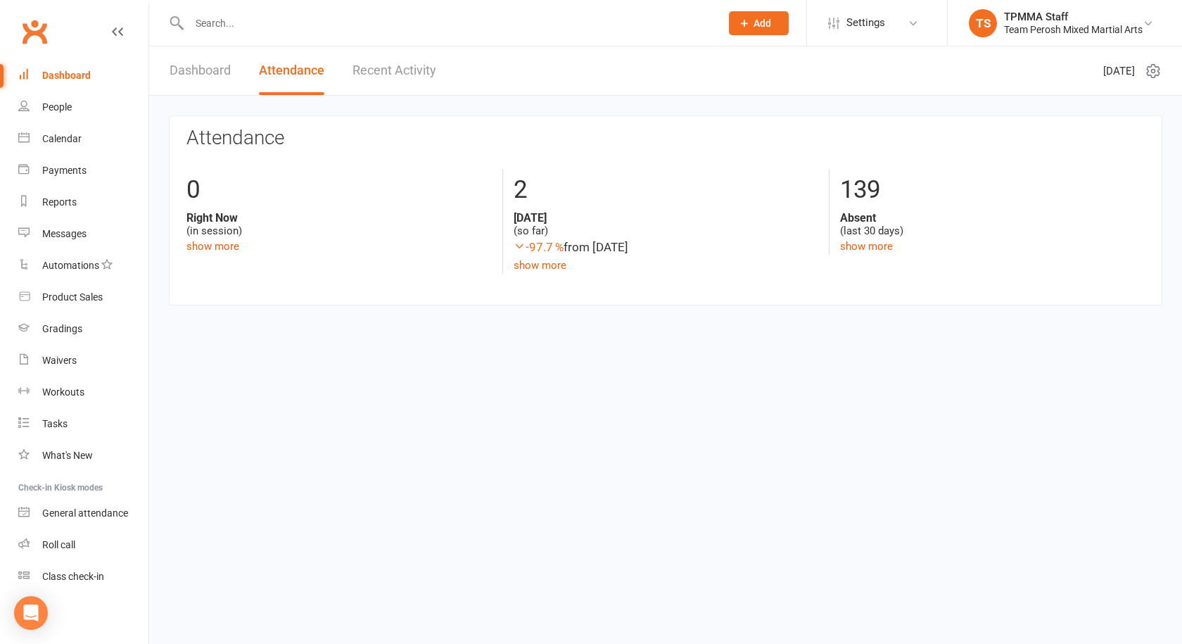
click at [411, 84] on link "Recent Activity" at bounding box center [395, 70] width 84 height 49
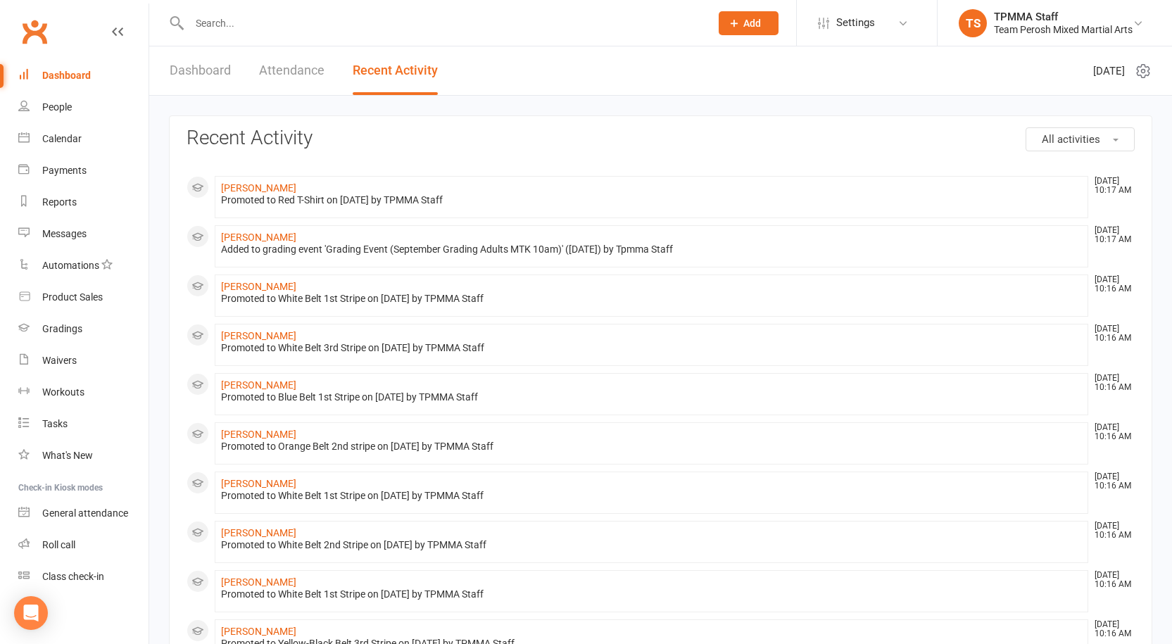
click at [306, 72] on link "Attendance" at bounding box center [291, 70] width 65 height 49
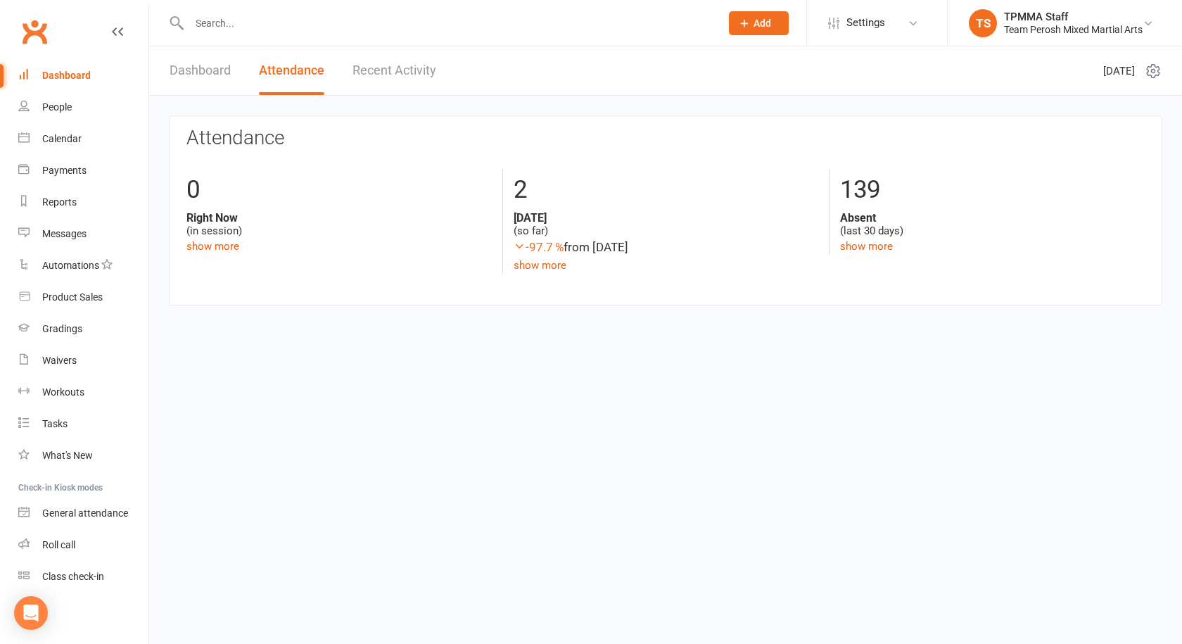
click at [201, 70] on link "Dashboard" at bounding box center [200, 70] width 61 height 49
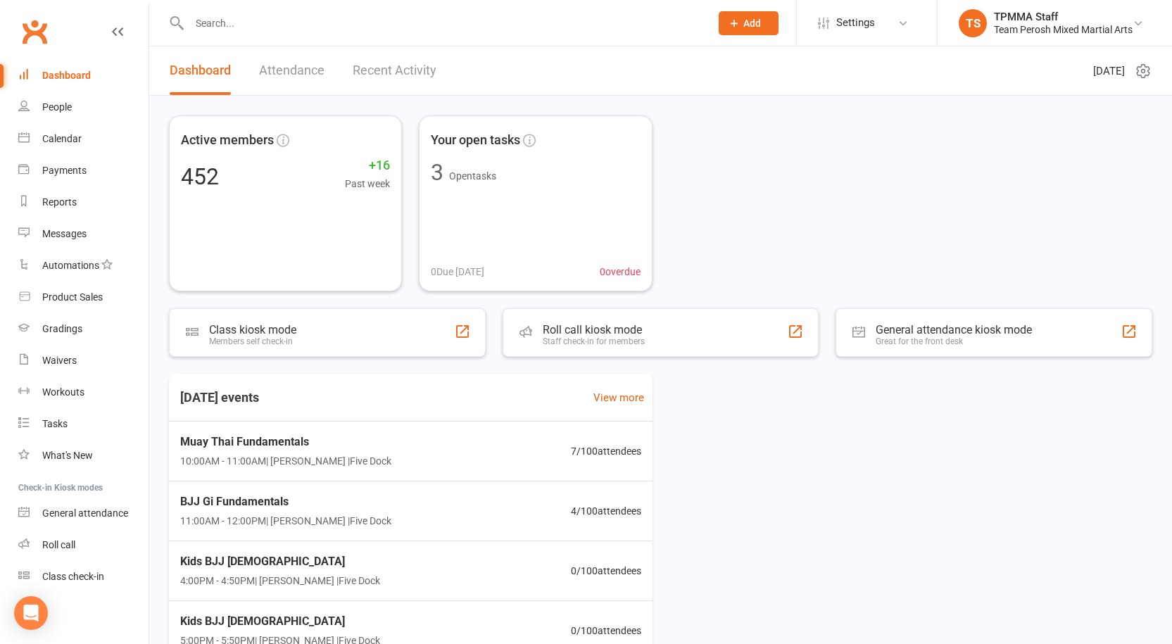
click at [234, 25] on input "text" at bounding box center [442, 23] width 515 height 20
drag, startPoint x: 234, startPoint y: 25, endPoint x: 177, endPoint y: 14, distance: 58.8
click at [177, 14] on div "LA No results" at bounding box center [434, 23] width 531 height 46
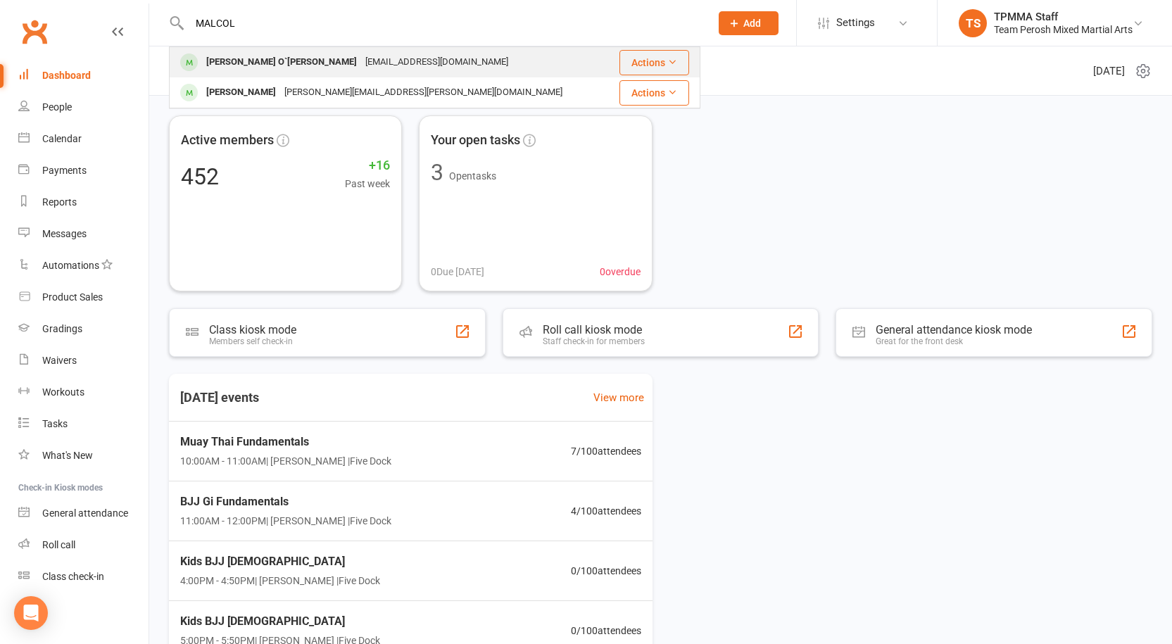
type input "MALCOL"
click at [246, 65] on div "[PERSON_NAME] O`[PERSON_NAME]" at bounding box center [281, 62] width 159 height 20
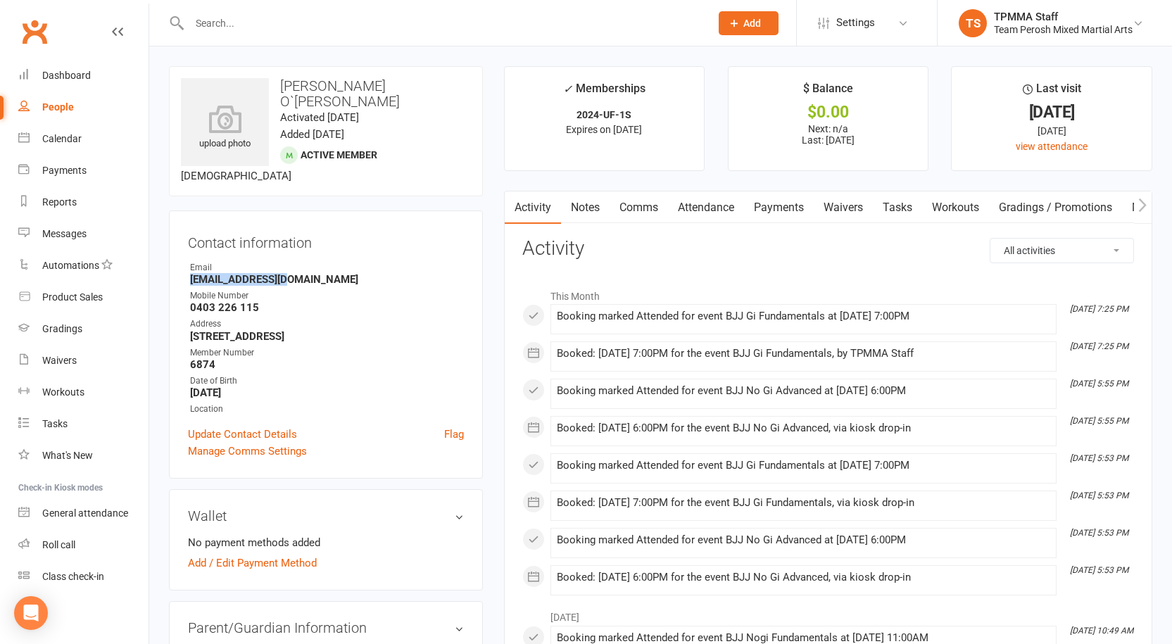
drag, startPoint x: 298, startPoint y: 268, endPoint x: 187, endPoint y: 262, distance: 111.4
click at [187, 262] on div "Contact information Owner Email [EMAIL_ADDRESS][DOMAIN_NAME] Mobile Number [PHO…" at bounding box center [326, 344] width 314 height 268
copy strong "[EMAIL_ADDRESS][DOMAIN_NAME]"
drag, startPoint x: 258, startPoint y: 290, endPoint x: 187, endPoint y: 293, distance: 71.2
click at [187, 293] on div "Contact information Owner Email [EMAIL_ADDRESS][DOMAIN_NAME] Mobile Number [PHO…" at bounding box center [326, 344] width 314 height 268
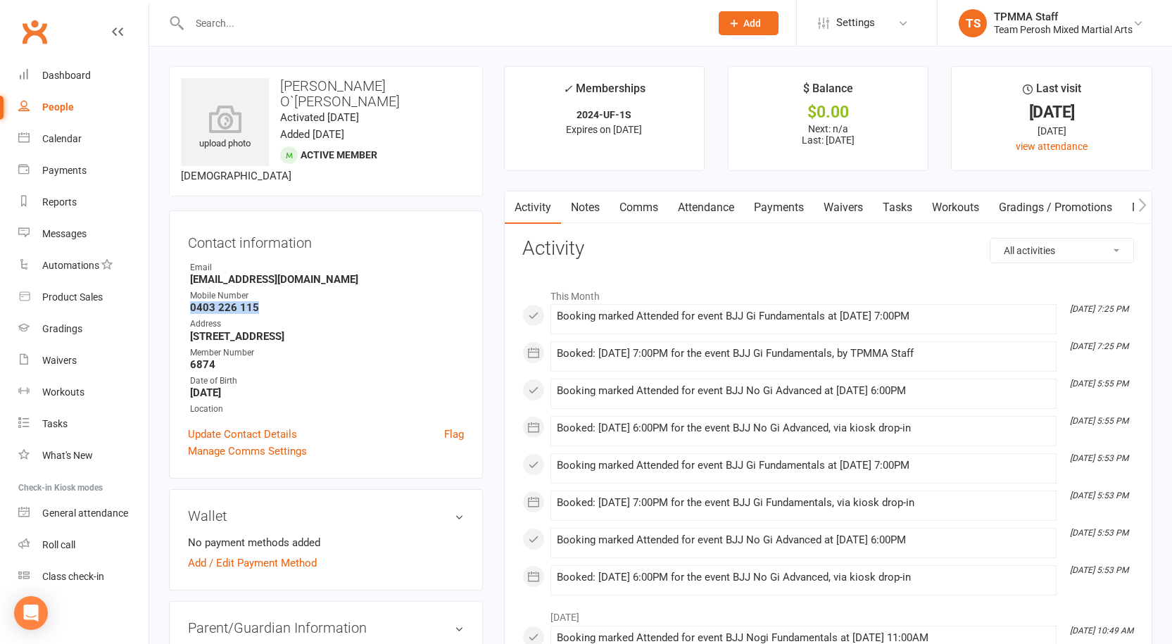
copy strong "0403 226 115"
click at [68, 364] on div "Waivers" at bounding box center [59, 360] width 34 height 11
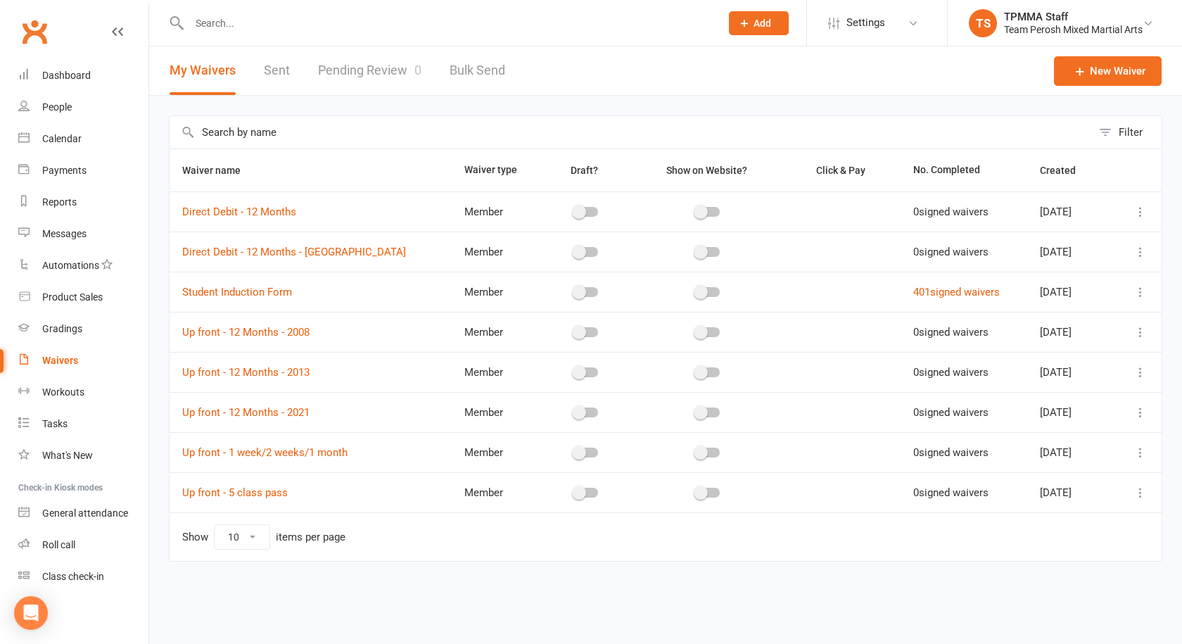
click at [241, 18] on input "text" at bounding box center [448, 23] width 526 height 20
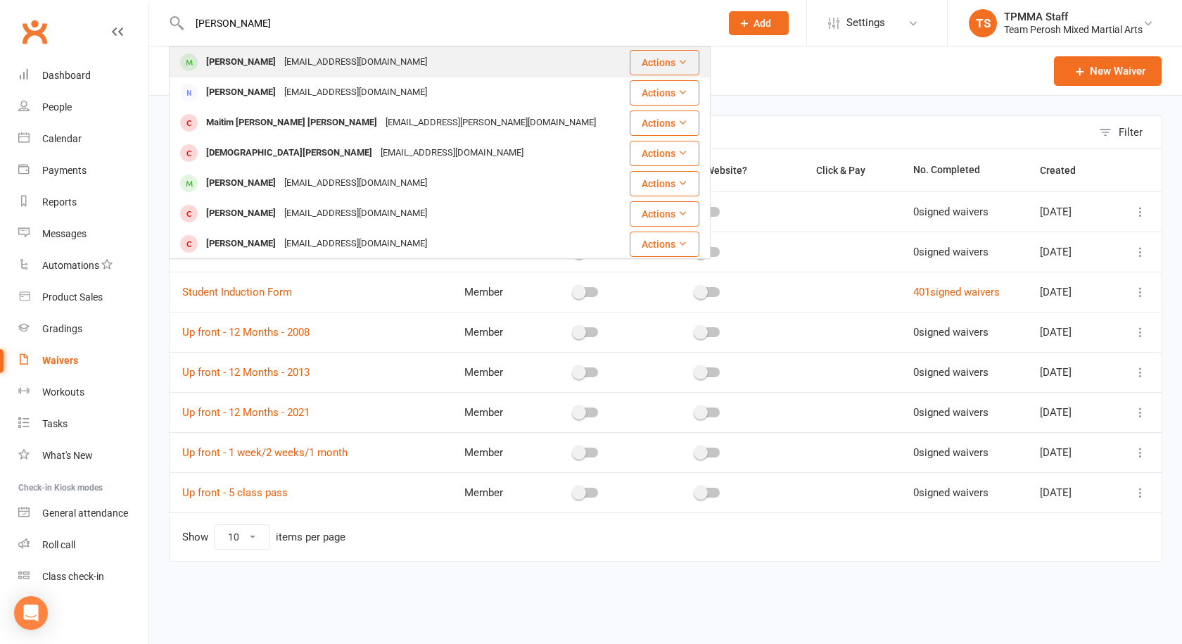
type input "[PERSON_NAME]"
click at [229, 58] on div "[PERSON_NAME]" at bounding box center [241, 62] width 78 height 20
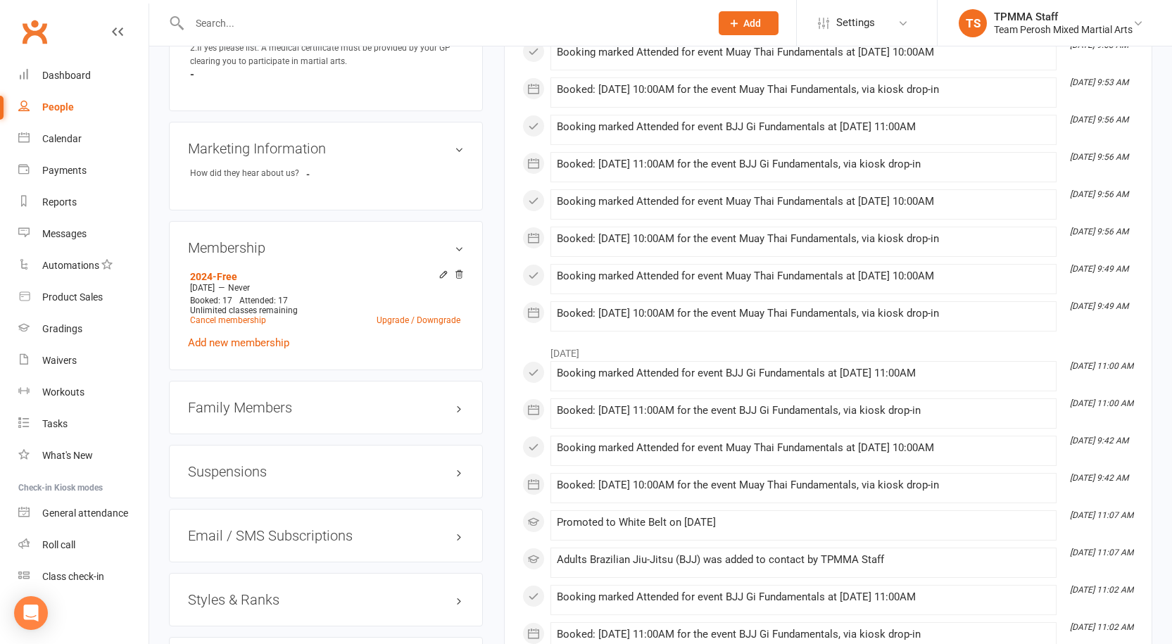
scroll to position [1126, 0]
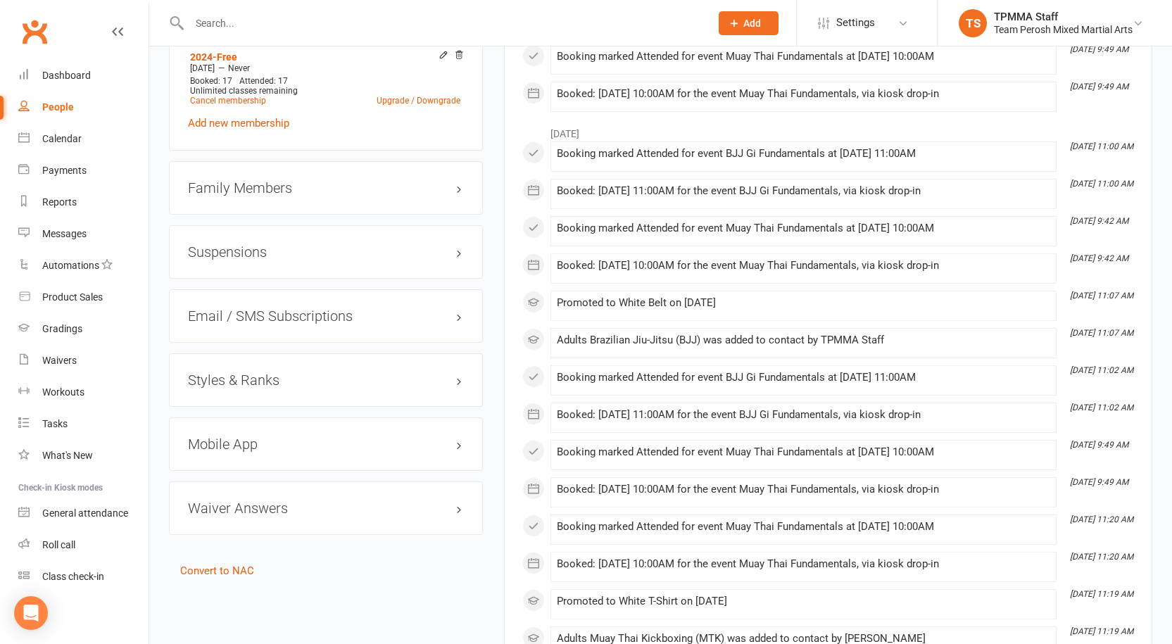
click at [229, 372] on h3 "Styles & Ranks" at bounding box center [326, 379] width 276 height 15
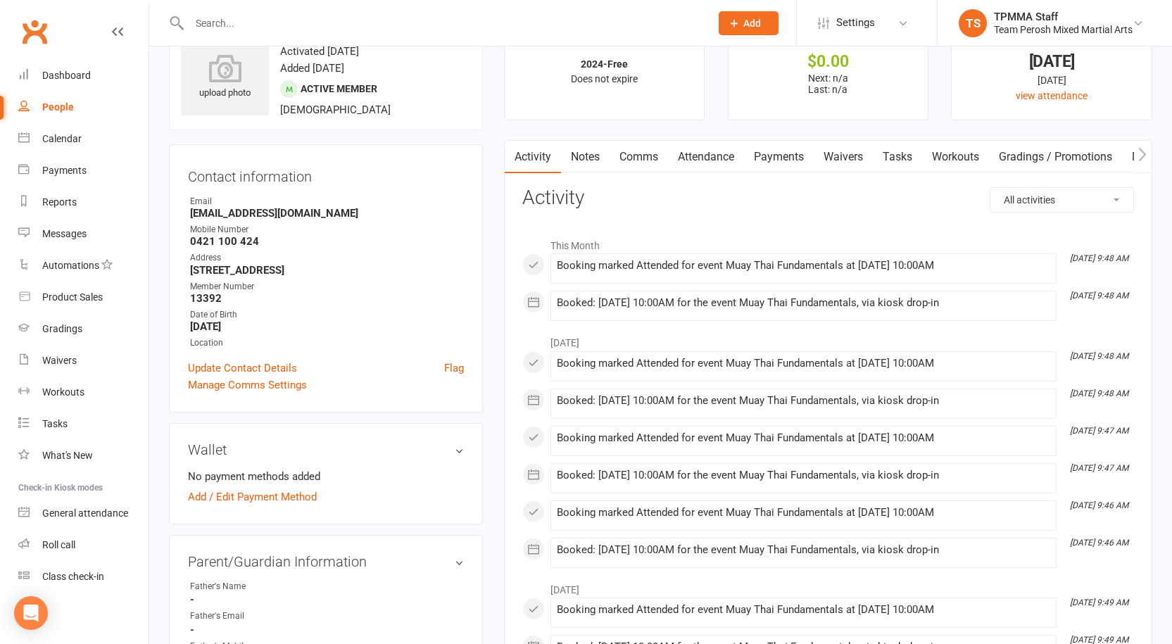
scroll to position [0, 0]
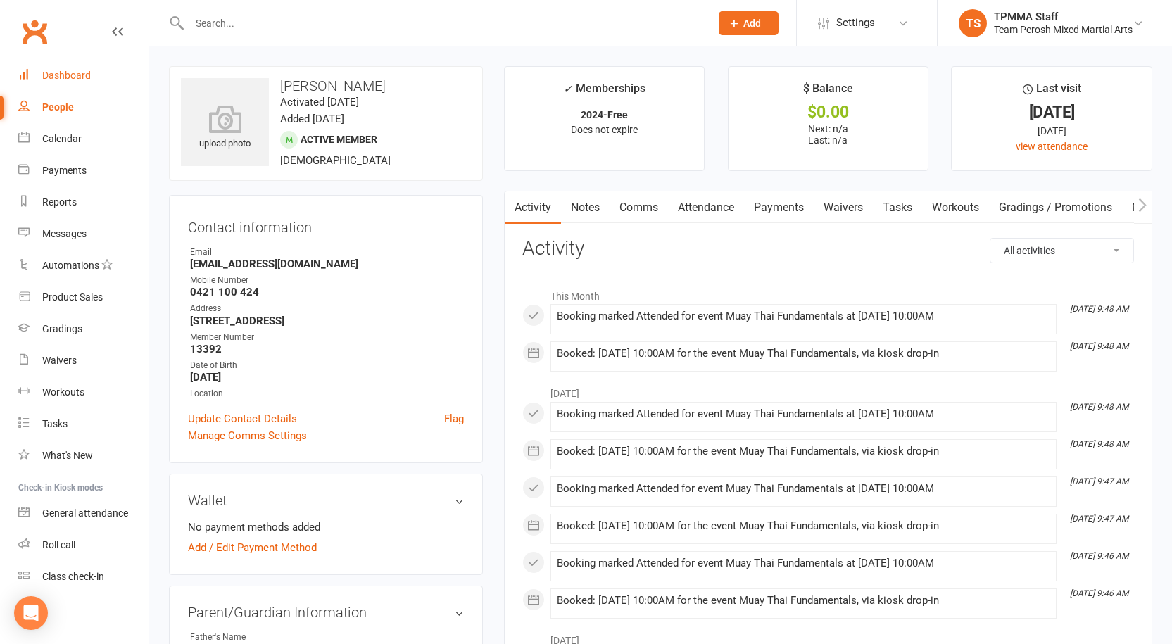
click at [72, 82] on link "Dashboard" at bounding box center [83, 76] width 130 height 32
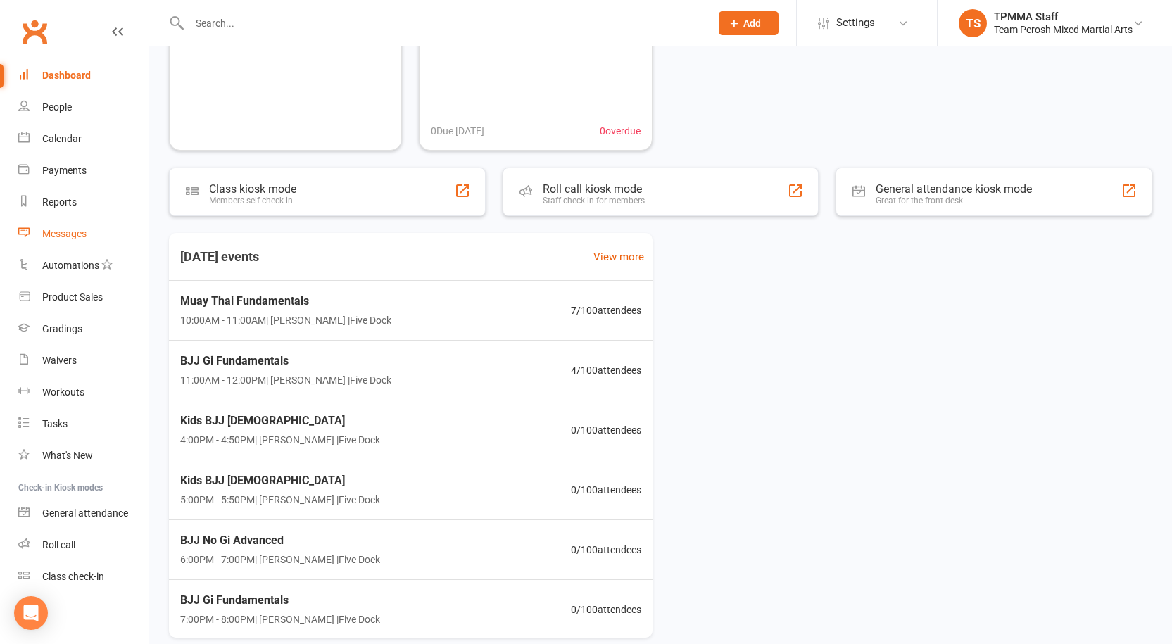
click at [63, 229] on div "Messages" at bounding box center [64, 233] width 44 height 11
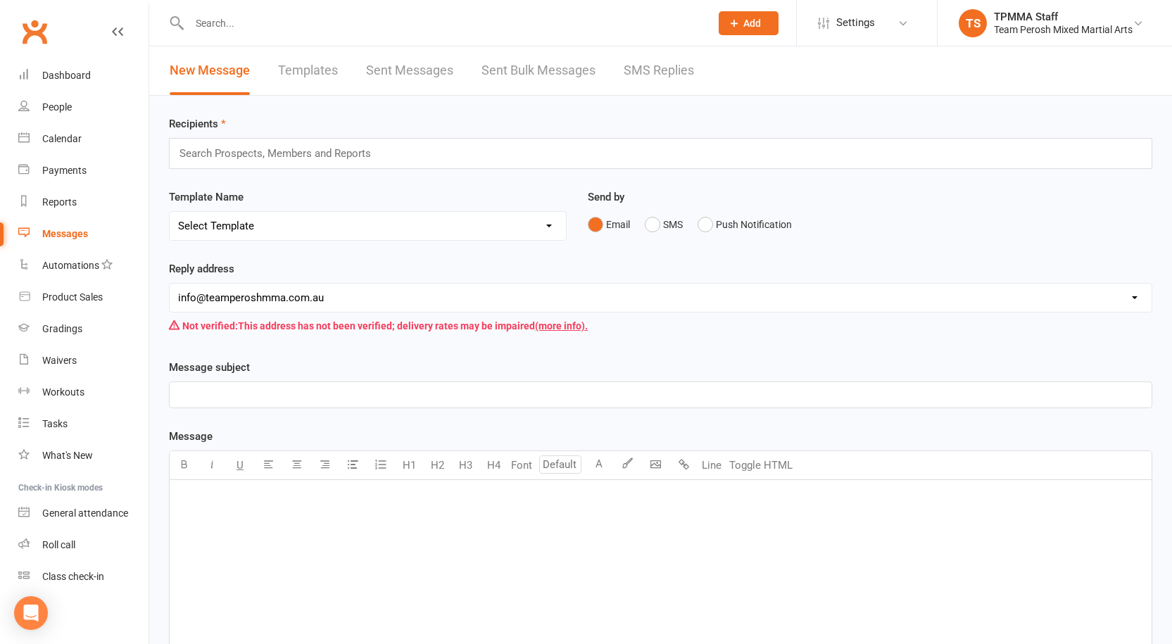
click at [275, 20] on input "text" at bounding box center [442, 23] width 515 height 20
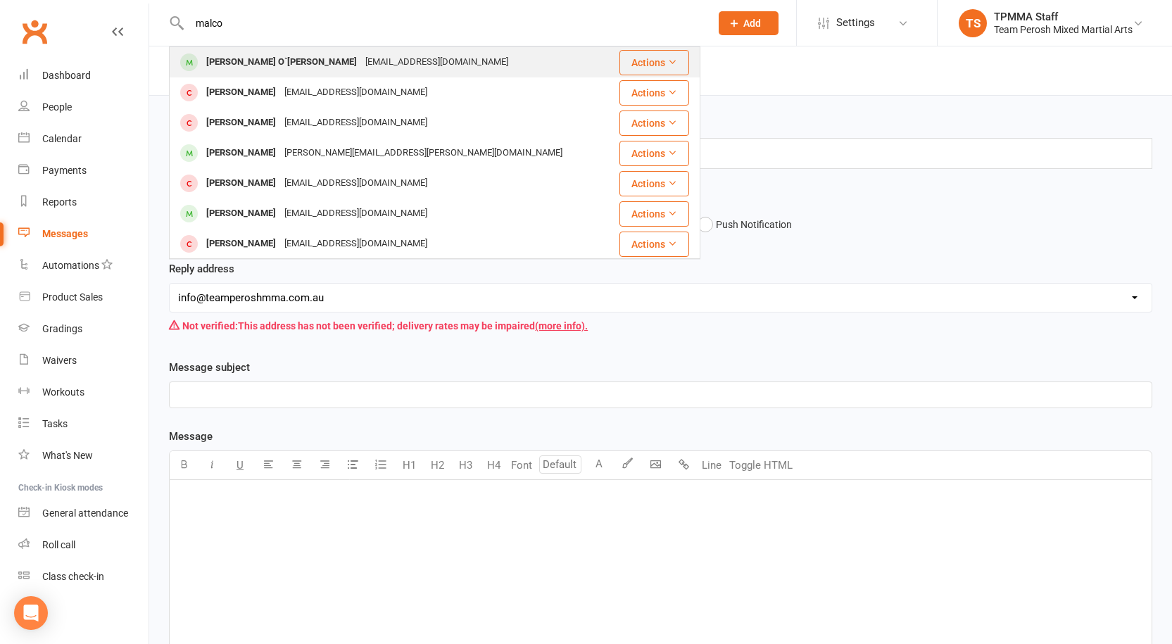
type input "malco"
click at [241, 59] on div "[PERSON_NAME] O`[PERSON_NAME]" at bounding box center [281, 62] width 159 height 20
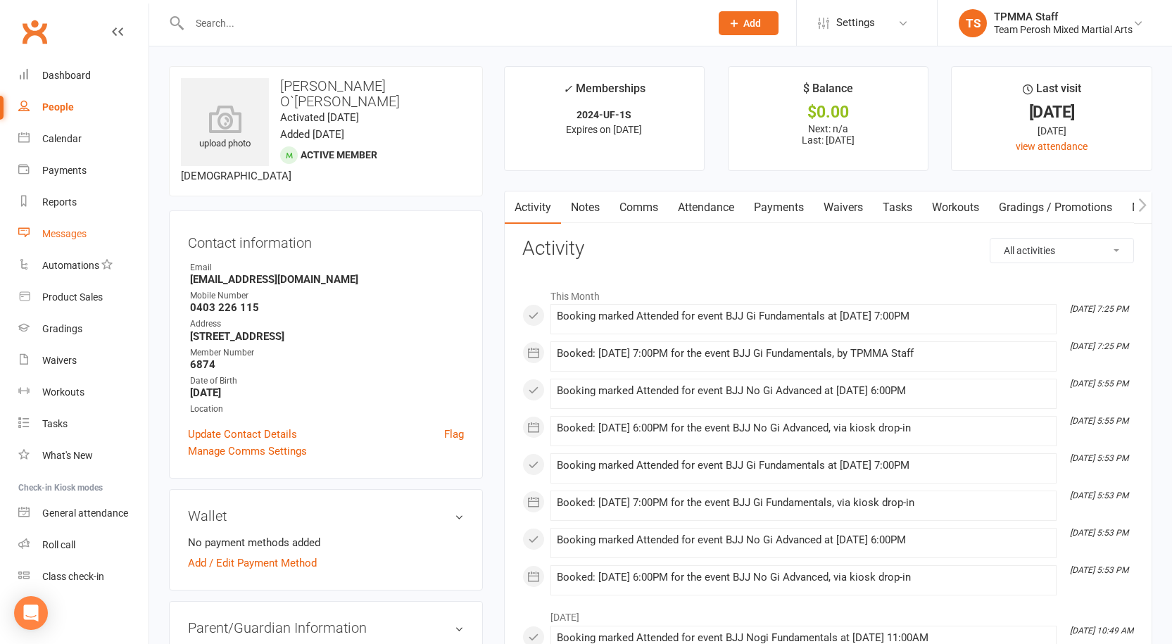
click at [65, 236] on div "Messages" at bounding box center [64, 233] width 44 height 11
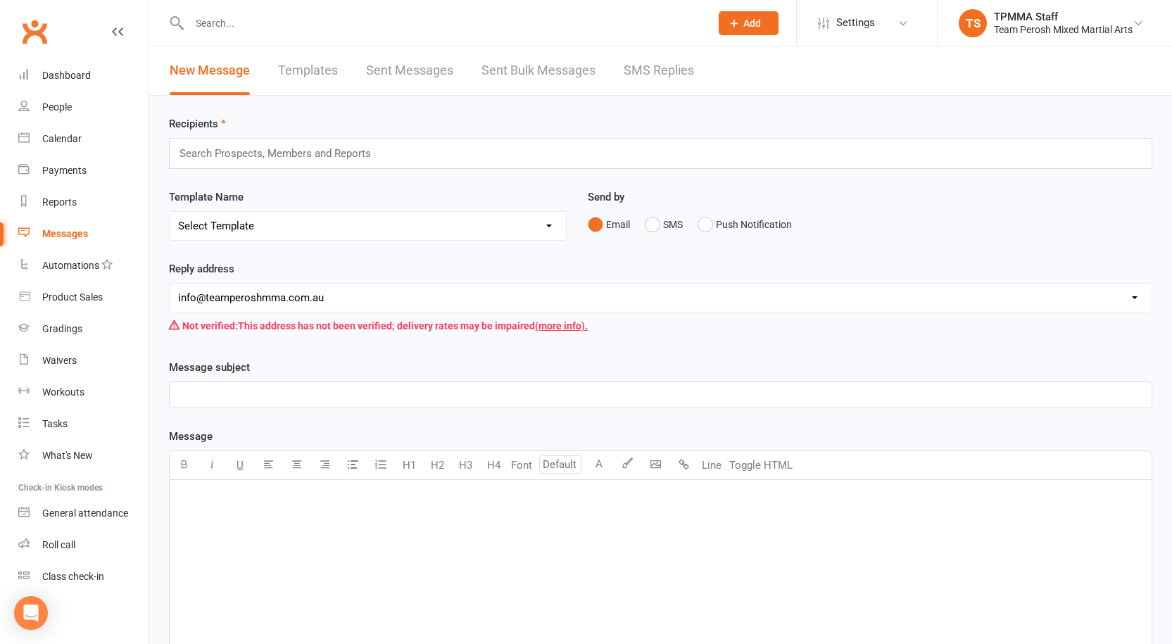
click at [241, 153] on input "text" at bounding box center [281, 153] width 206 height 18
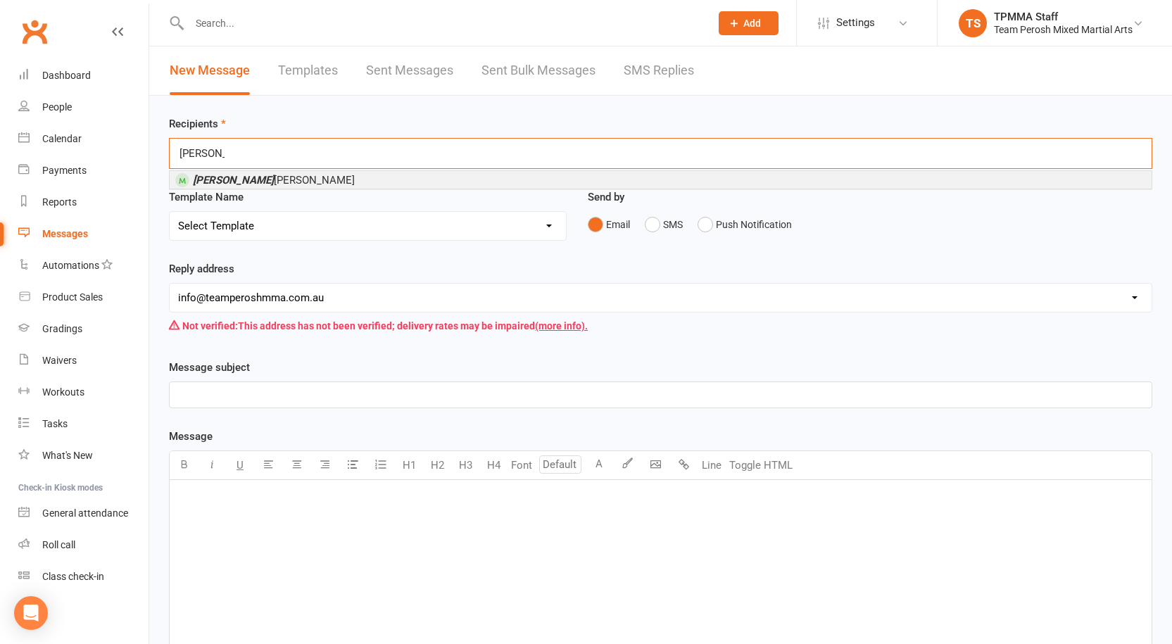
type input "[PERSON_NAME]"
click at [268, 177] on li "[PERSON_NAME] O`[PERSON_NAME]" at bounding box center [661, 180] width 982 height 18
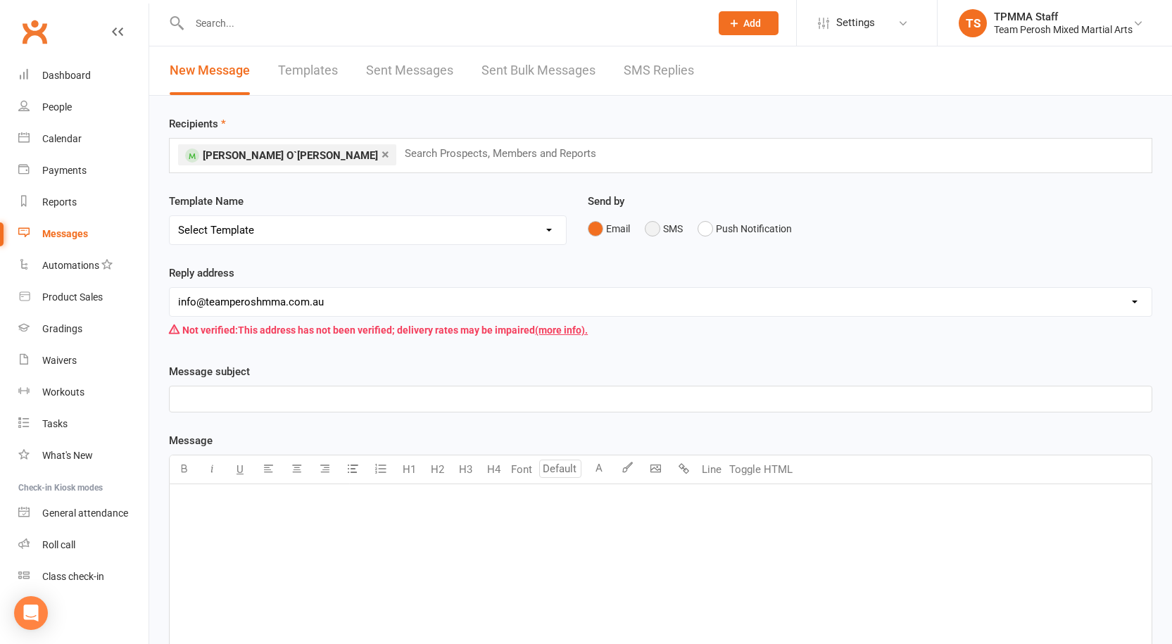
click at [654, 229] on button "SMS" at bounding box center [664, 228] width 38 height 27
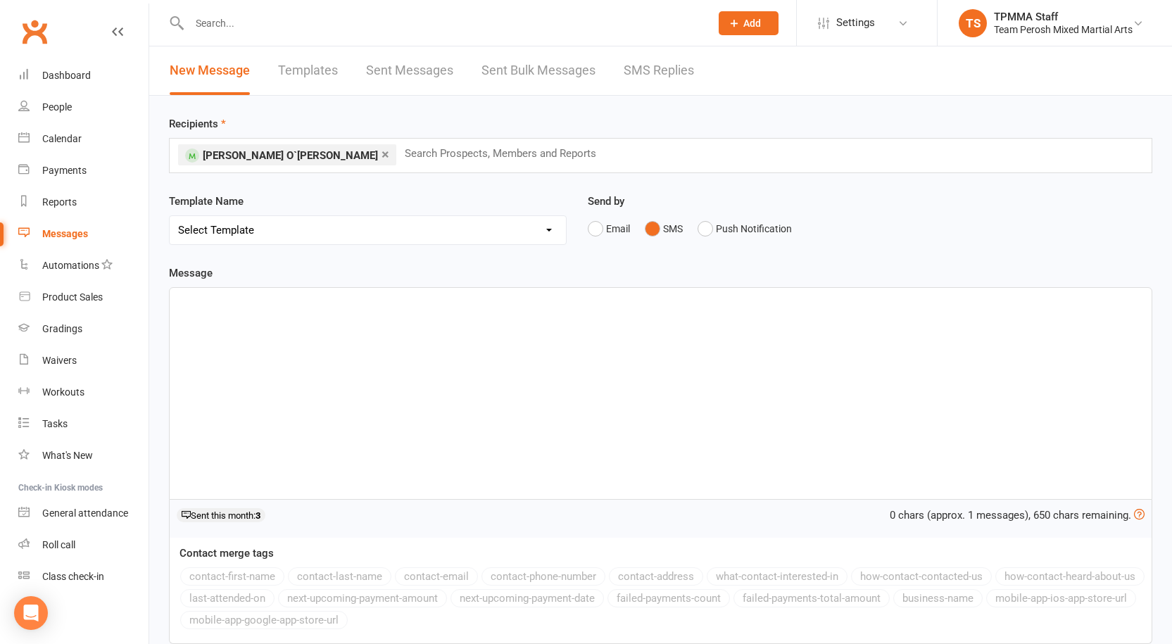
click at [284, 298] on p "﻿" at bounding box center [660, 300] width 965 height 17
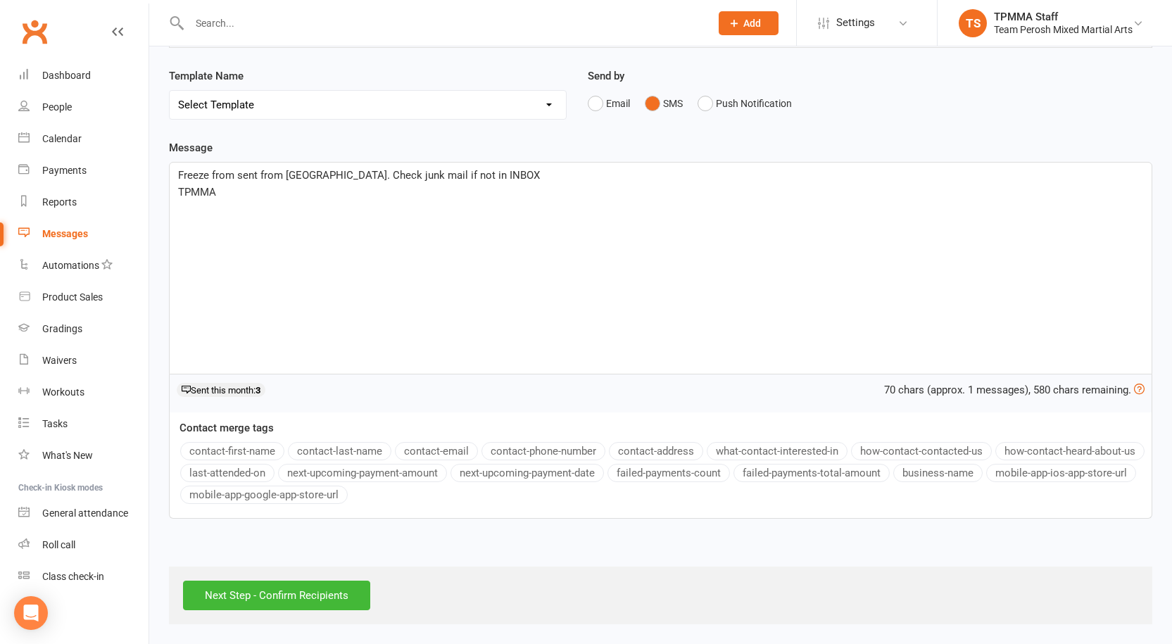
scroll to position [126, 0]
click at [275, 597] on input "Next Step - Confirm Recipients" at bounding box center [276, 595] width 187 height 30
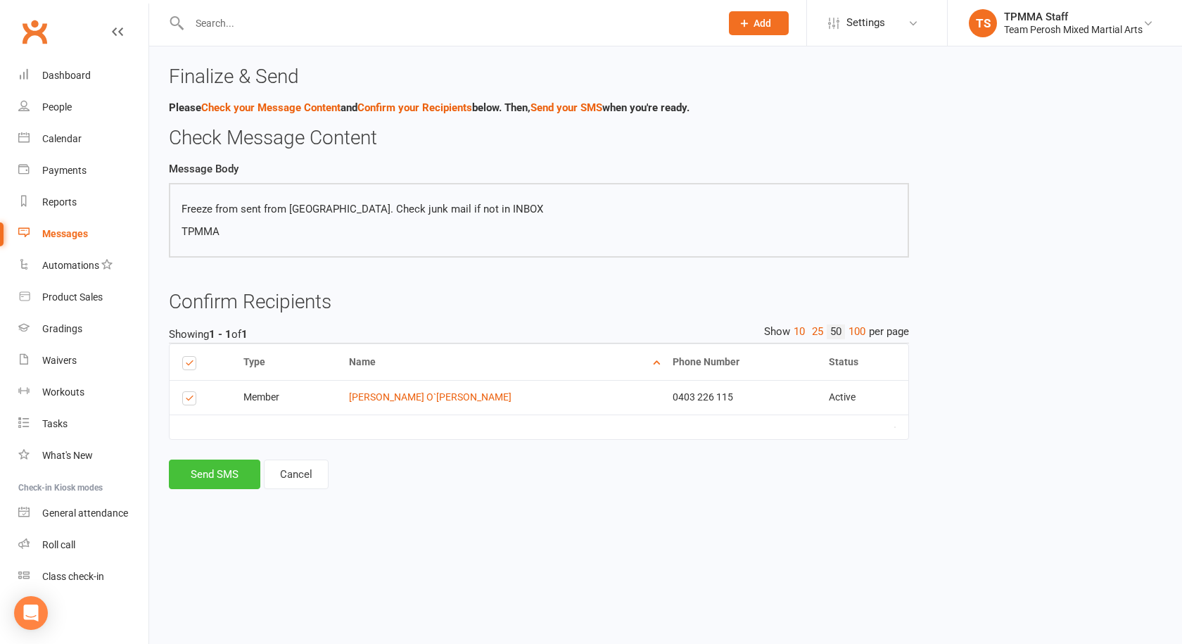
click at [225, 478] on button "Send SMS" at bounding box center [214, 475] width 91 height 30
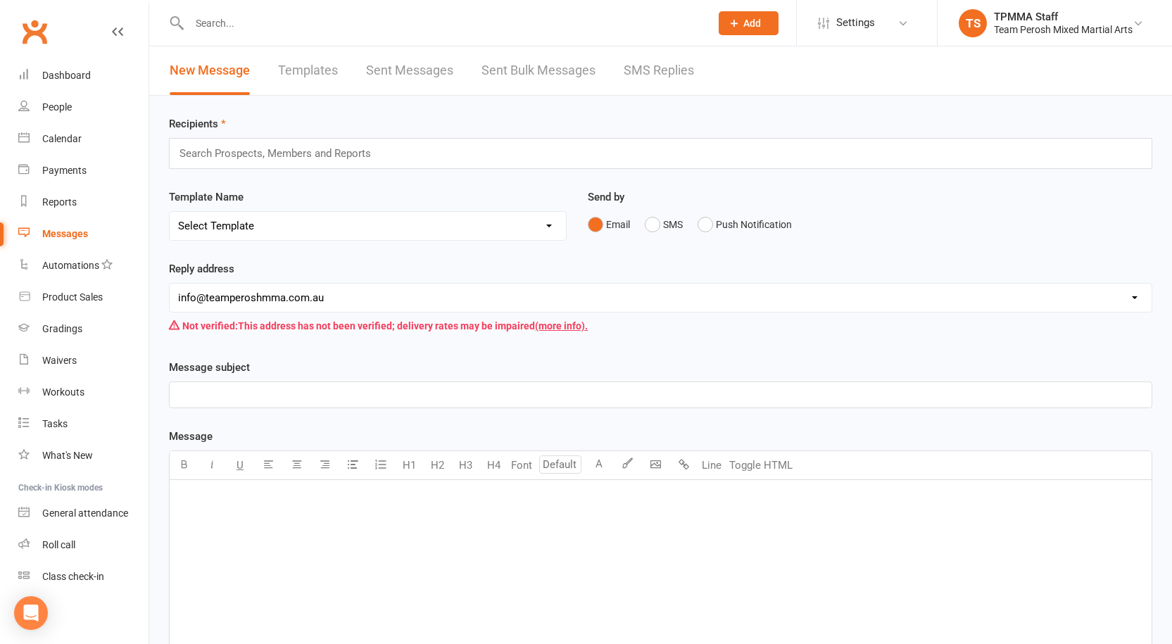
click at [240, 21] on input "text" at bounding box center [442, 23] width 515 height 20
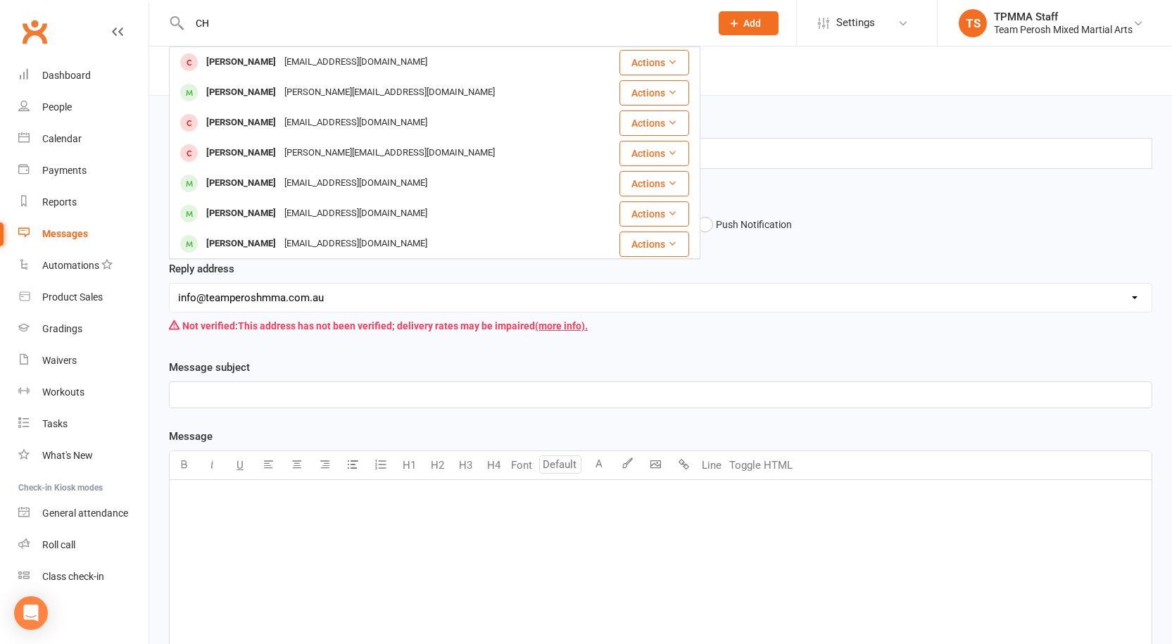
type input "C"
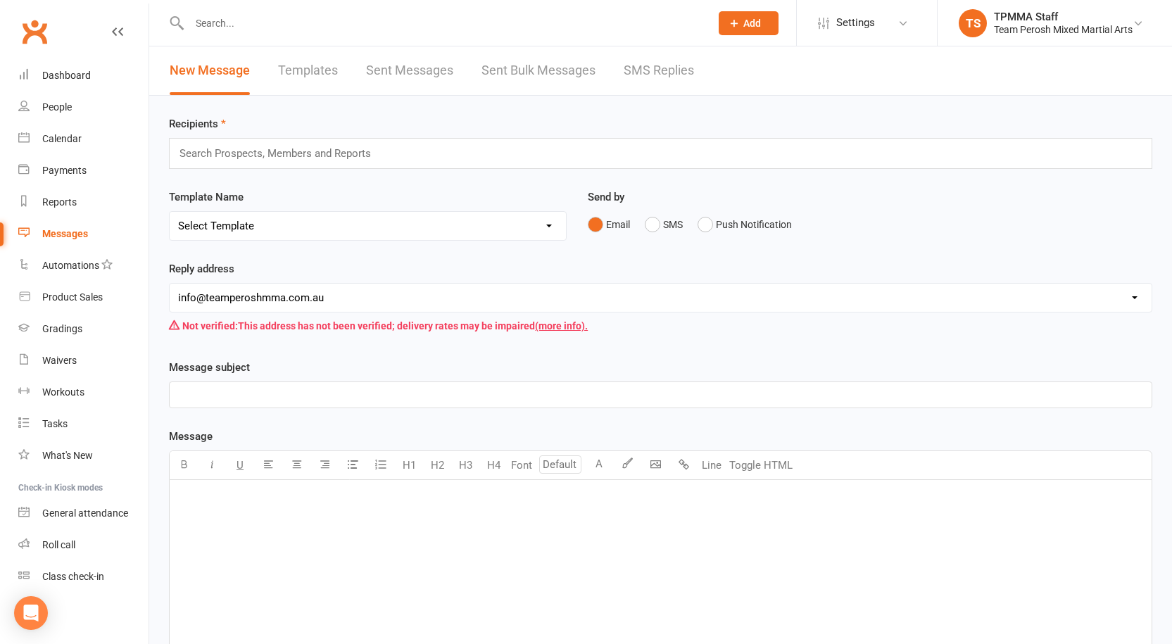
click at [728, 25] on icon at bounding box center [734, 23] width 13 height 13
click at [702, 101] on link "Member" at bounding box center [733, 96] width 125 height 32
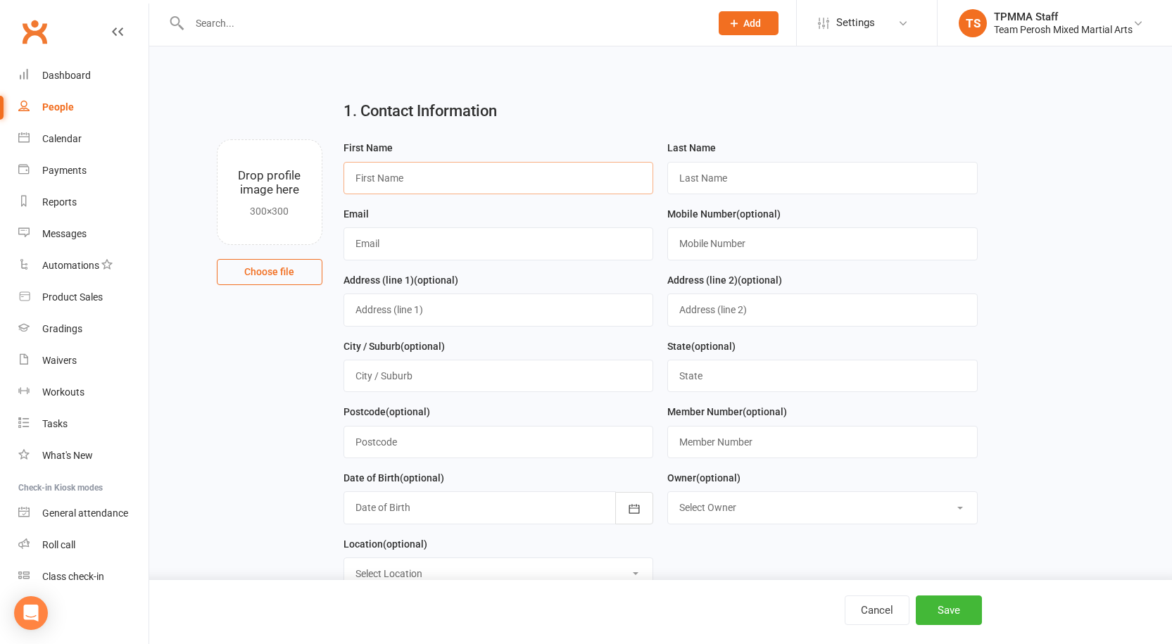
click at [418, 173] on input "text" at bounding box center [498, 178] width 310 height 32
type input "Chi Kit"
type input "[PERSON_NAME]"
paste input "[EMAIL_ADDRESS][DOMAIN_NAME]"
type input "[EMAIL_ADDRESS][DOMAIN_NAME]"
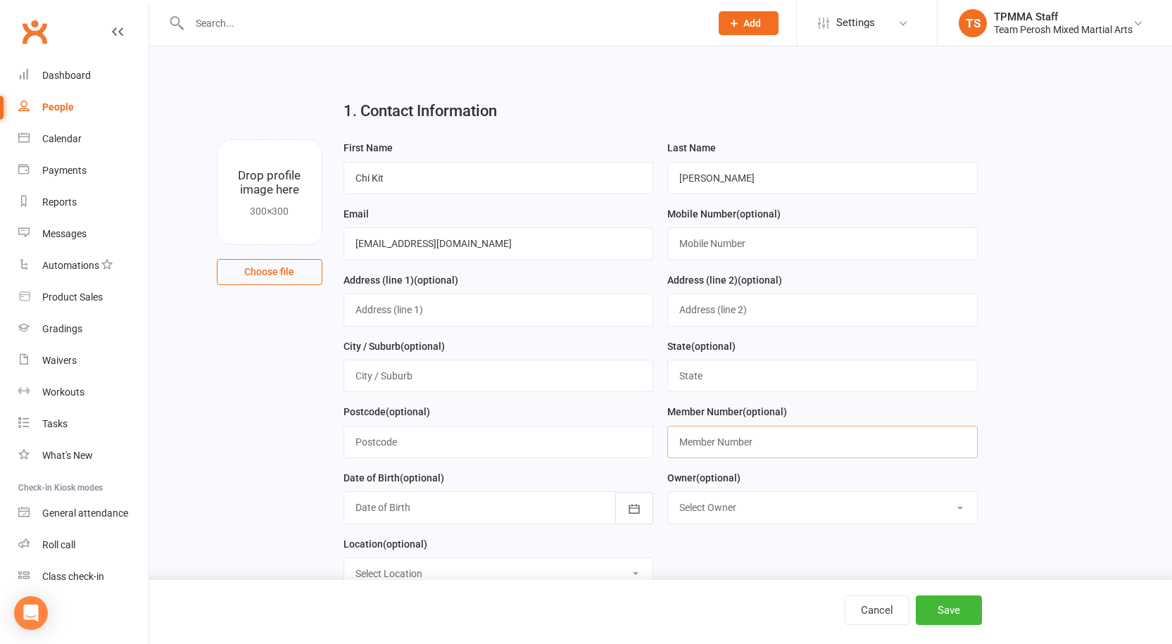
click at [727, 443] on input "text" at bounding box center [822, 442] width 310 height 32
click at [715, 236] on input "text" at bounding box center [822, 243] width 310 height 32
paste input "0422 073 304"
type input "0422 073 304"
click at [449, 609] on div "Cancel Save" at bounding box center [634, 610] width 696 height 30
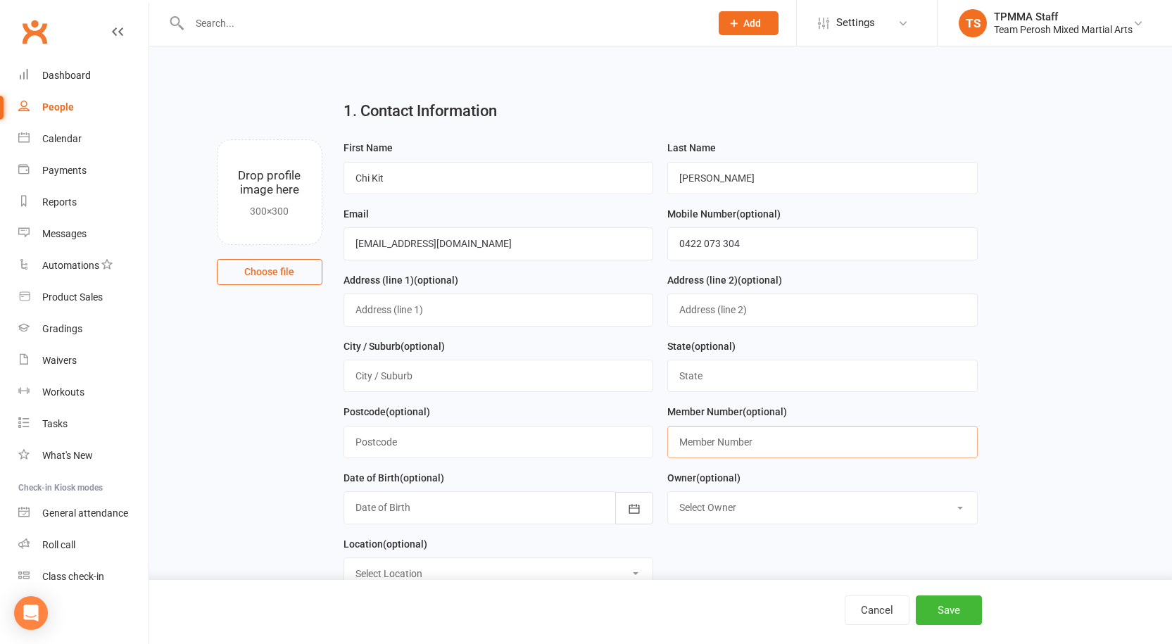
click at [724, 447] on input "text" at bounding box center [822, 442] width 310 height 32
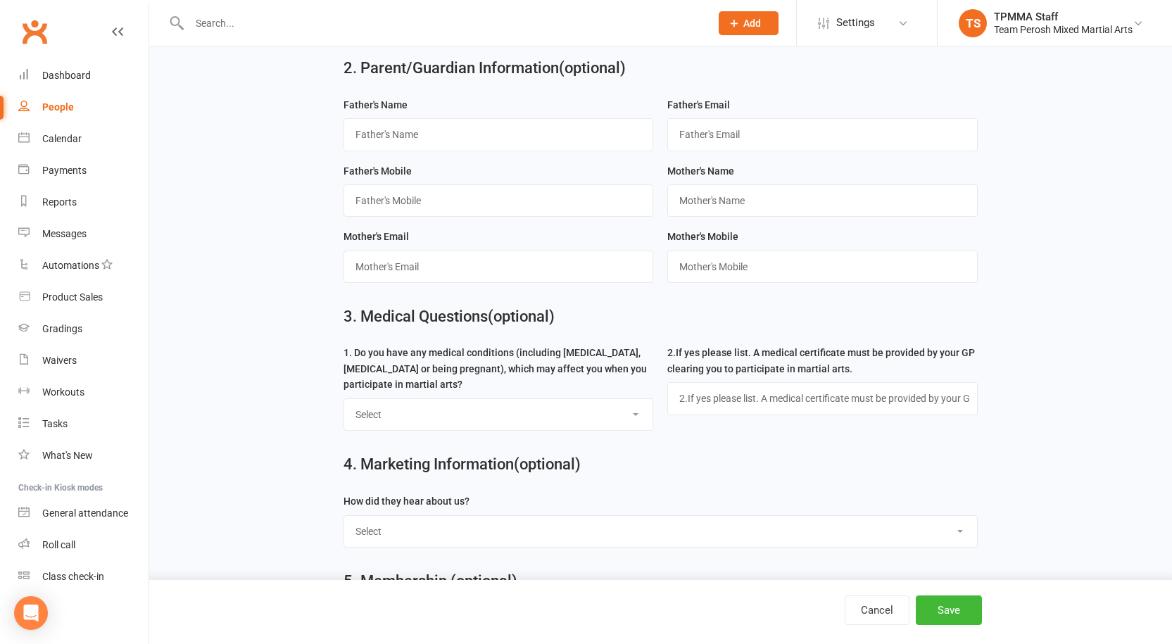
scroll to position [633, 0]
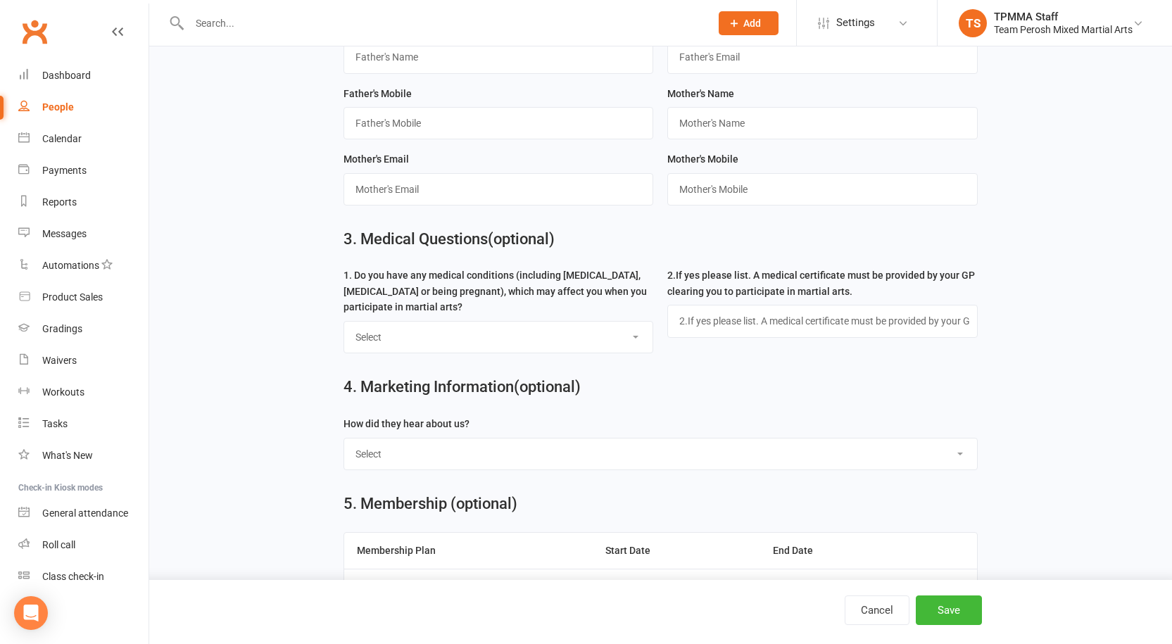
type input "1480"
click at [632, 341] on select "Select Yes No" at bounding box center [498, 337] width 309 height 31
select select "No"
click at [344, 328] on select "Select Yes No" at bounding box center [498, 337] width 309 height 31
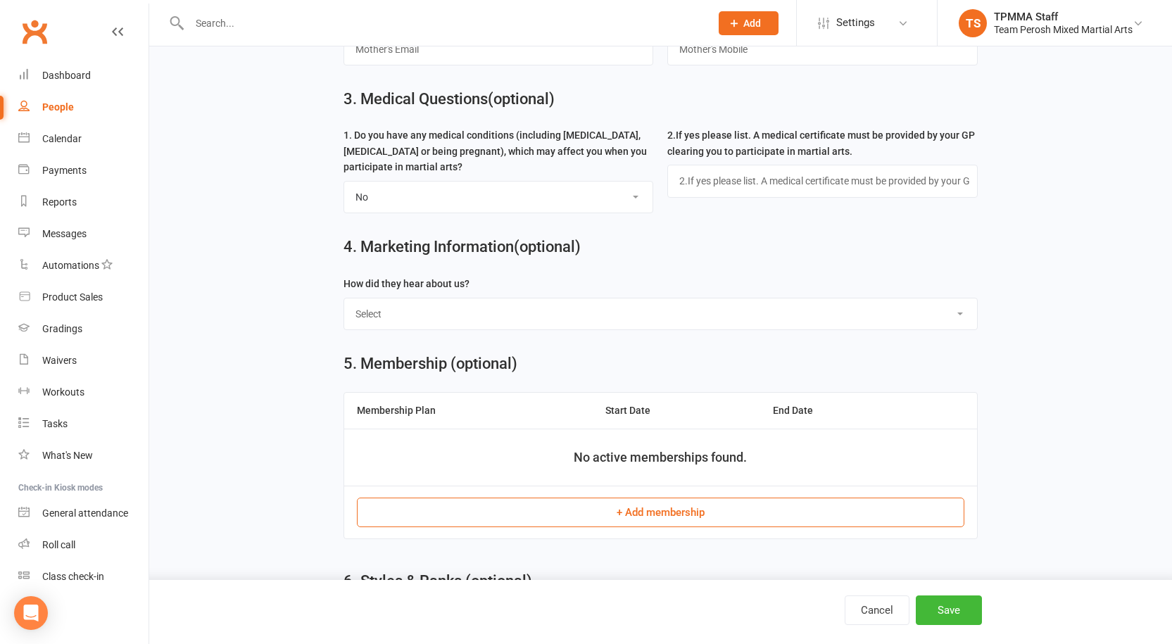
scroll to position [774, 0]
click at [502, 322] on select "Select Google Facebook Instagram Website Other online Current Member Friend Aff…" at bounding box center [660, 313] width 633 height 31
select select "Website"
click at [344, 305] on select "Select Google Facebook Instagram Website Other online Current Member Friend Aff…" at bounding box center [660, 313] width 633 height 31
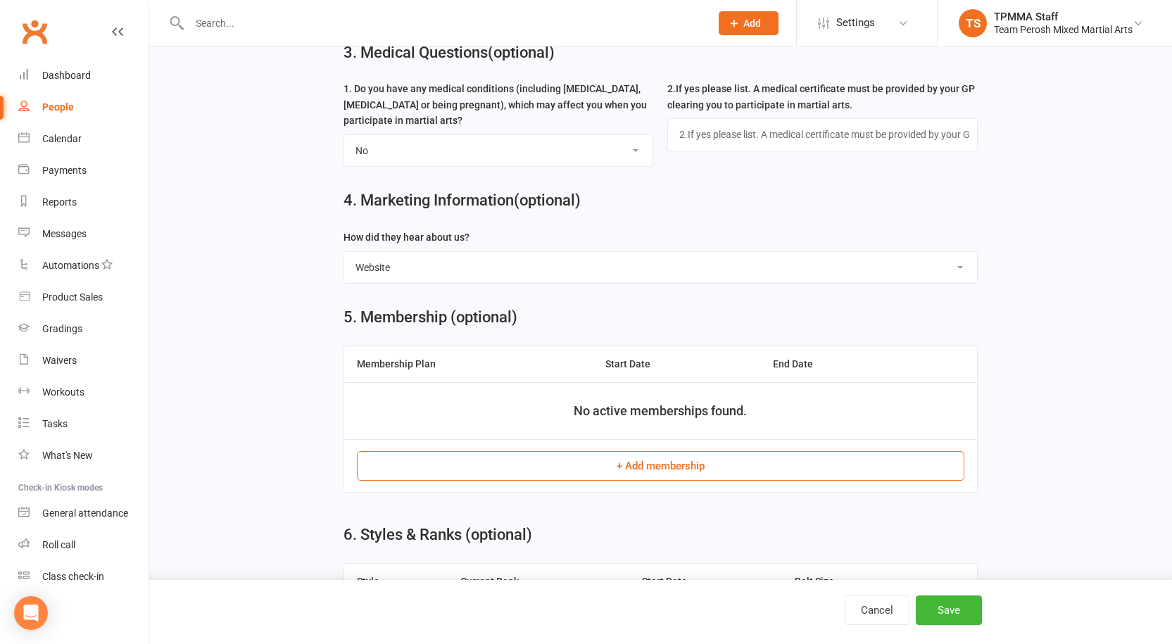
scroll to position [845, 0]
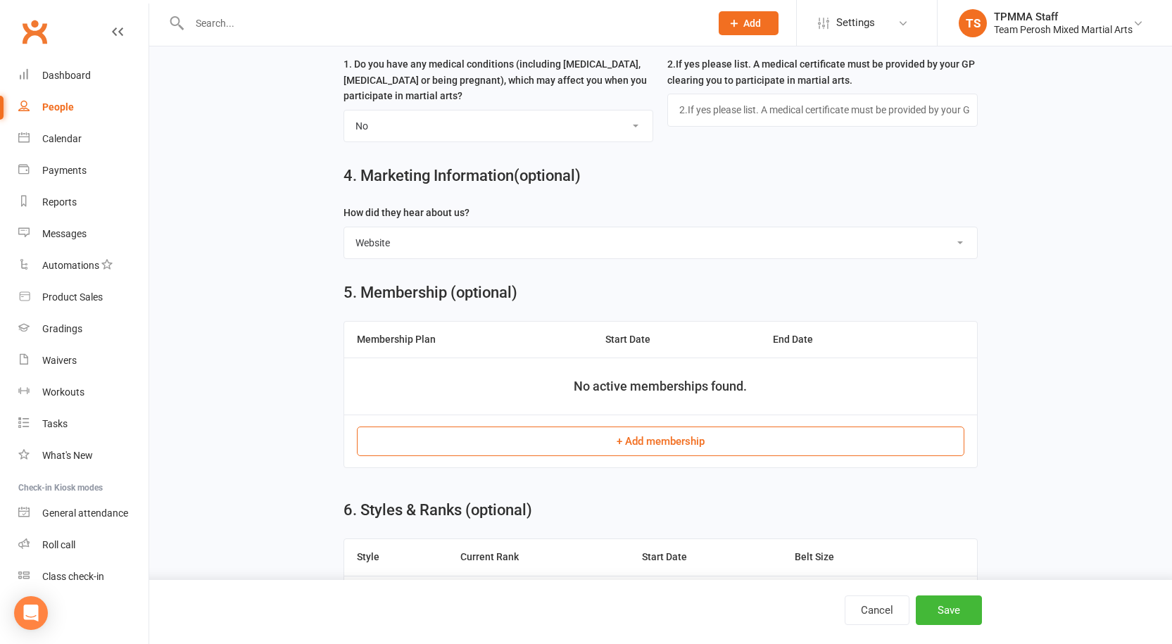
click at [637, 450] on button "+ Add membership" at bounding box center [660, 441] width 607 height 30
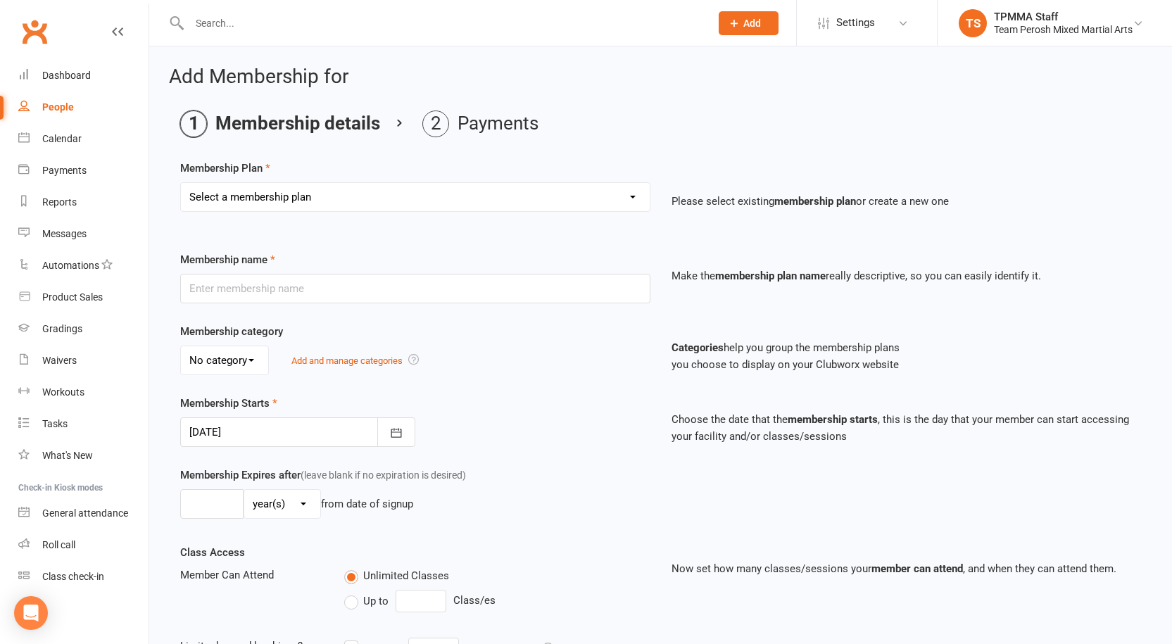
click at [628, 190] on select "Select a membership plan Create new Membership Plan 2008-DD-1S 2008-DD-2S 2008-…" at bounding box center [415, 197] width 469 height 28
select select "29"
click at [181, 183] on select "Select a membership plan Create new Membership Plan 2008-DD-1S 2008-DD-2S 2008-…" at bounding box center [415, 197] width 469 height 28
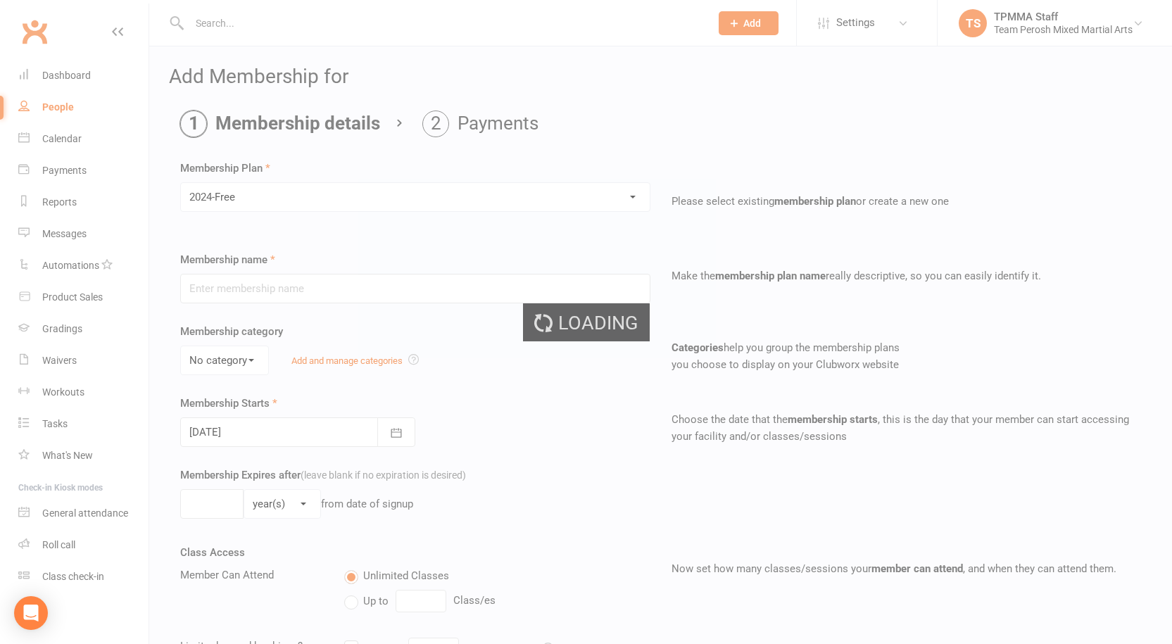
type input "2024-Free"
select select "1"
select select "0"
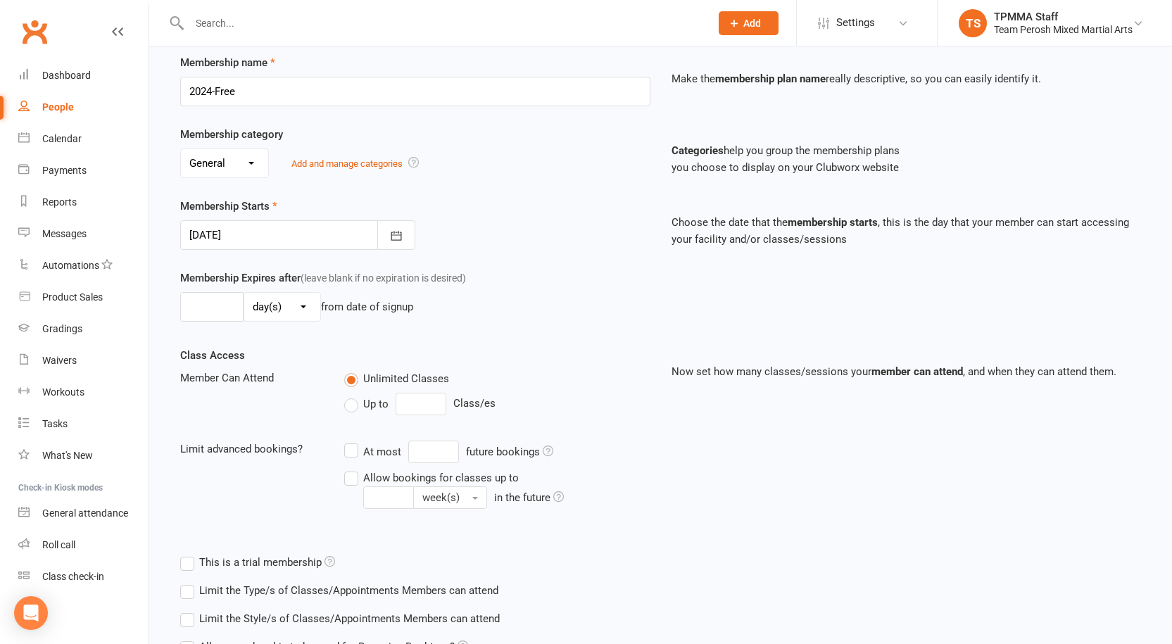
scroll to position [211, 0]
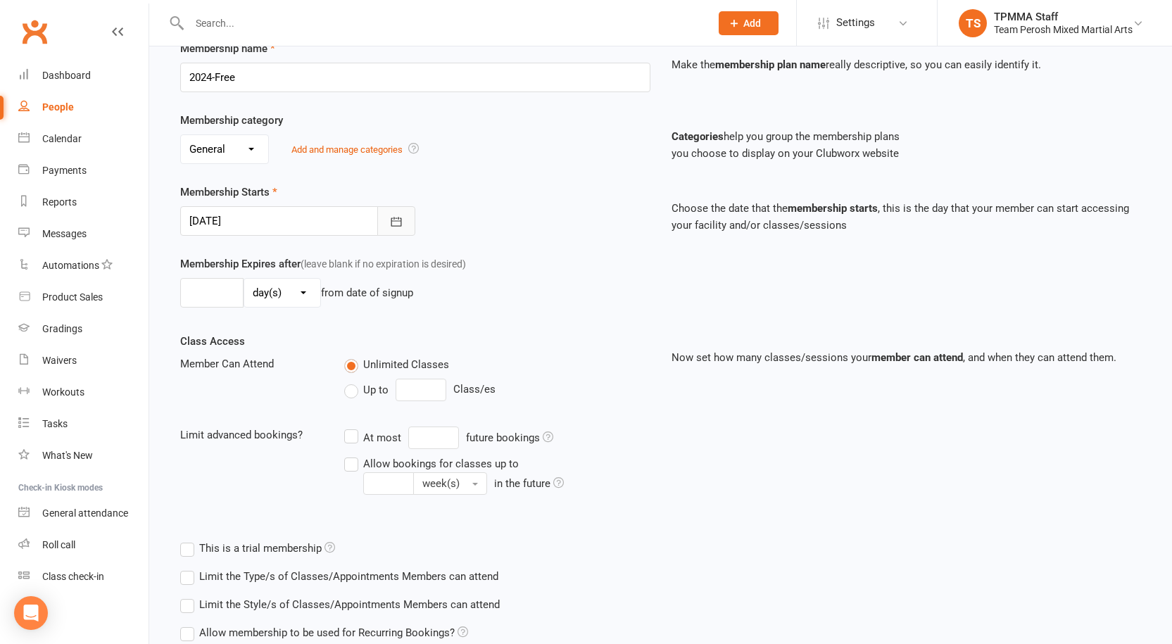
click at [403, 217] on icon "button" at bounding box center [396, 222] width 14 height 14
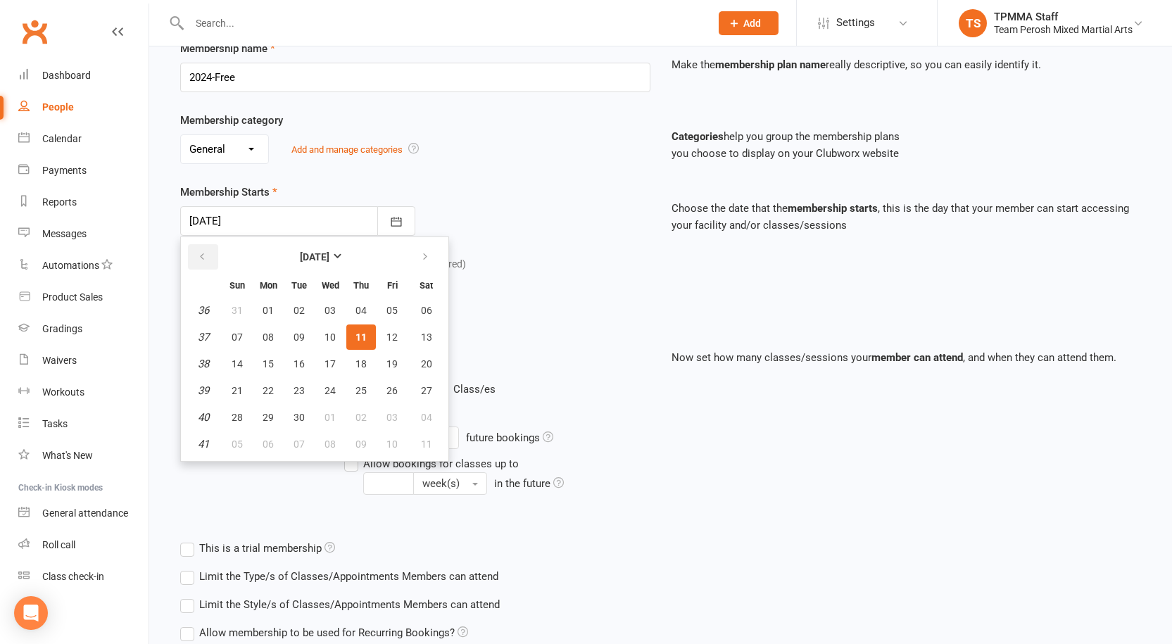
click at [202, 262] on icon "button" at bounding box center [202, 256] width 10 height 11
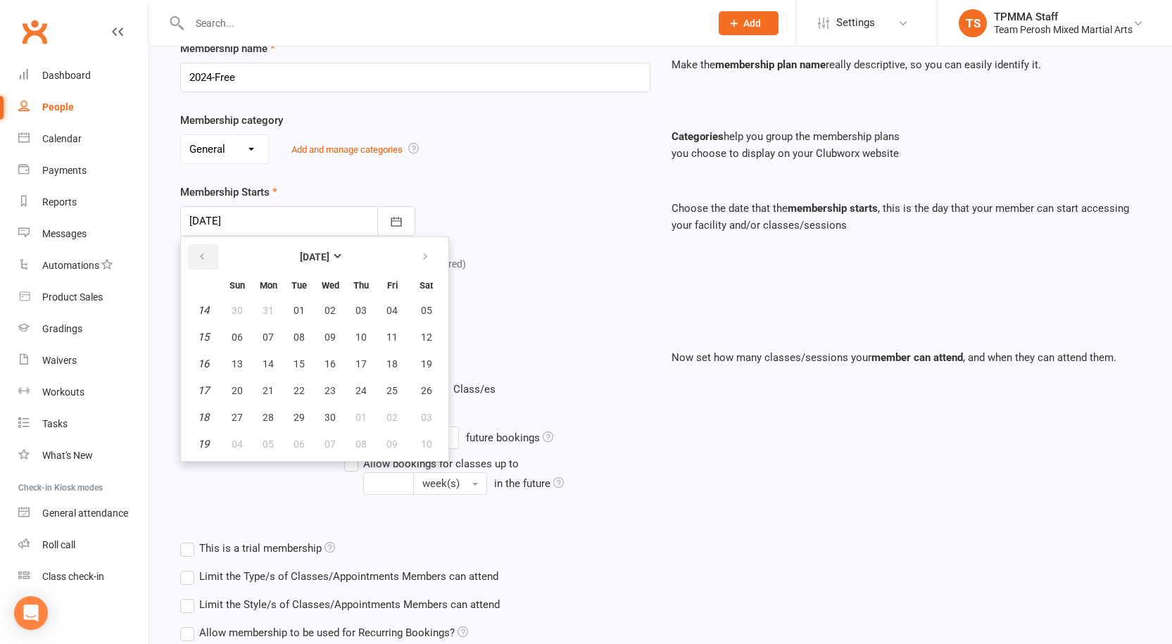
click at [202, 262] on icon "button" at bounding box center [202, 256] width 10 height 11
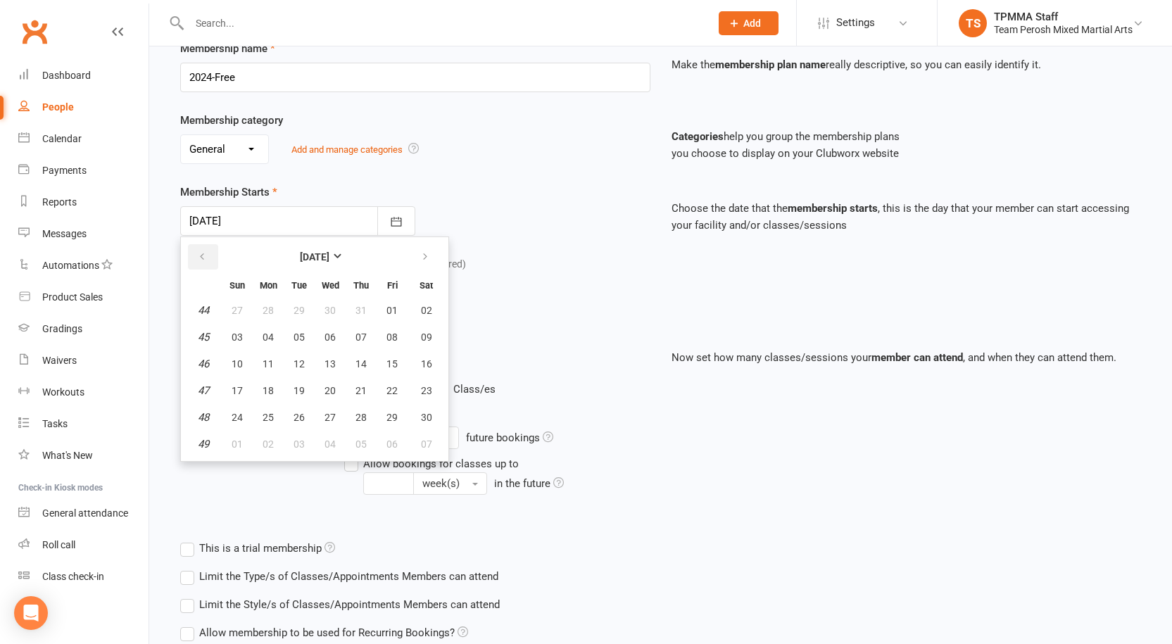
click at [202, 262] on icon "button" at bounding box center [202, 256] width 10 height 11
click at [422, 259] on icon "button" at bounding box center [425, 256] width 10 height 11
click at [236, 308] on span "01" at bounding box center [237, 310] width 11 height 11
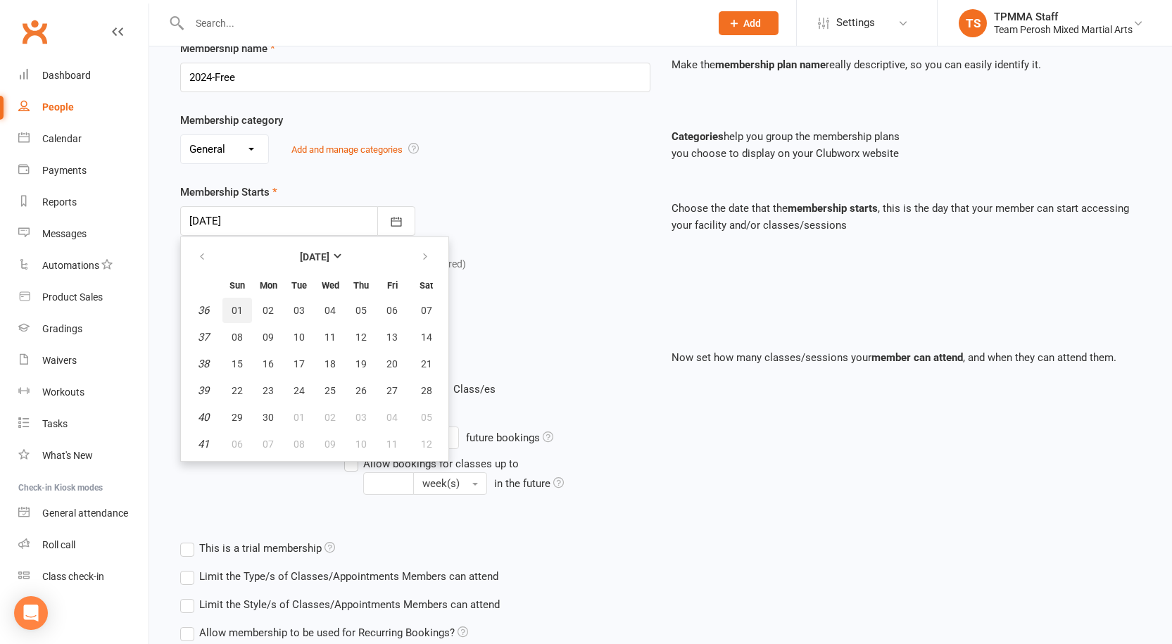
type input "01 Sep 2024"
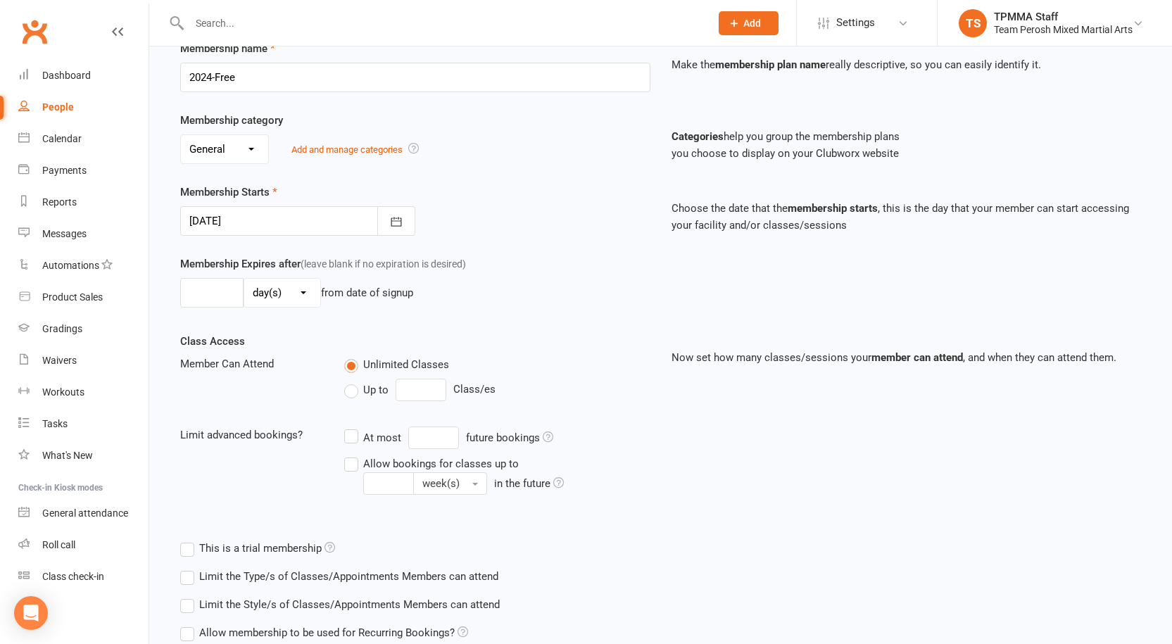
scroll to position [334, 0]
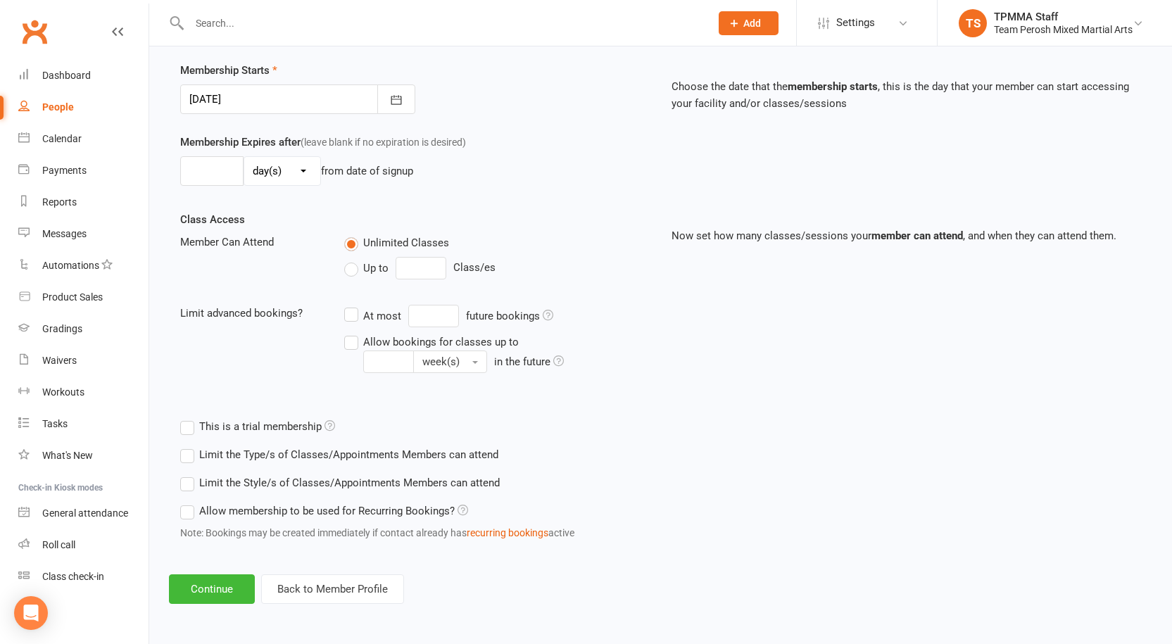
click at [184, 486] on label "Limit the Style/s of Classes/Appointments Members can attend" at bounding box center [340, 482] width 320 height 17
click at [184, 474] on input "Limit the Style/s of Classes/Appointments Members can attend" at bounding box center [184, 474] width 9 height 0
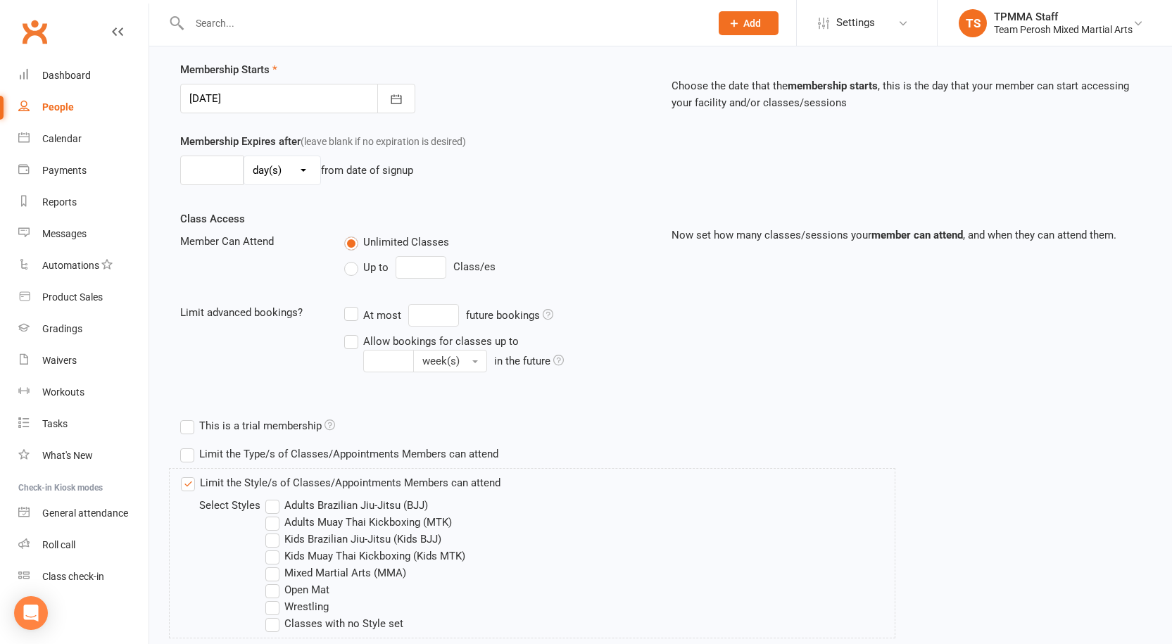
click at [275, 507] on label "Adults Brazilian Jiu-Jitsu (BJJ)" at bounding box center [346, 505] width 163 height 17
click at [274, 497] on input "Adults Brazilian Jiu-Jitsu (BJJ)" at bounding box center [269, 497] width 9 height 0
click at [271, 588] on label "Open Mat" at bounding box center [297, 589] width 64 height 17
click at [271, 581] on input "Open Mat" at bounding box center [269, 581] width 9 height 0
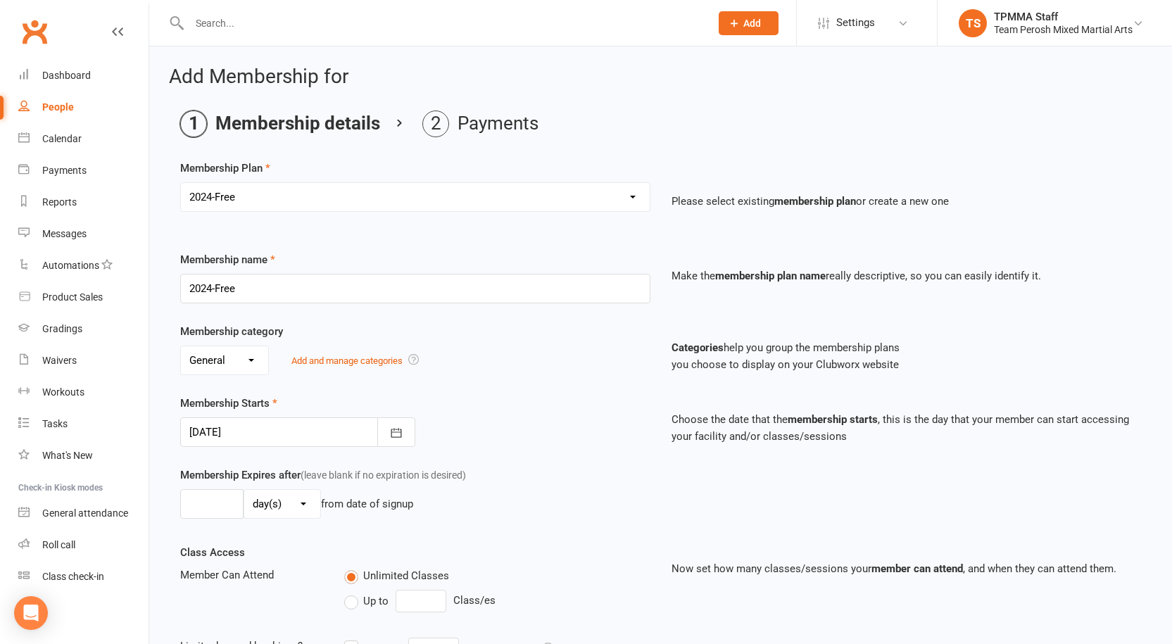
scroll to position [487, 0]
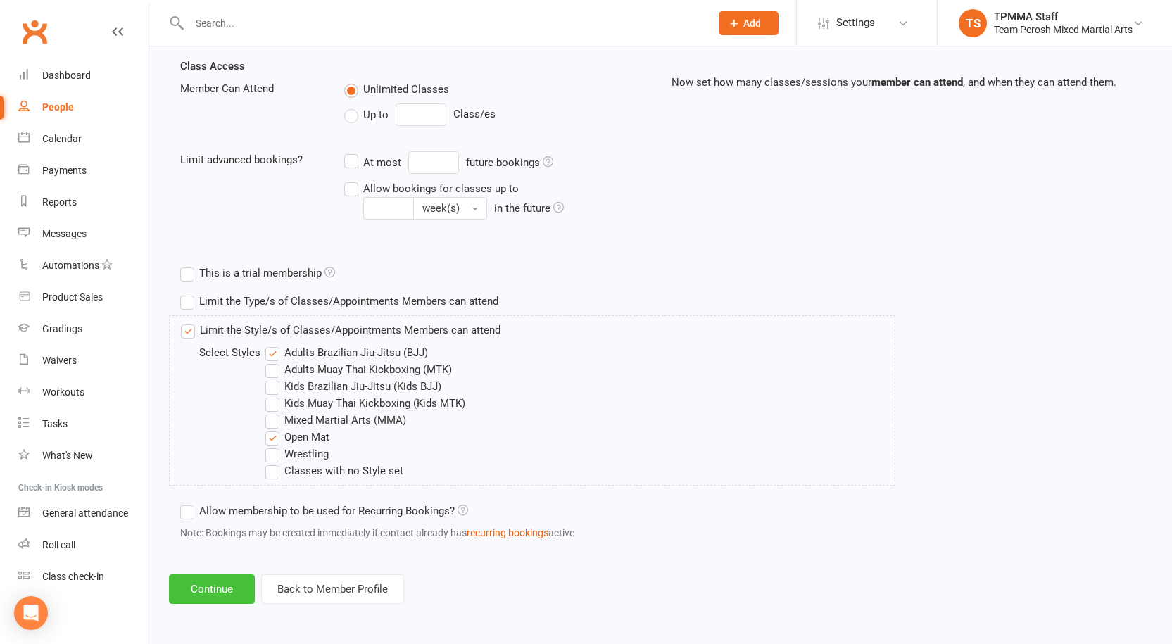
click at [210, 597] on button "Continue" at bounding box center [212, 589] width 86 height 30
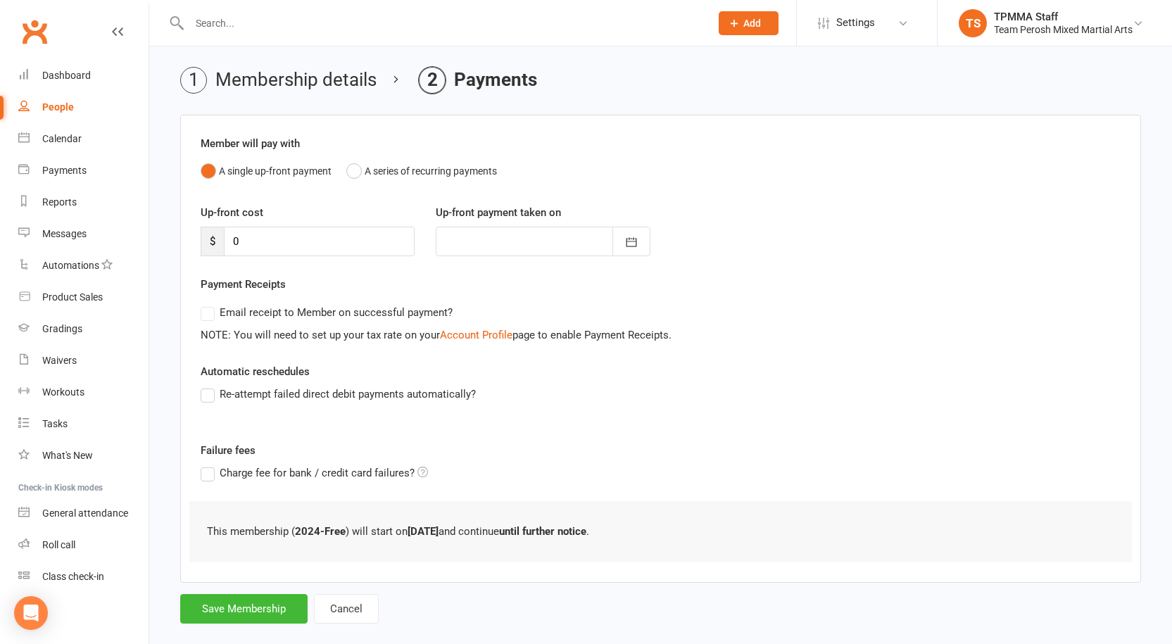
scroll to position [66, 0]
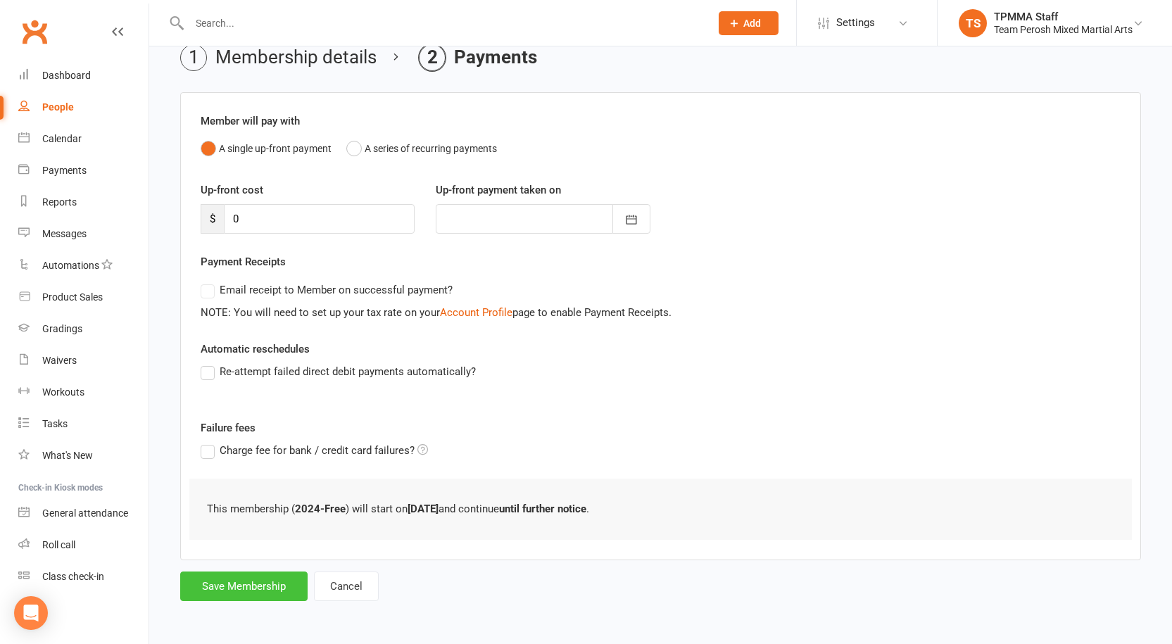
click at [251, 588] on button "Save Membership" at bounding box center [243, 586] width 127 height 30
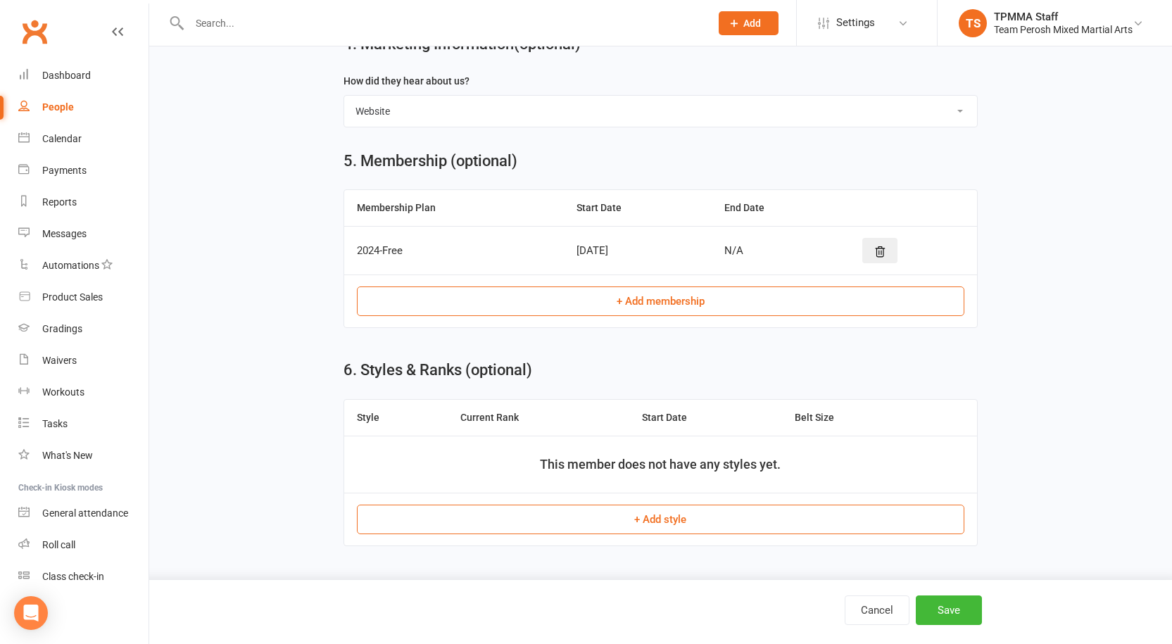
scroll to position [984, 0]
click at [669, 514] on button "+ Add style" at bounding box center [660, 520] width 607 height 30
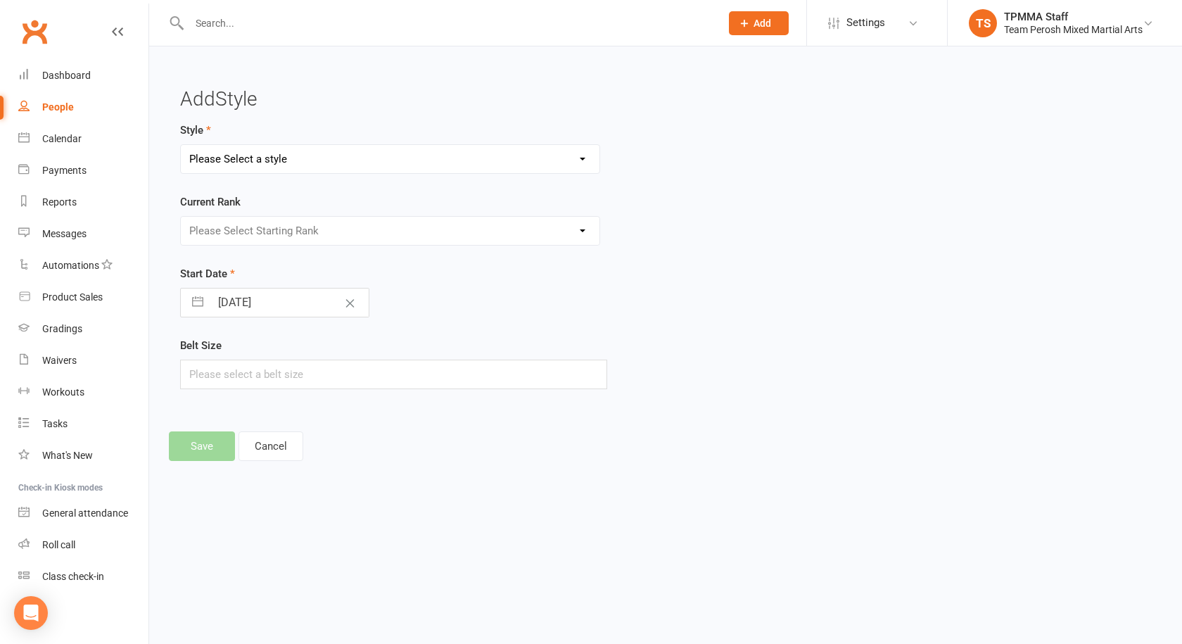
click at [301, 156] on select "Please Select a style Adults Brazilian Jiu-Jitsu (BJJ) Adults Muay Thai Kickbox…" at bounding box center [390, 159] width 419 height 28
select select "3312"
click at [181, 145] on select "Please Select a style Adults Brazilian Jiu-Jitsu (BJJ) Adults Muay Thai Kickbox…" at bounding box center [390, 159] width 419 height 28
click at [285, 228] on select "Please Select Starting Rank White Belt White Belt 1st Stripe White Belt 2nd Str…" at bounding box center [390, 231] width 419 height 28
select select "37654"
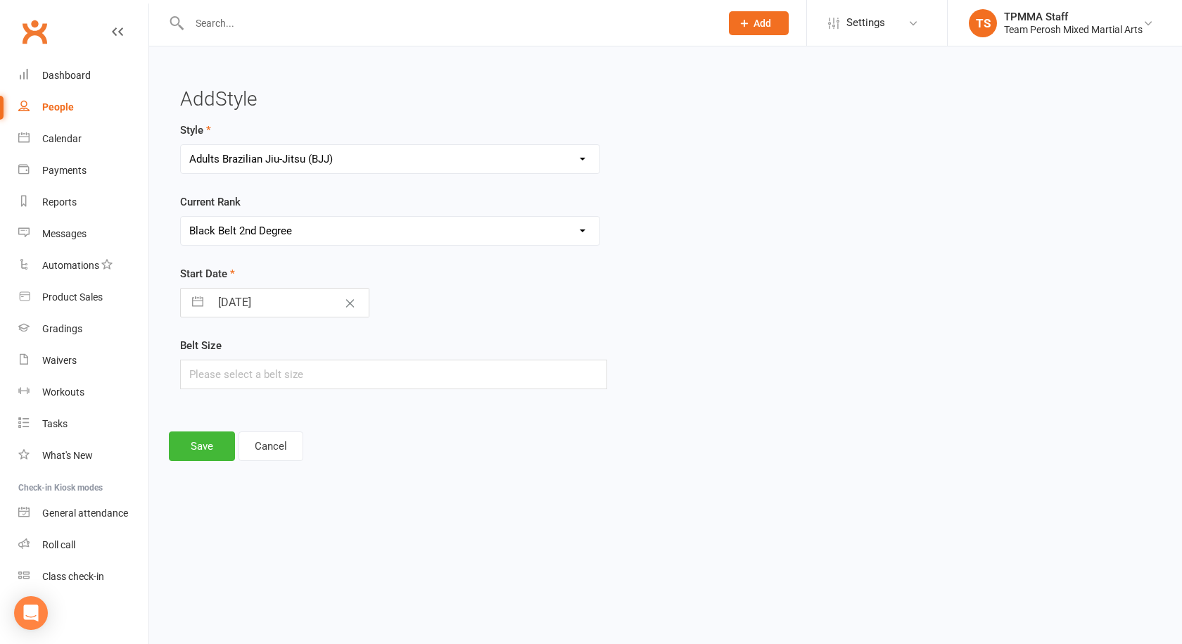
click at [181, 217] on select "Please Select Starting Rank White Belt White Belt 1st Stripe White Belt 2nd Str…" at bounding box center [390, 231] width 419 height 28
click at [243, 301] on input "11 Sep 2025" at bounding box center [289, 303] width 158 height 28
select select "7"
select select "2025"
select select "8"
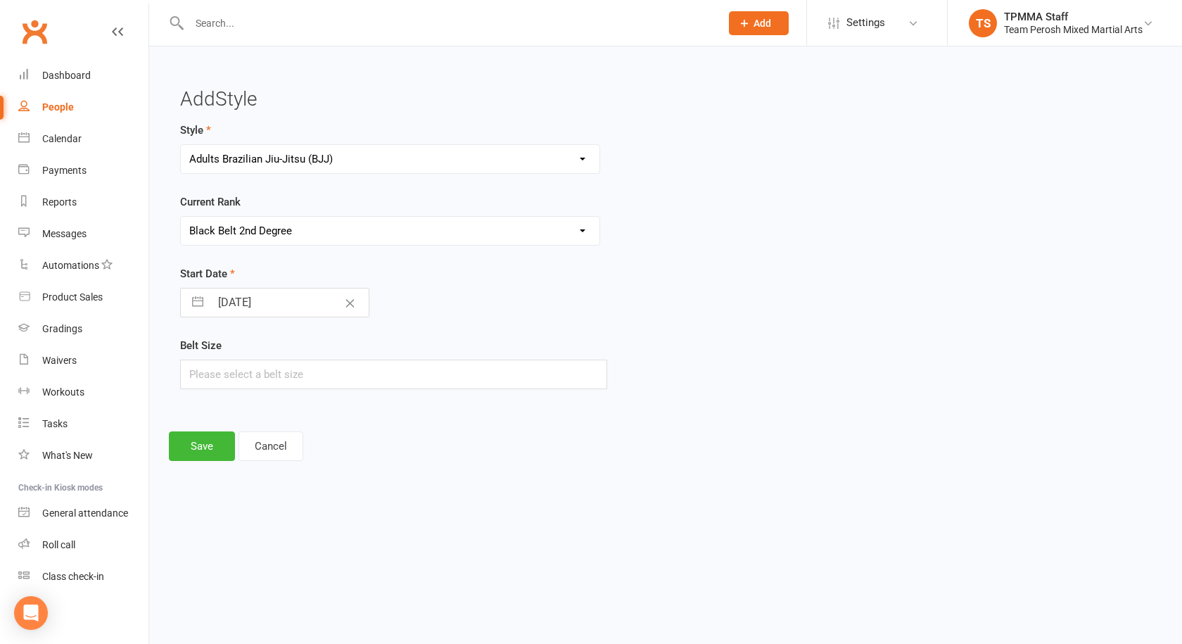
select select "2025"
select select "9"
select select "2025"
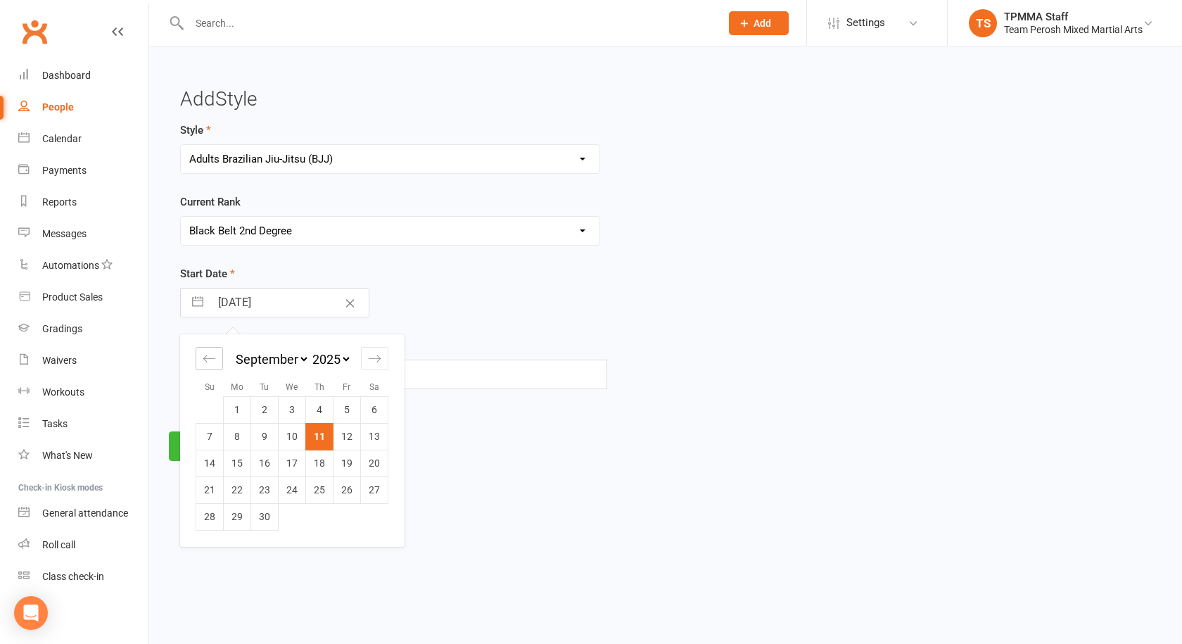
click at [210, 352] on icon "Move backward to switch to the previous month." at bounding box center [209, 358] width 13 height 13
select select "6"
select select "2025"
click at [210, 353] on icon "Move backward to switch to the previous month." at bounding box center [209, 358] width 13 height 13
select select "5"
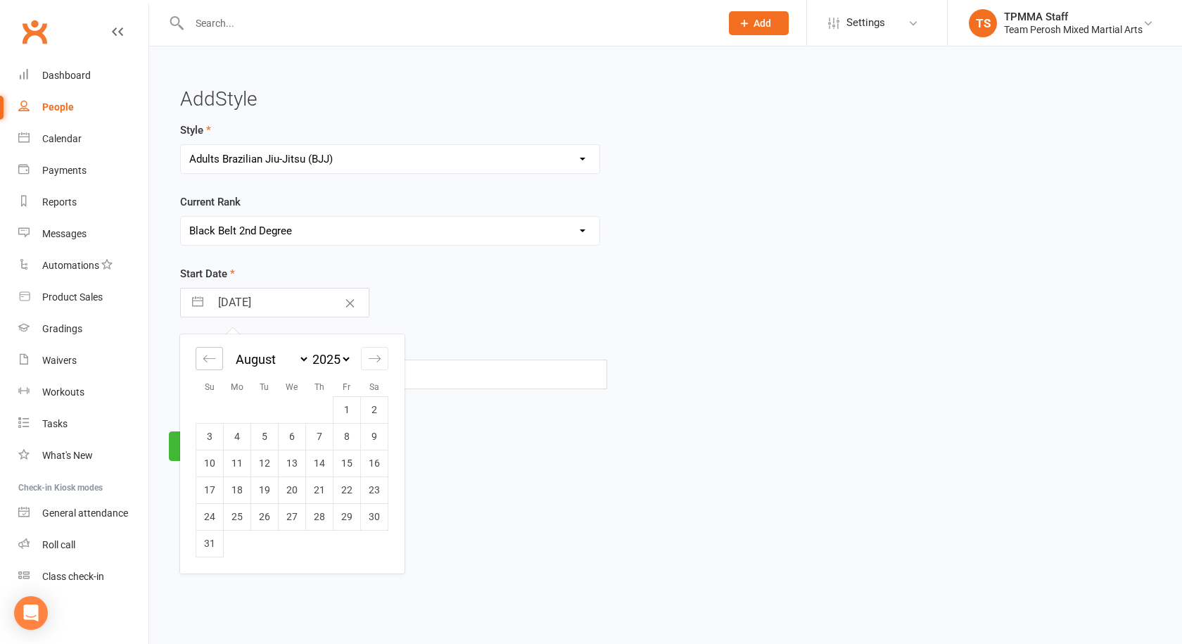
select select "2025"
click at [210, 353] on icon "Move backward to switch to the previous month." at bounding box center [209, 358] width 13 height 13
click at [210, 354] on icon "Move backward to switch to the previous month." at bounding box center [209, 358] width 13 height 13
select select "3"
select select "2025"
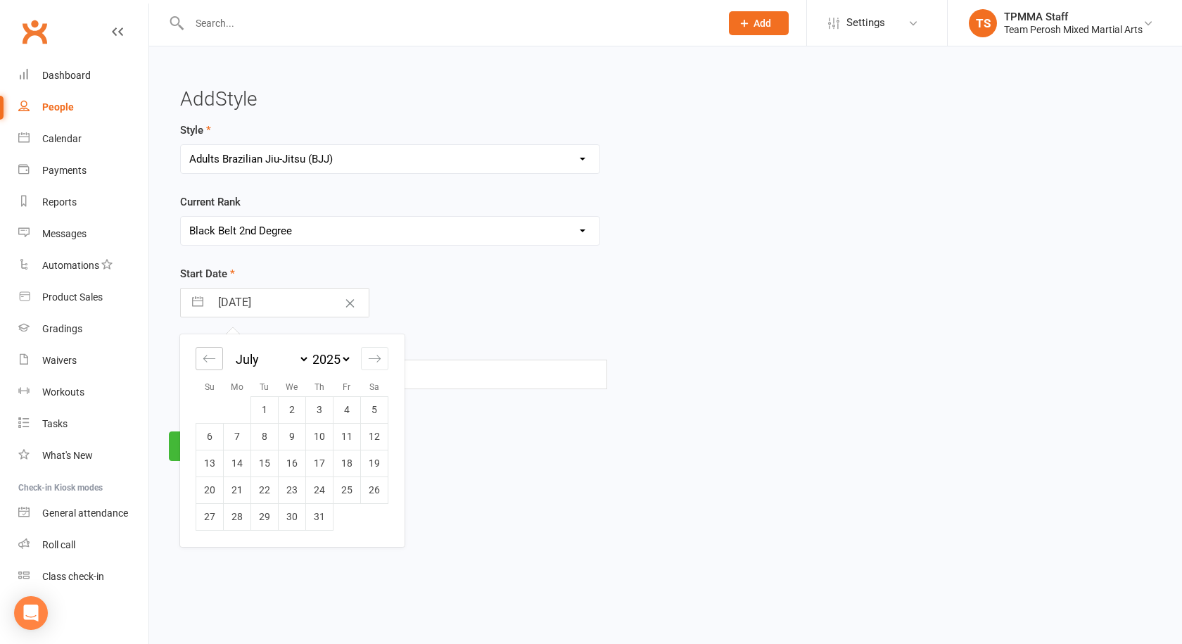
select select "4"
select select "2025"
click at [210, 354] on icon "Move backward to switch to the previous month." at bounding box center [209, 358] width 13 height 13
select select "1"
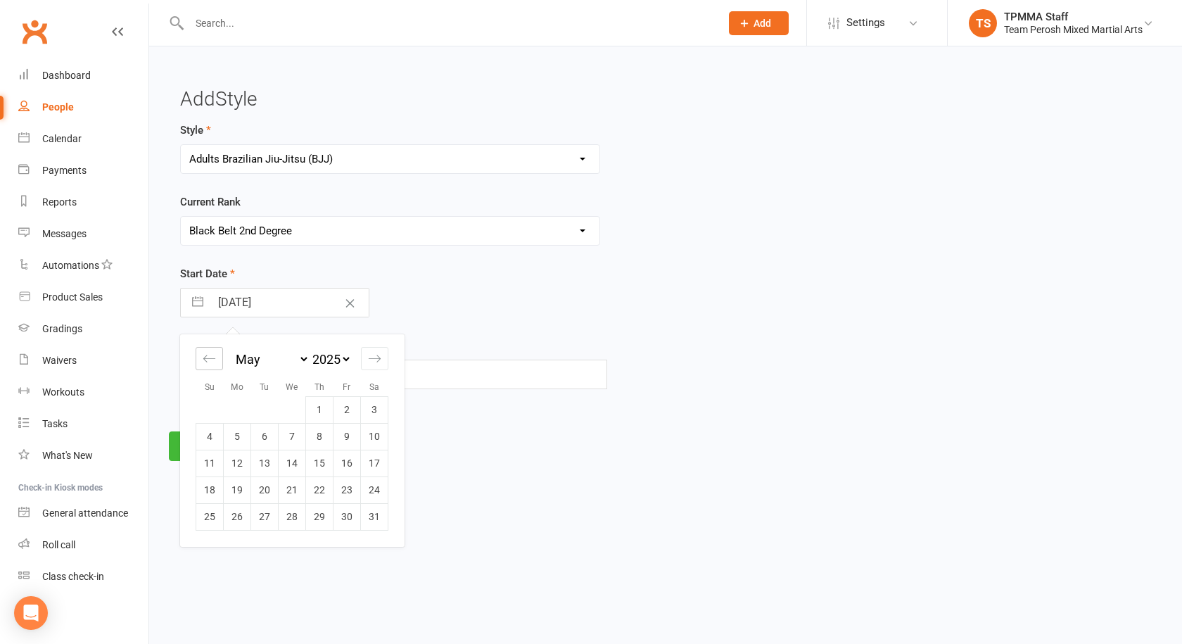
select select "2025"
select select "2"
select select "2025"
click at [210, 354] on icon "Move backward to switch to the previous month." at bounding box center [209, 358] width 13 height 13
select select "2025"
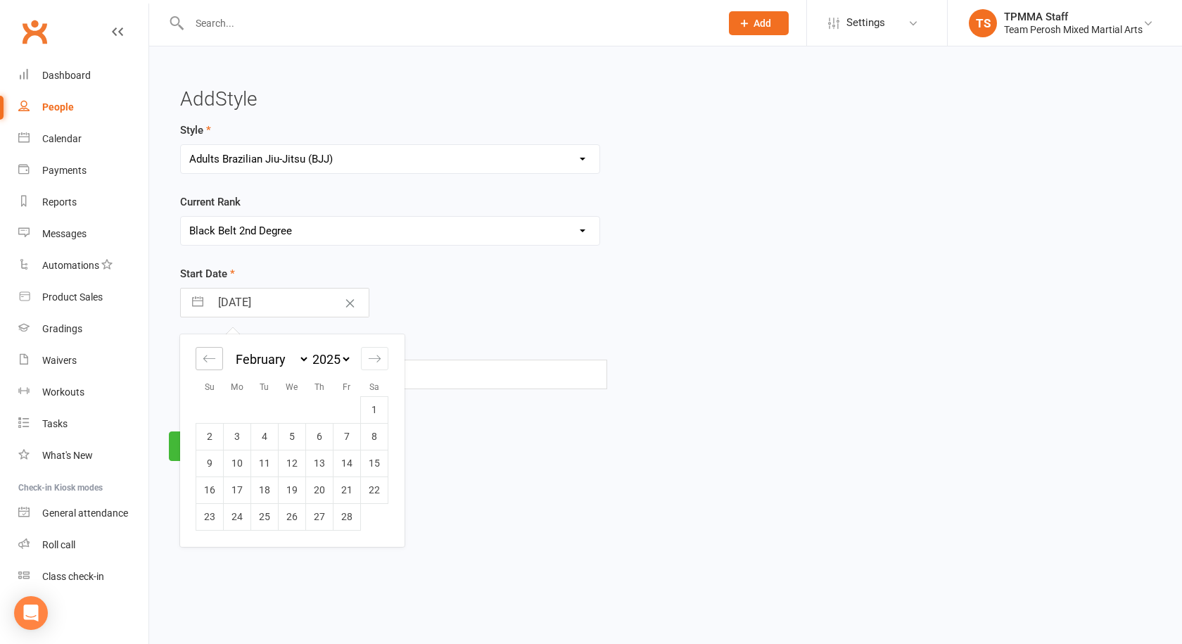
click at [210, 354] on icon "Move backward to switch to the previous month." at bounding box center [209, 358] width 13 height 13
select select "10"
select select "2024"
select select "11"
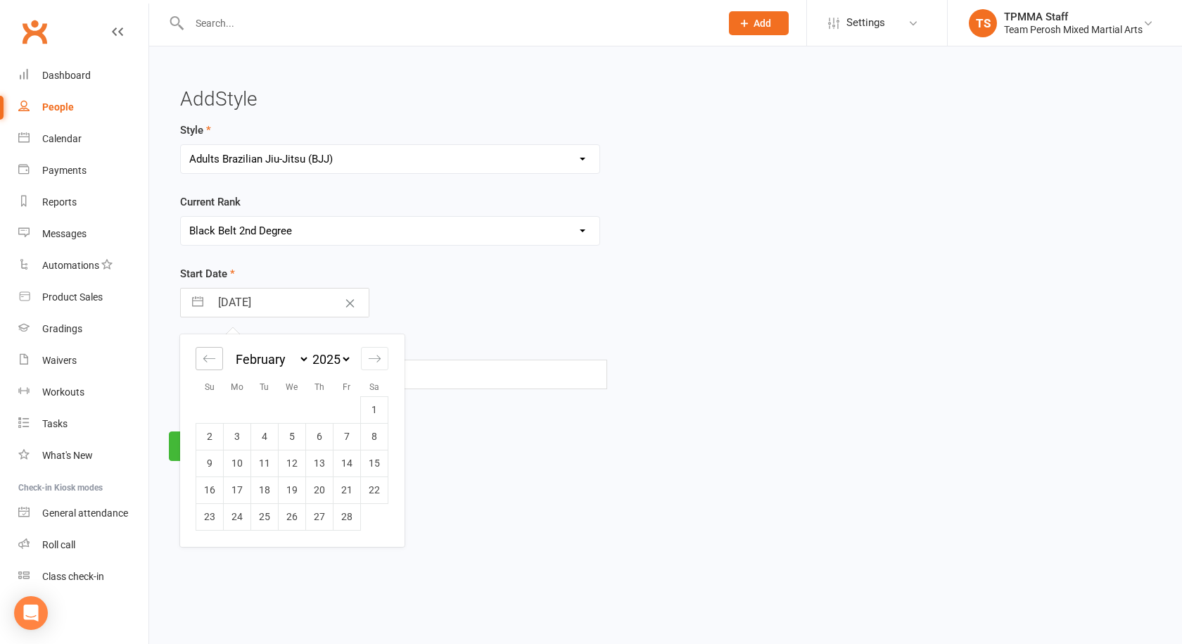
select select "2024"
click at [210, 355] on icon "Move backward to switch to the previous month." at bounding box center [209, 358] width 13 height 13
select select "9"
select select "2024"
click at [210, 355] on icon "Move backward to switch to the previous month." at bounding box center [209, 358] width 13 height 13
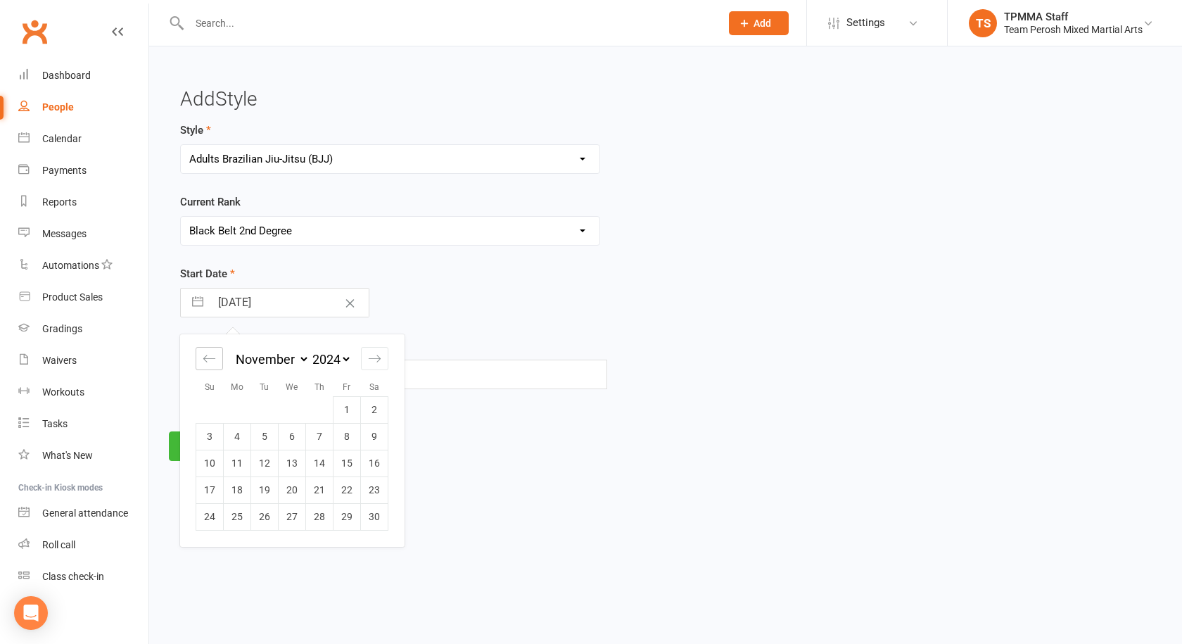
click at [210, 355] on icon "Move backward to switch to the previous month." at bounding box center [209, 358] width 13 height 13
select select "7"
select select "2024"
select select "8"
select select "2024"
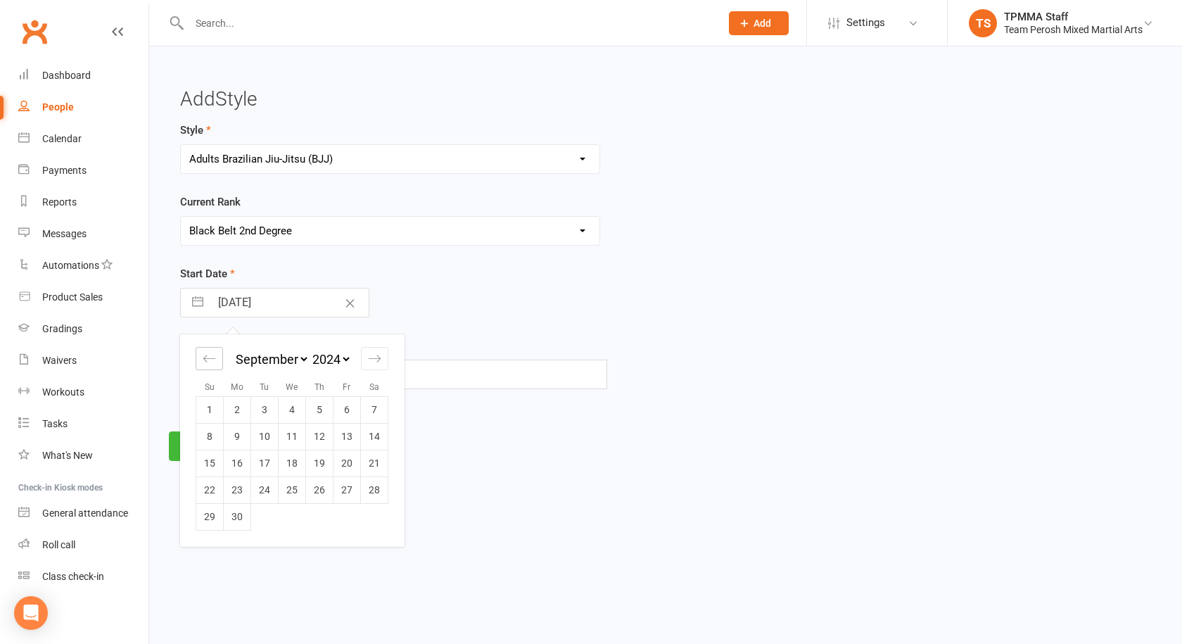
click at [210, 355] on icon "Move backward to switch to the previous month." at bounding box center [209, 358] width 13 height 13
select select "6"
select select "2024"
click at [210, 355] on icon "Move backward to switch to the previous month." at bounding box center [209, 358] width 13 height 13
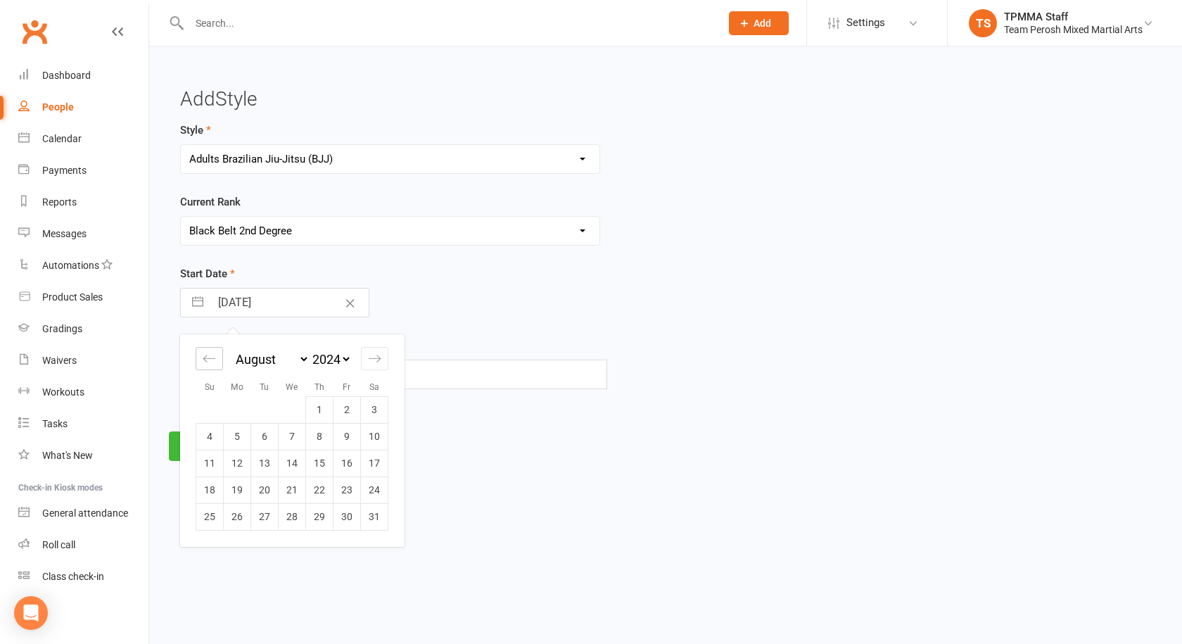
select select "4"
select select "2024"
select select "5"
select select "2024"
click at [210, 355] on icon "Move backward to switch to the previous month." at bounding box center [209, 358] width 13 height 13
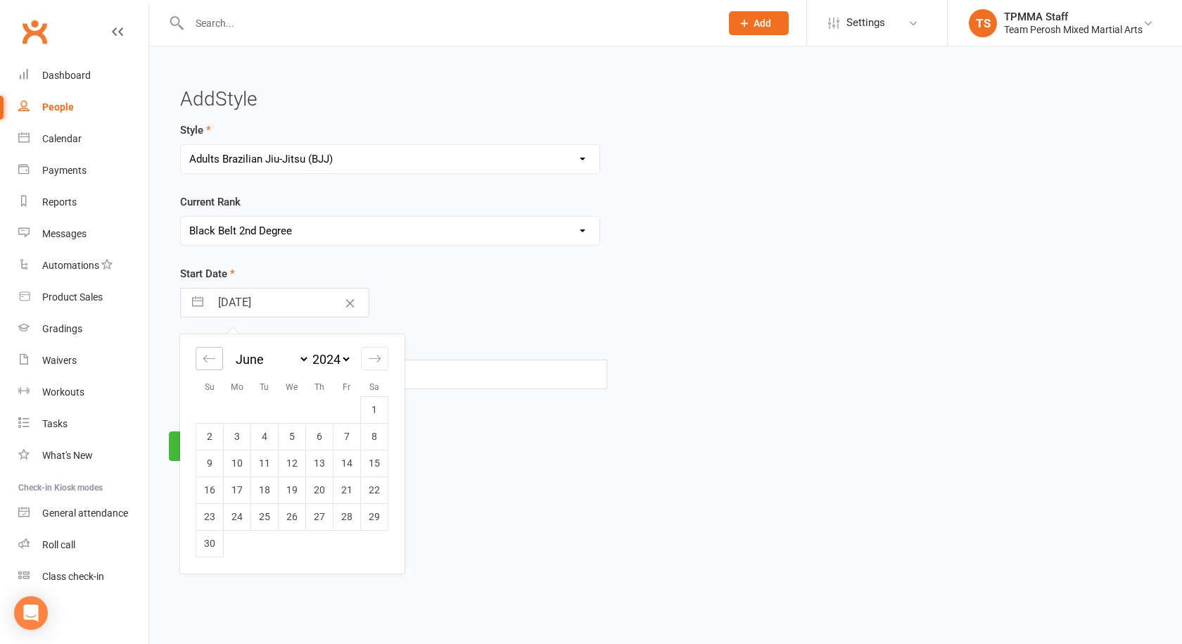
select select "3"
select select "2024"
click at [210, 355] on icon "Move backward to switch to the previous month." at bounding box center [209, 358] width 13 height 13
select select "2"
select select "2024"
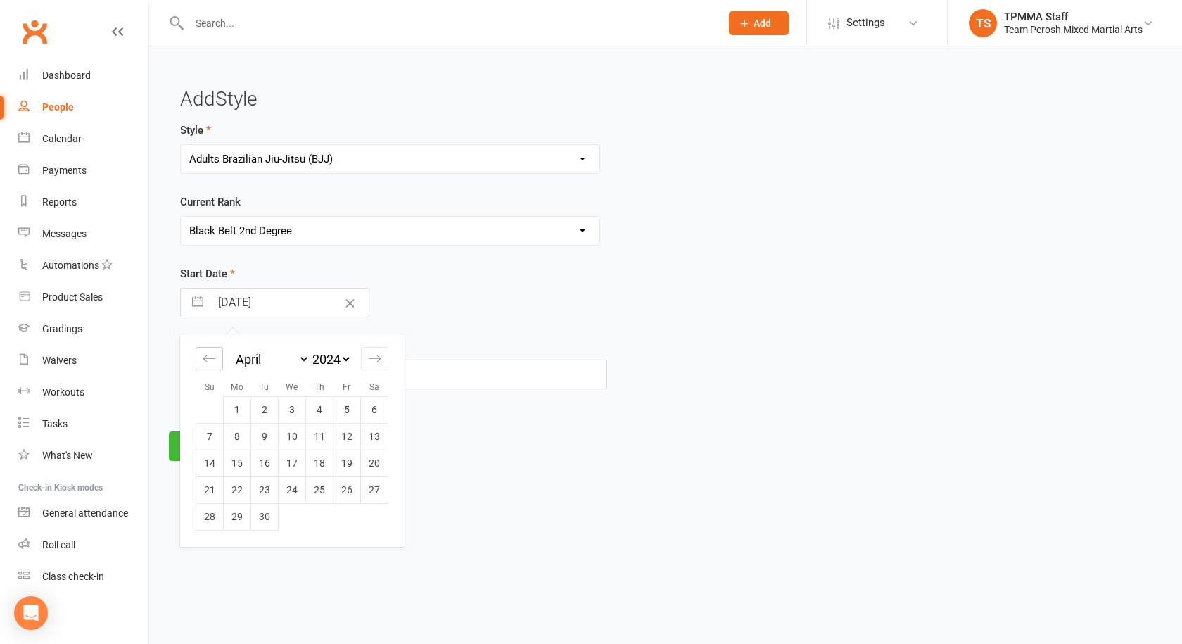
click at [210, 355] on icon "Move backward to switch to the previous month." at bounding box center [209, 358] width 13 height 13
select select "1"
select select "2024"
click at [291, 516] on td "27" at bounding box center [292, 516] width 27 height 27
type input "27 Mar 2024"
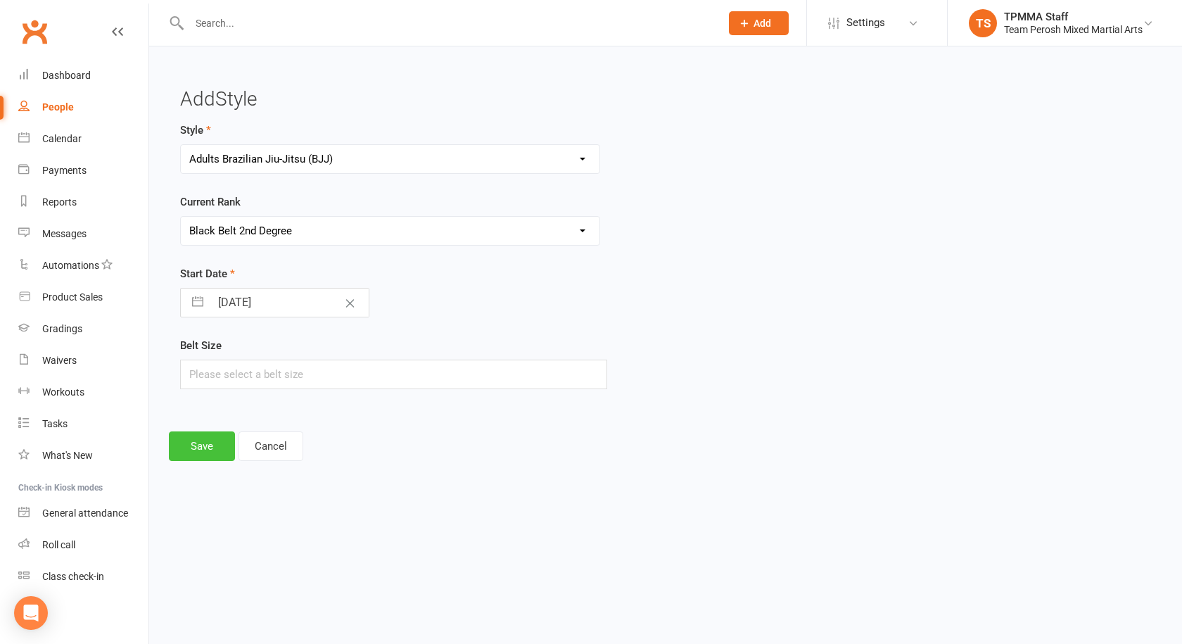
click at [219, 450] on button "Save" at bounding box center [202, 446] width 66 height 30
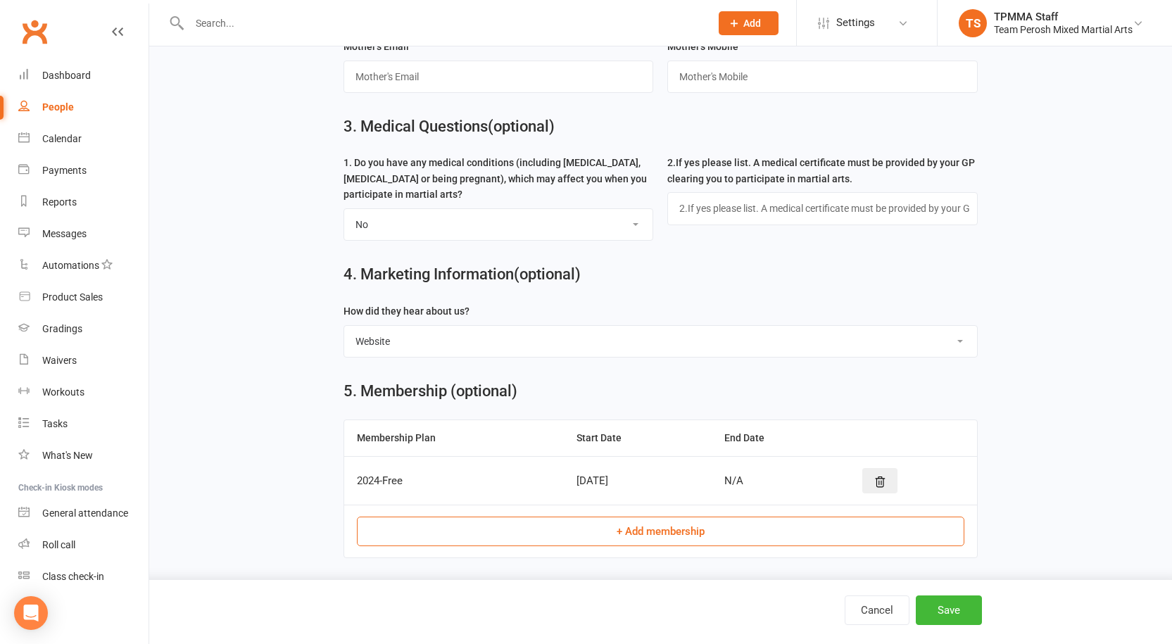
scroll to position [845, 0]
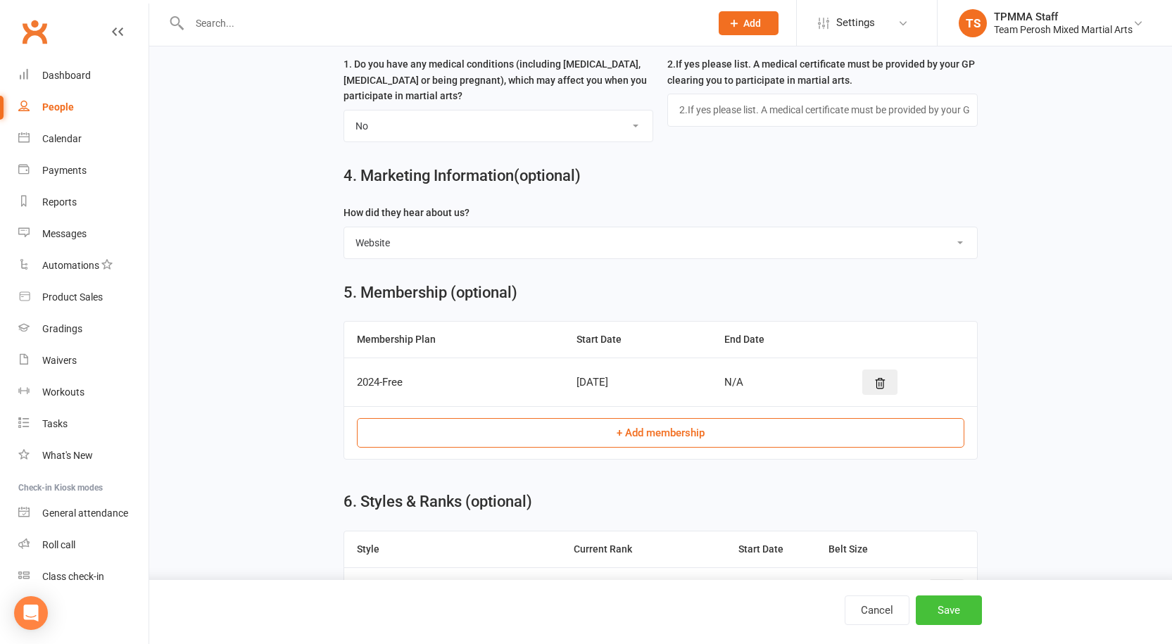
click at [959, 612] on button "Save" at bounding box center [949, 610] width 66 height 30
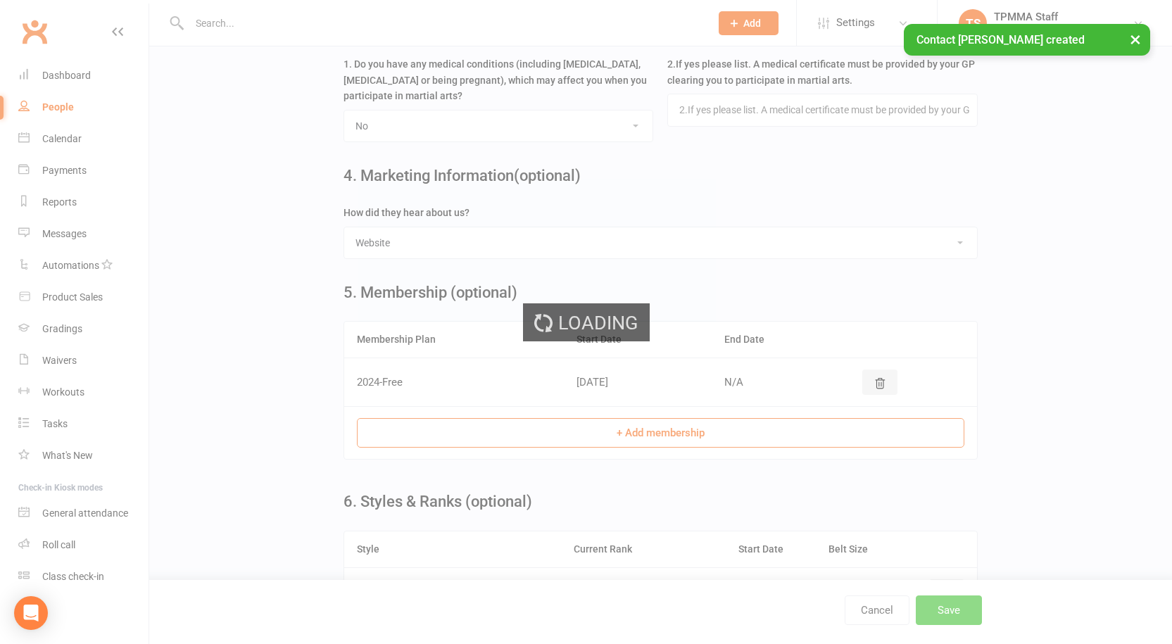
scroll to position [0, 0]
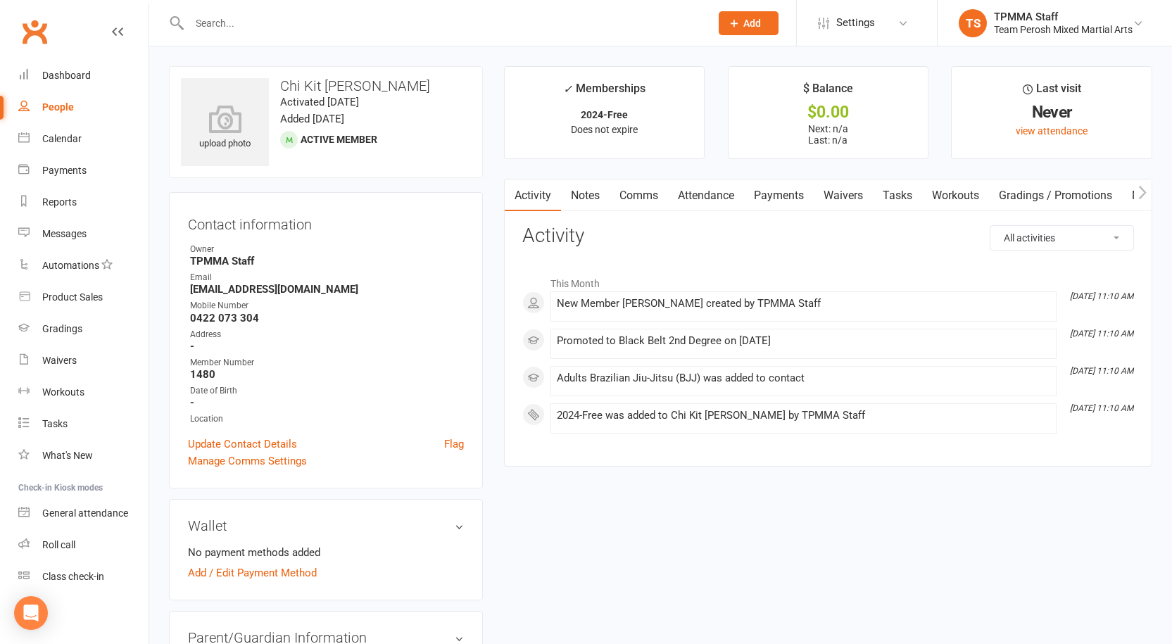
click at [63, 229] on div "Messages" at bounding box center [64, 233] width 44 height 11
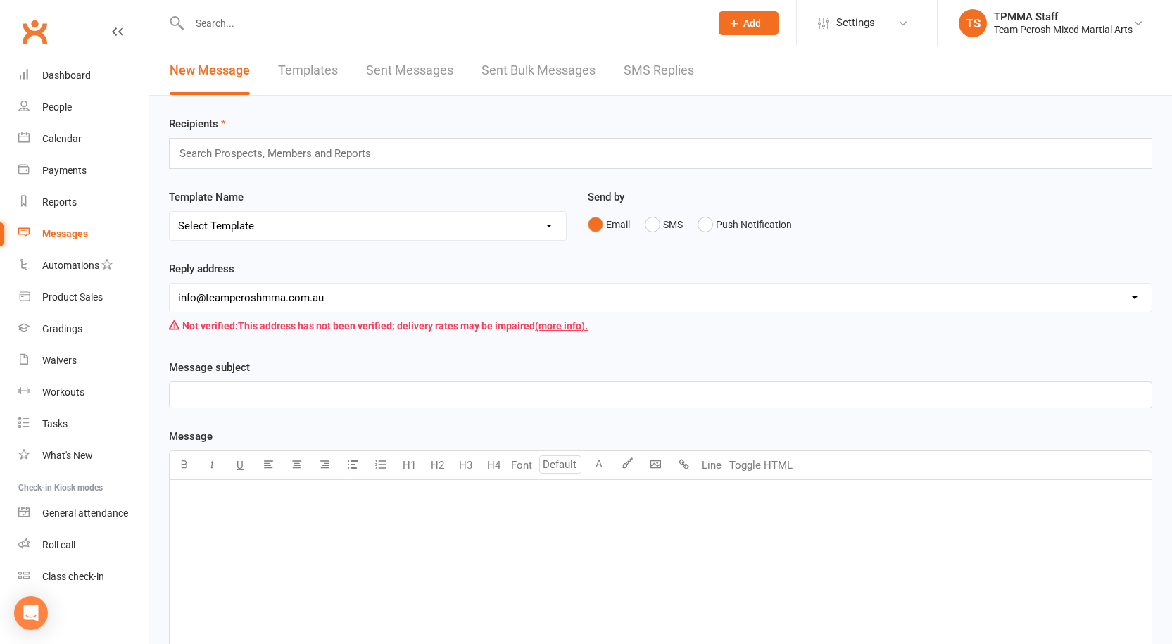
click at [651, 67] on link "SMS Replies" at bounding box center [659, 70] width 70 height 49
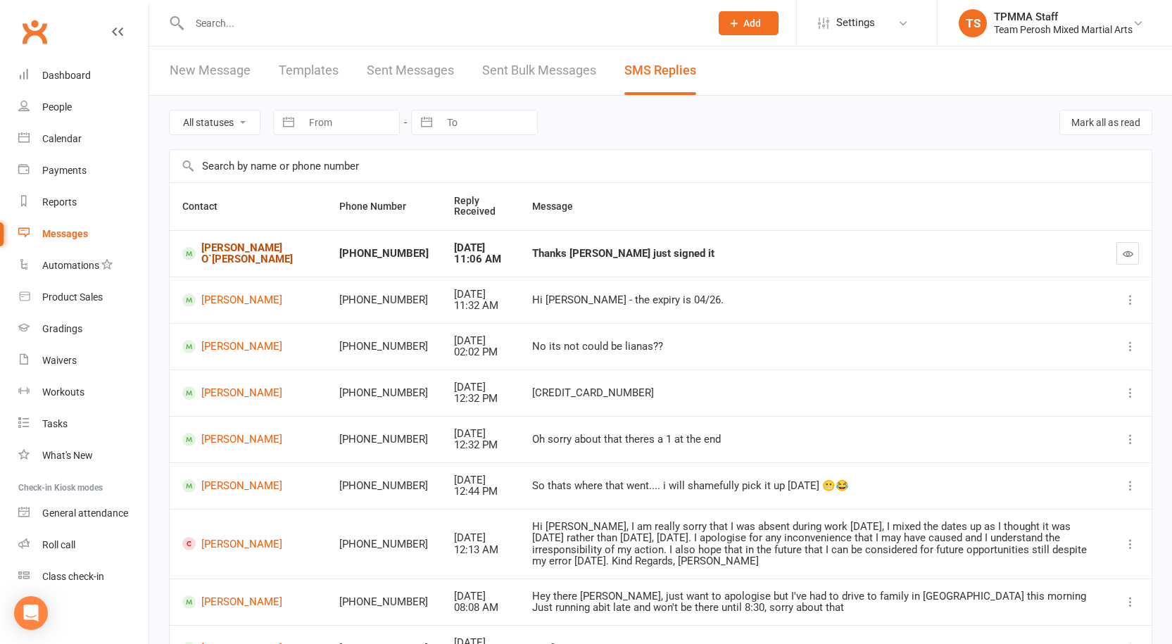
click at [232, 250] on link "Malcolm O`Neill" at bounding box center [248, 253] width 132 height 23
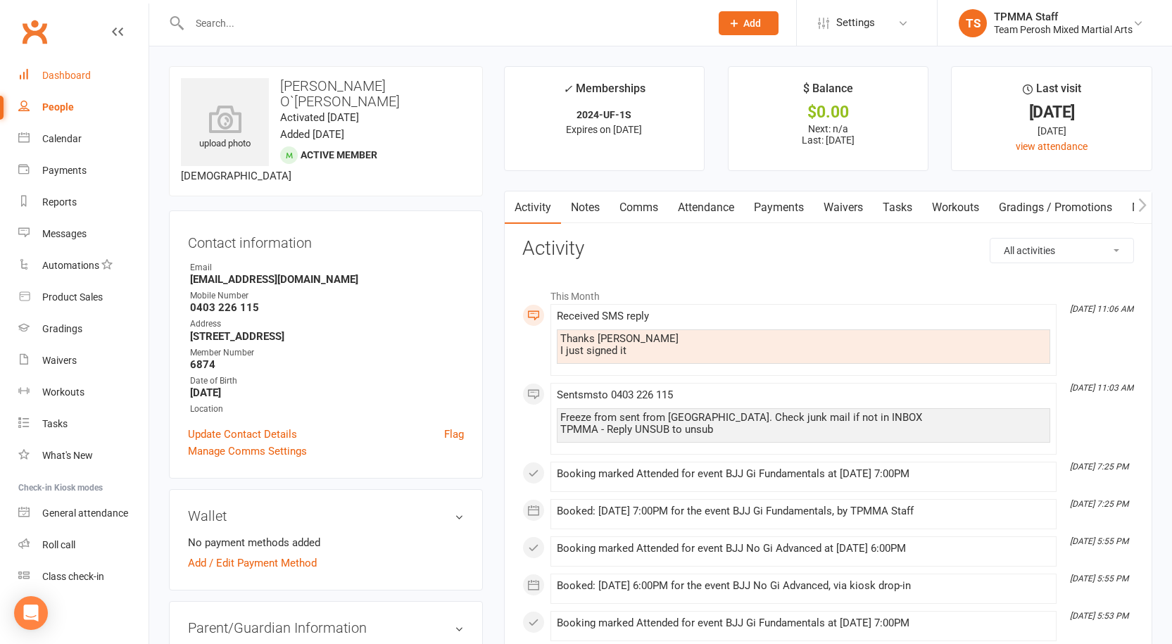
click at [75, 70] on div "Dashboard" at bounding box center [66, 75] width 49 height 11
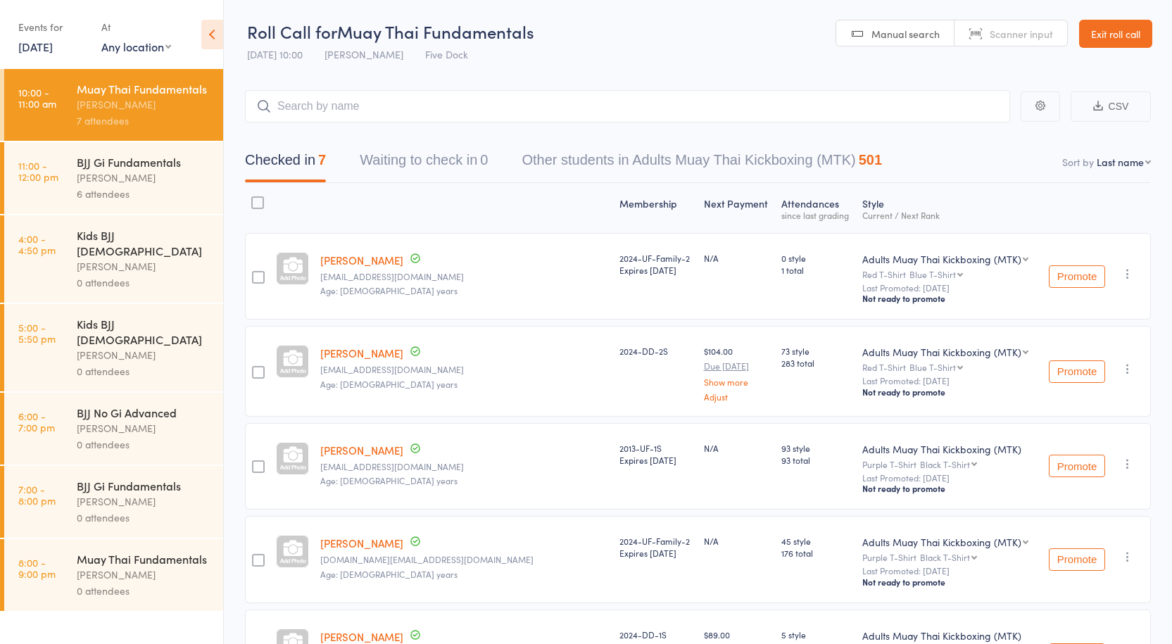
click at [139, 179] on div "[PERSON_NAME]" at bounding box center [144, 178] width 134 height 16
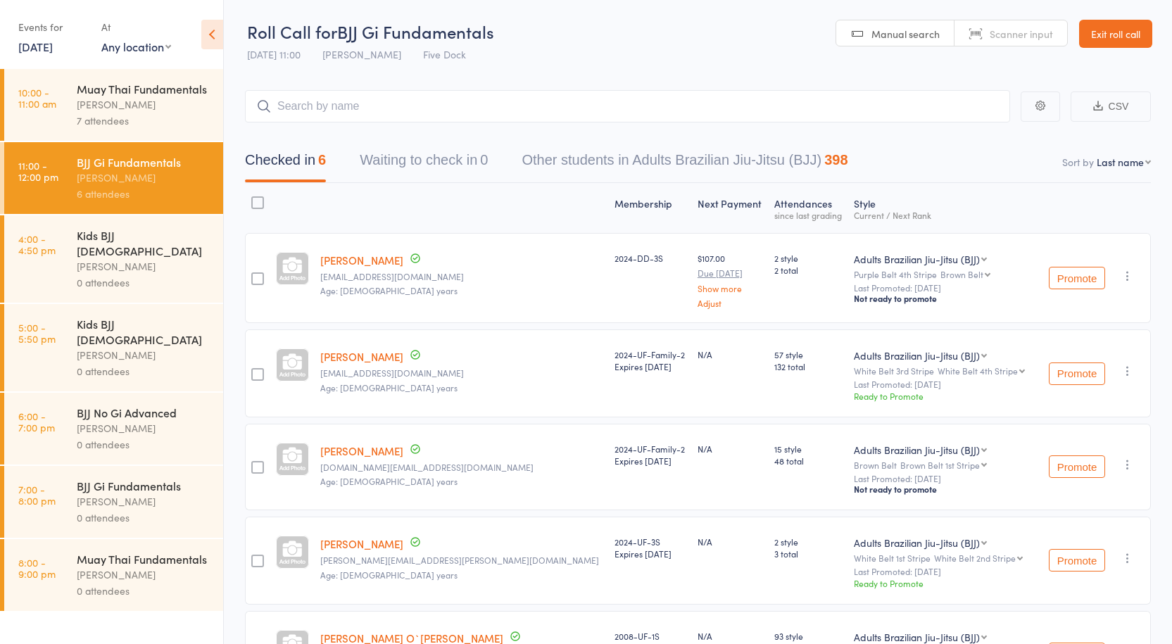
click at [37, 52] on link "[DATE]" at bounding box center [35, 46] width 34 height 15
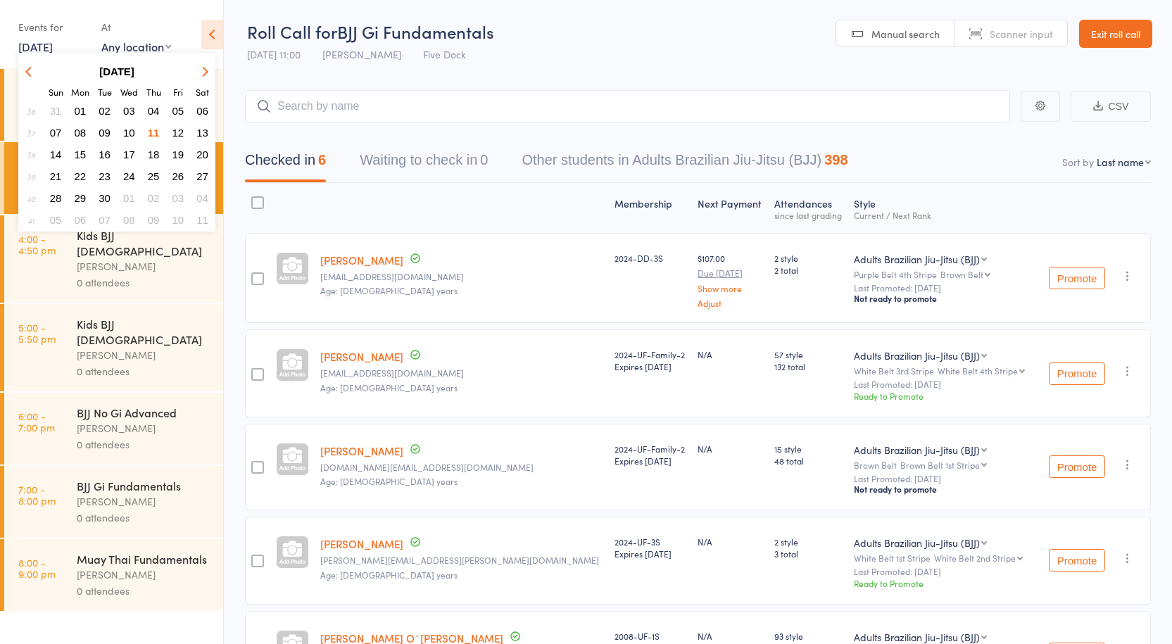
click at [122, 129] on button "10" at bounding box center [129, 132] width 22 height 19
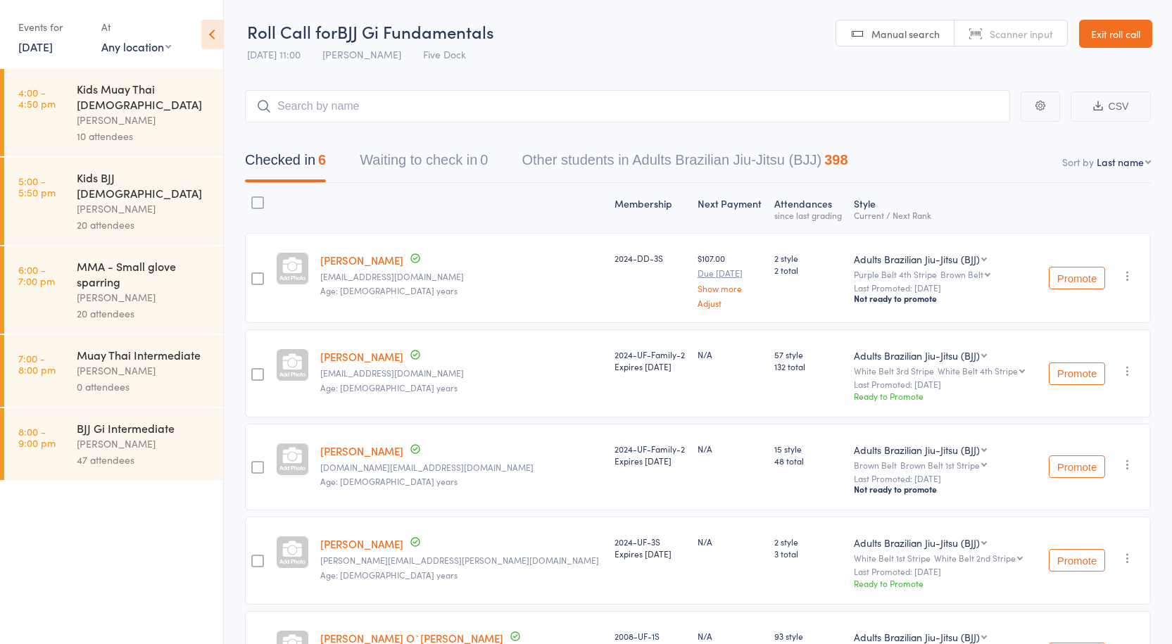
click at [104, 436] on div "[PERSON_NAME]" at bounding box center [144, 444] width 134 height 16
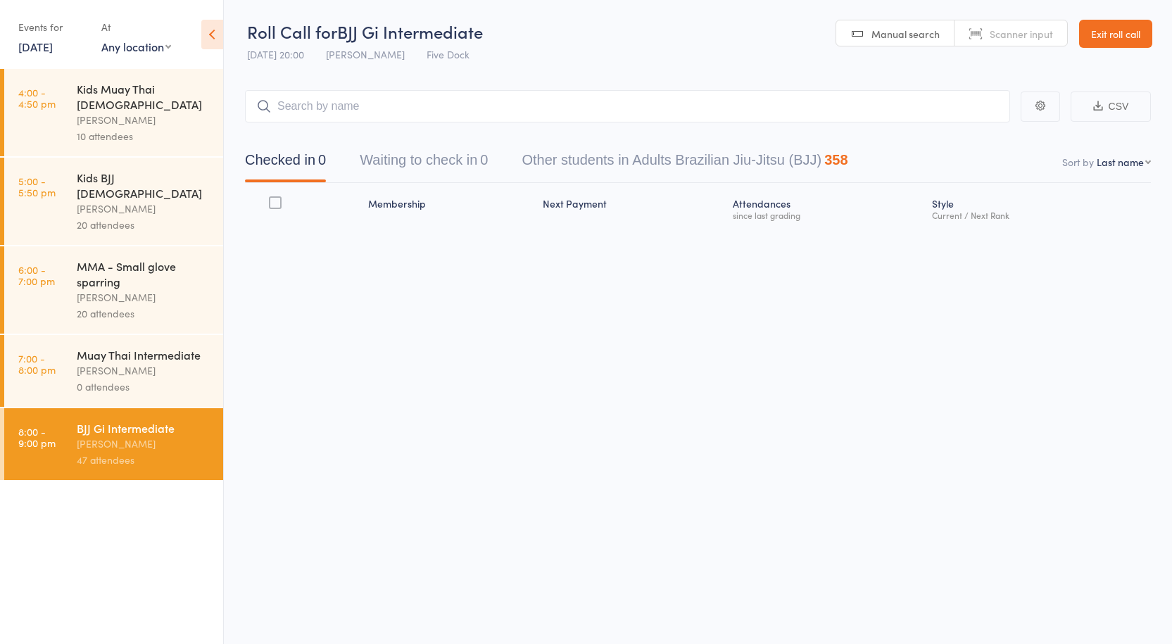
click at [354, 103] on input "search" at bounding box center [627, 106] width 765 height 32
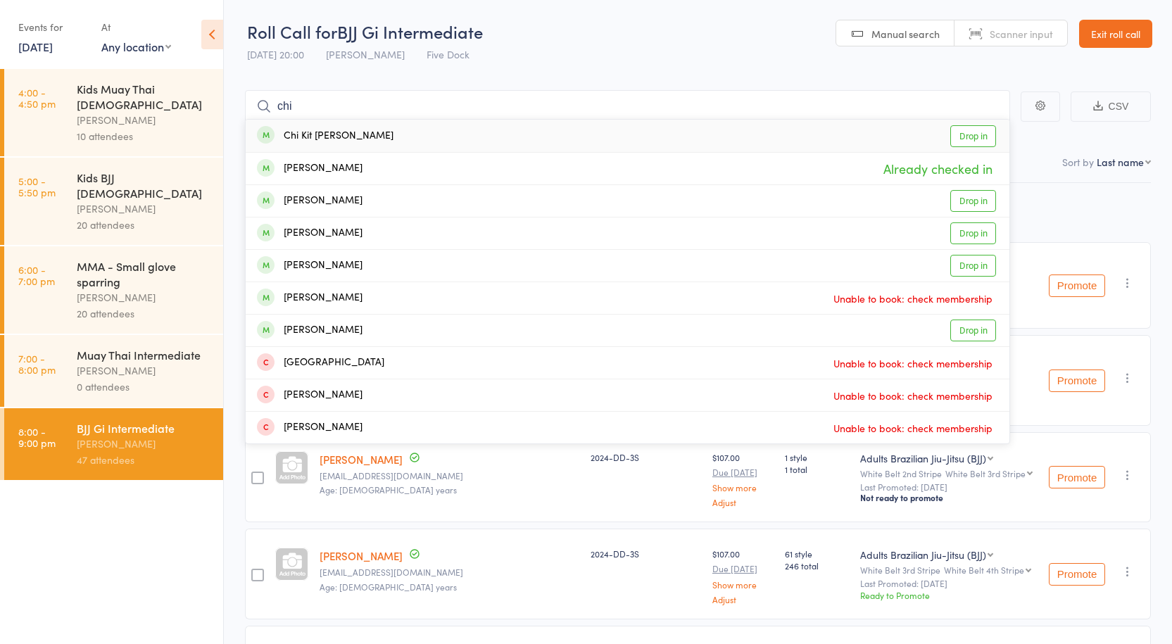
type input "chi"
click at [980, 135] on link "Drop in" at bounding box center [973, 136] width 46 height 22
